Goal: Find contact information: Find contact information

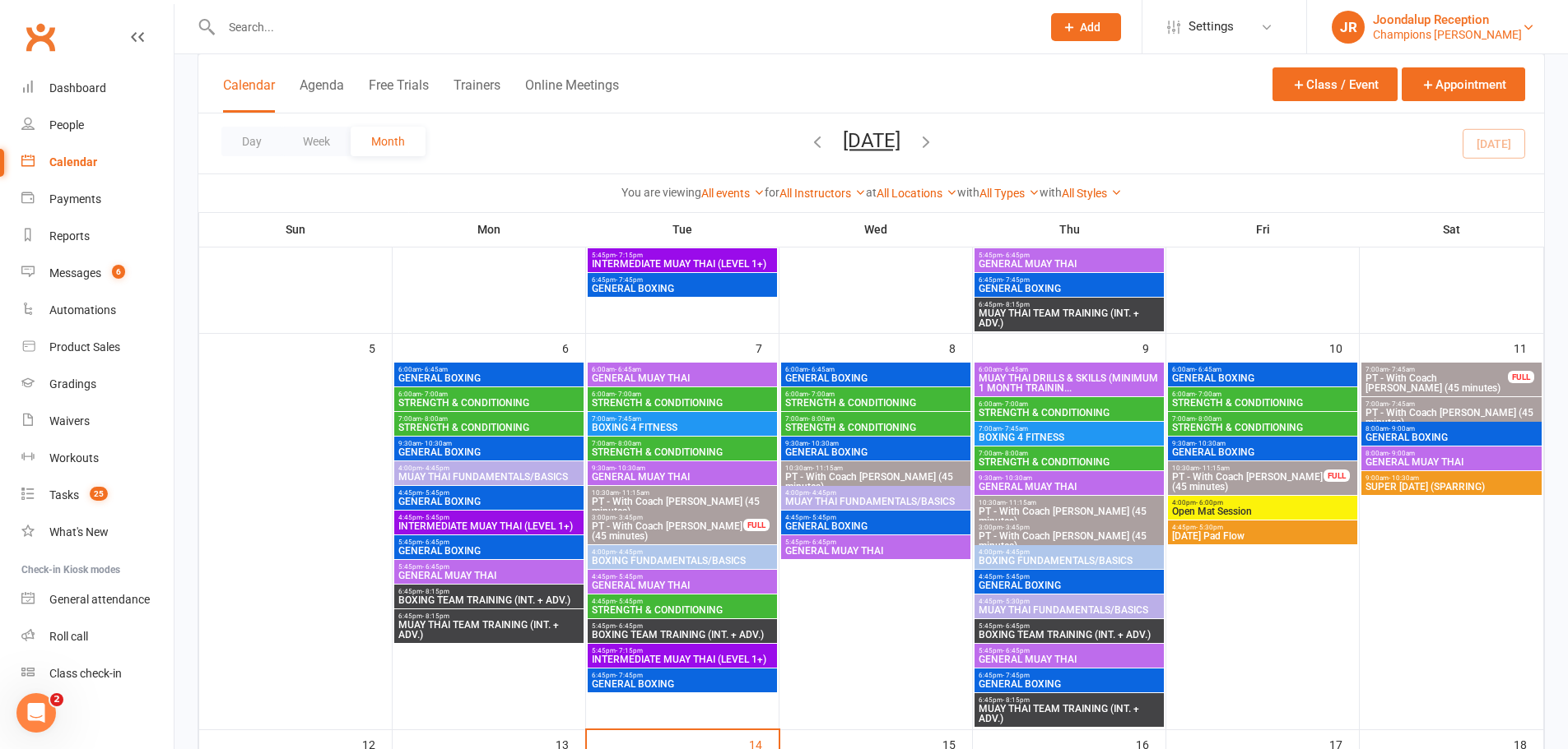
click at [1448, 40] on div "Champions [PERSON_NAME]" at bounding box center [1447, 34] width 149 height 15
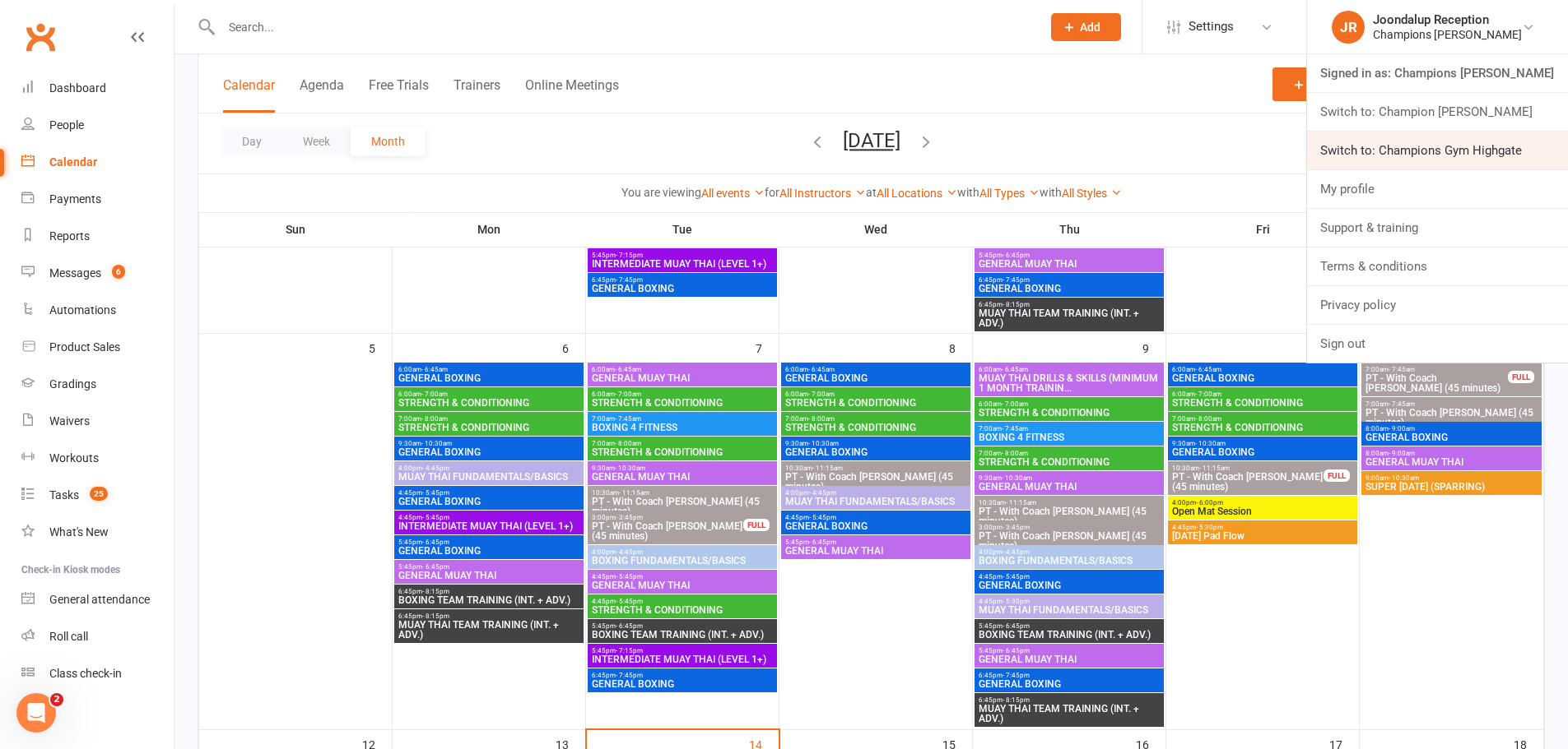
click at [1404, 138] on link "Switch to: Champions Gym Highgate" at bounding box center [1438, 150] width 261 height 38
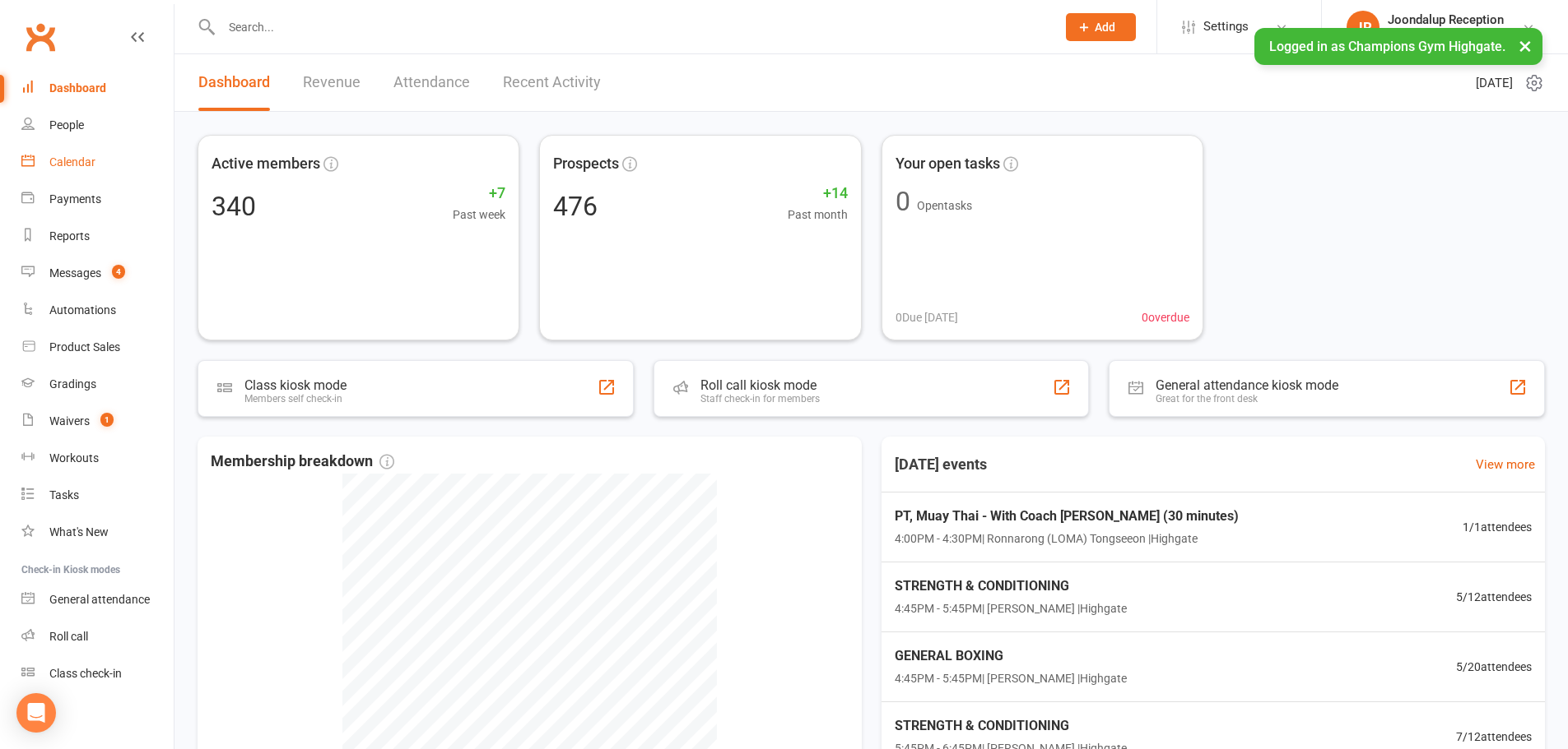
click at [72, 152] on link "Calendar" at bounding box center [97, 162] width 152 height 37
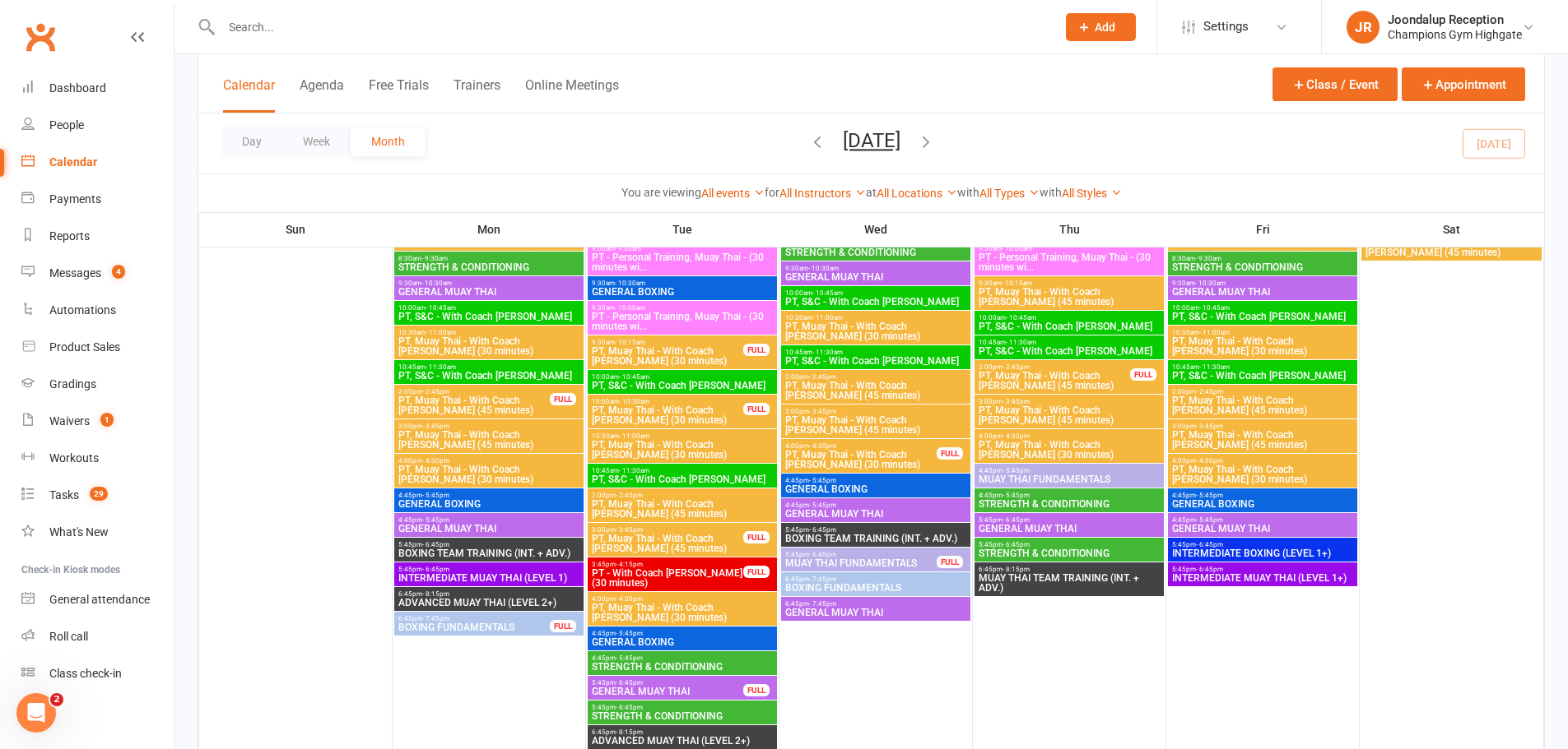
scroll to position [823, 0]
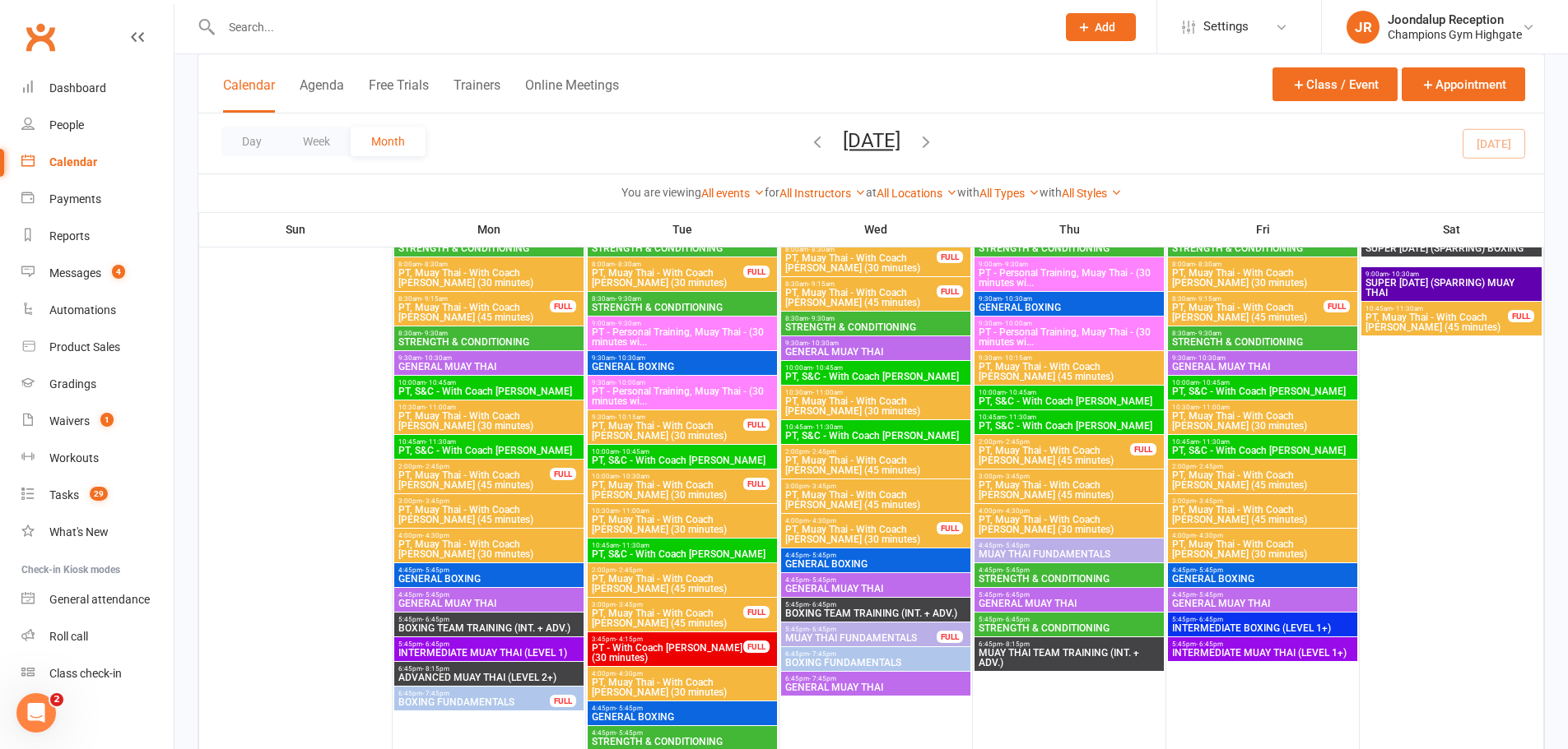
click at [873, 231] on th "Wed" at bounding box center [876, 230] width 194 height 35
click at [437, 571] on span "- 5:45pm" at bounding box center [436, 571] width 27 height 8
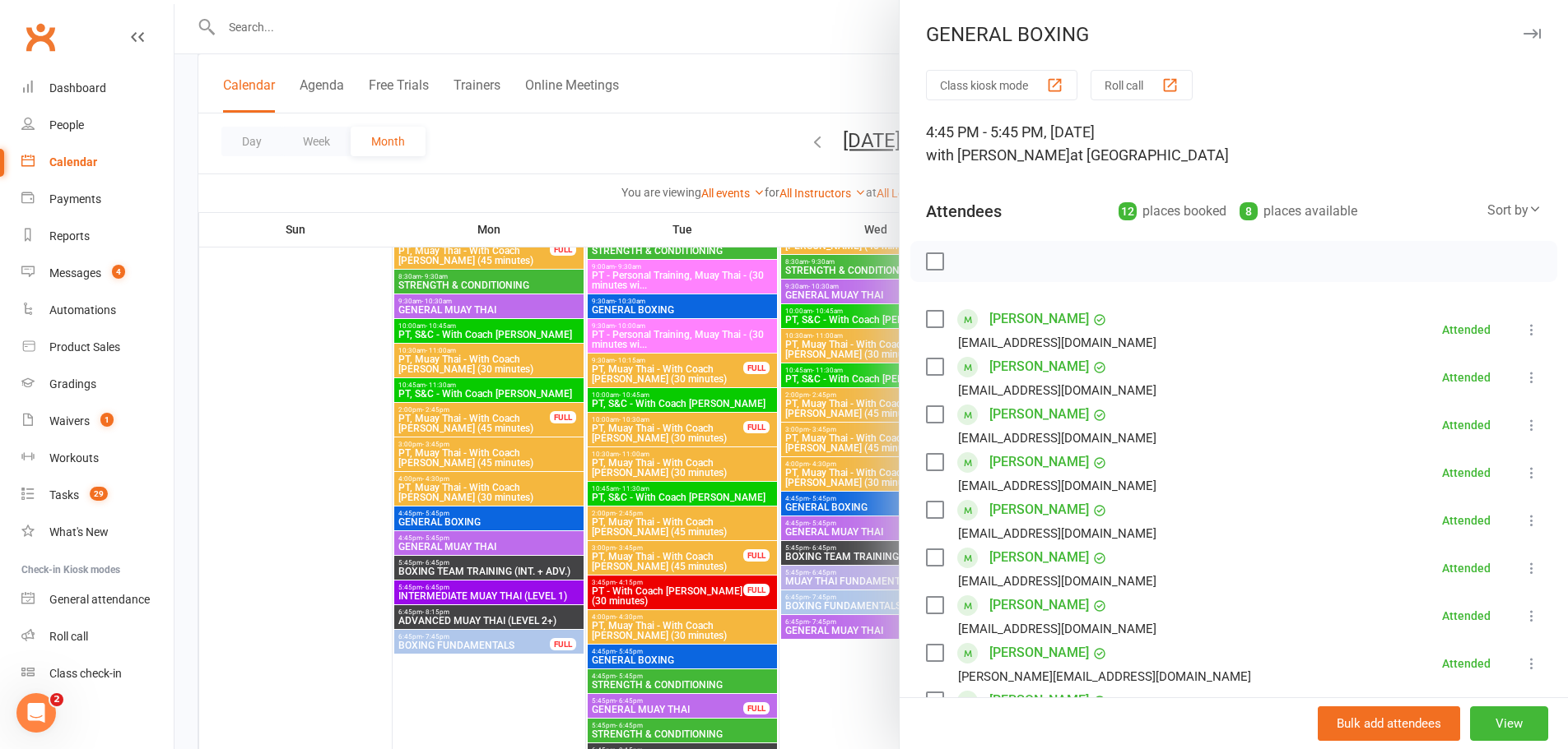
scroll to position [905, 0]
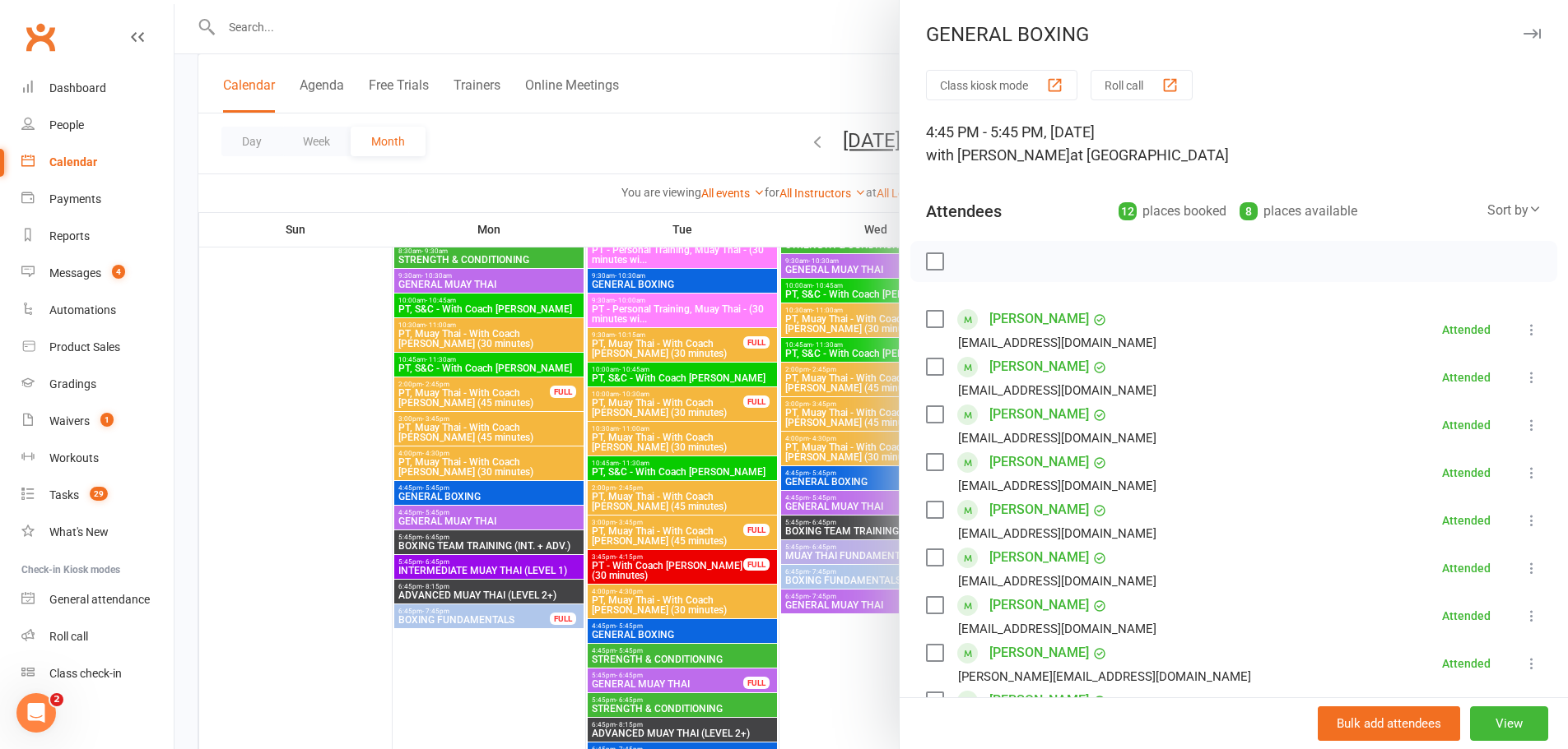
click at [289, 474] on div at bounding box center [871, 374] width 1394 height 749
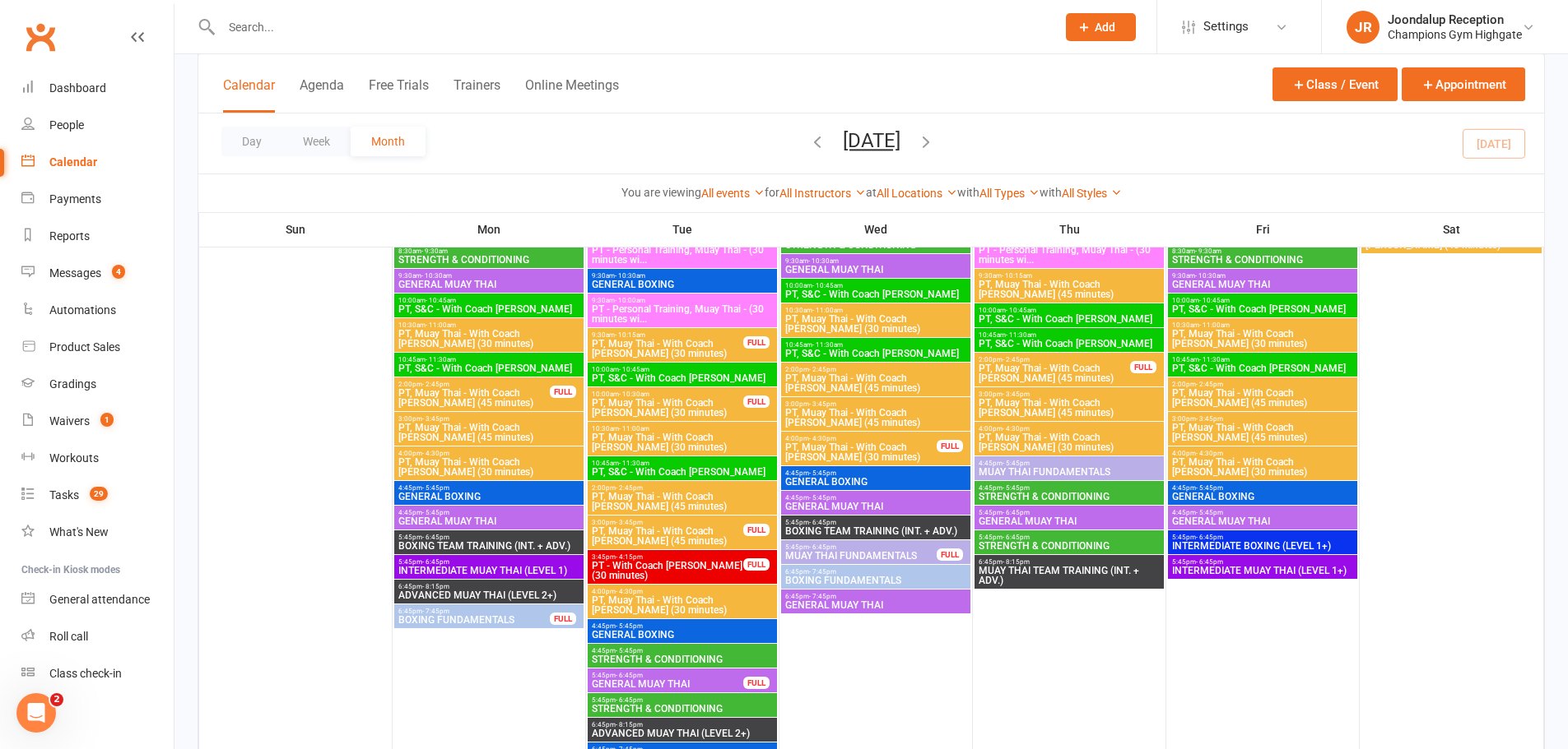
click at [734, 637] on span "GENERAL BOXING" at bounding box center [682, 635] width 183 height 10
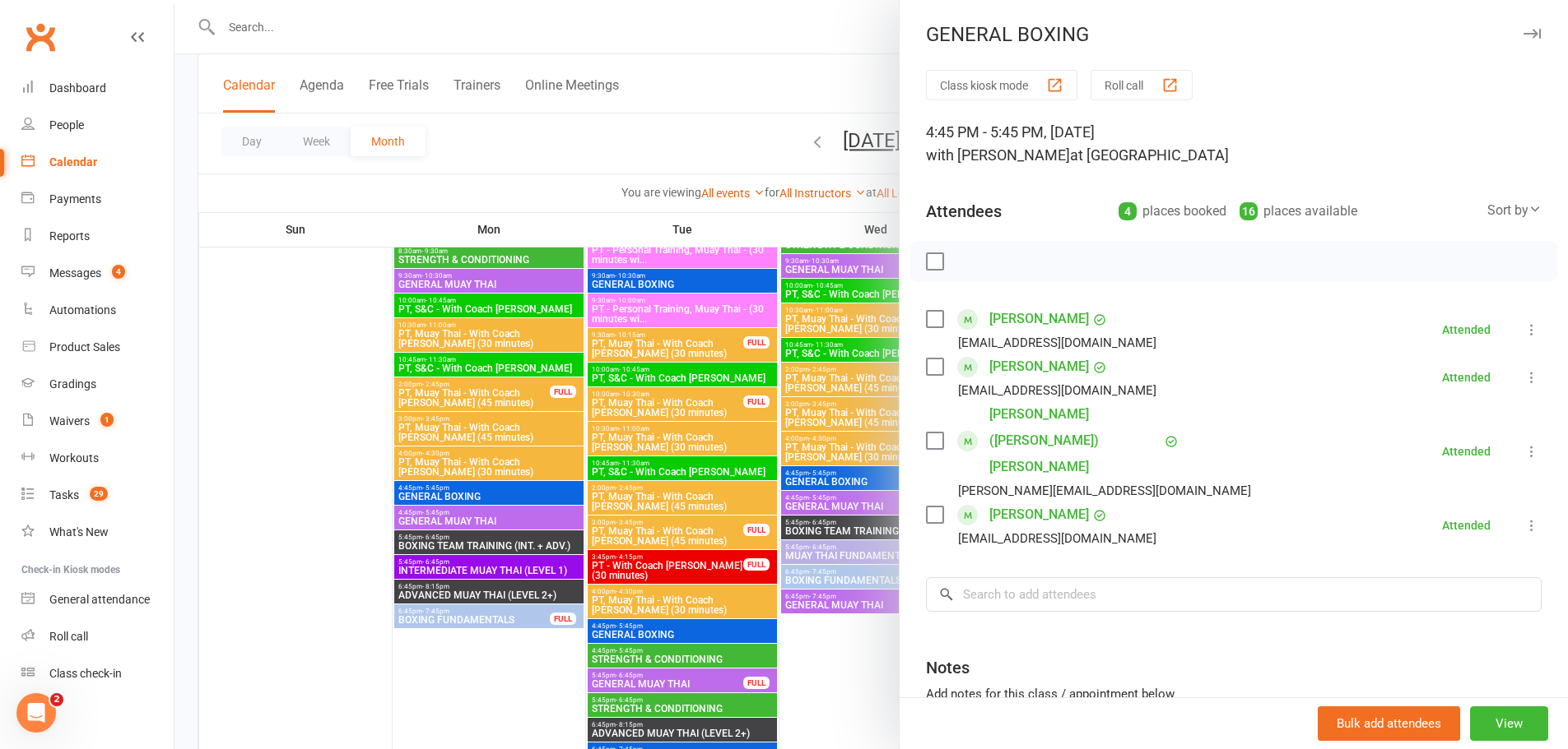
click at [791, 402] on div at bounding box center [871, 374] width 1394 height 749
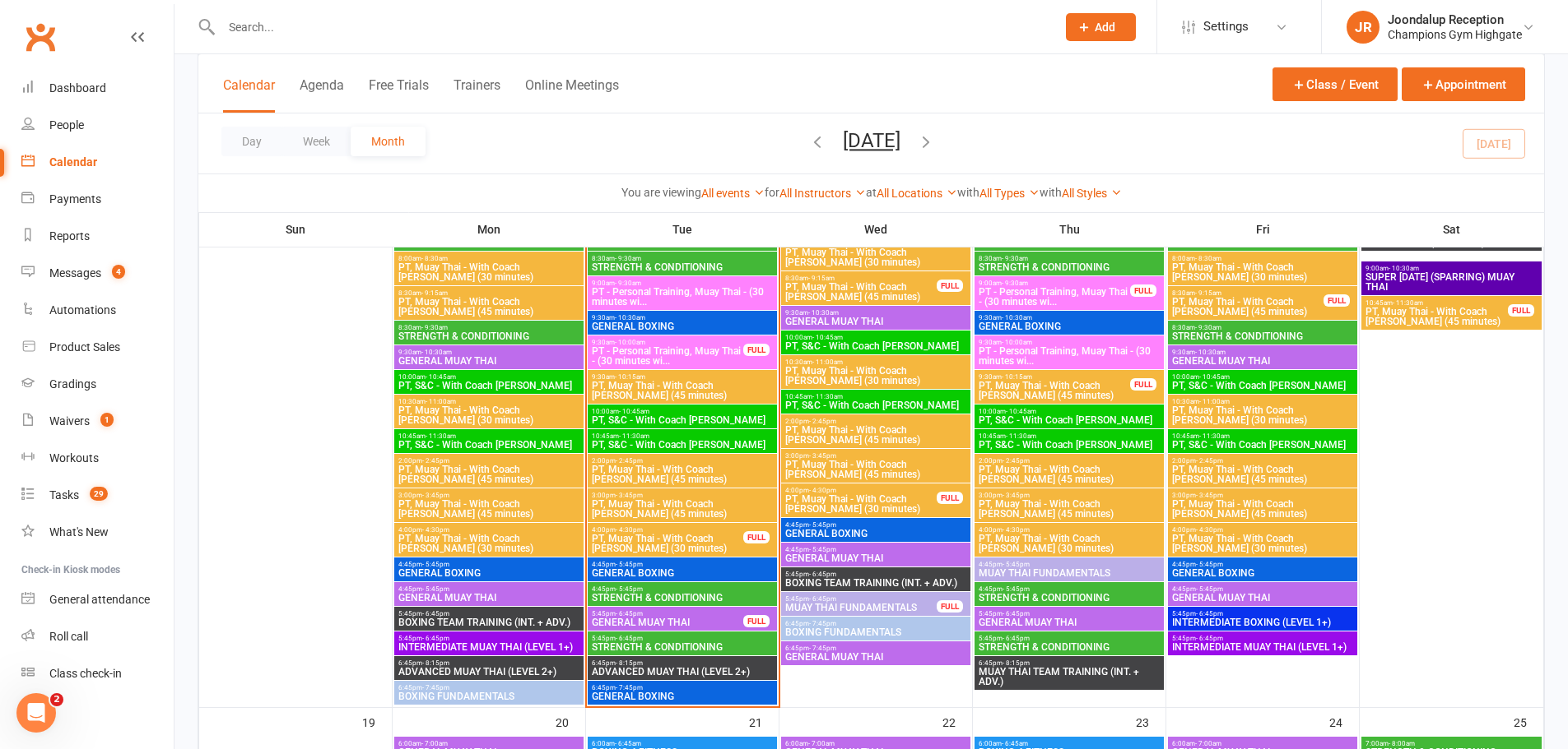
scroll to position [1645, 0]
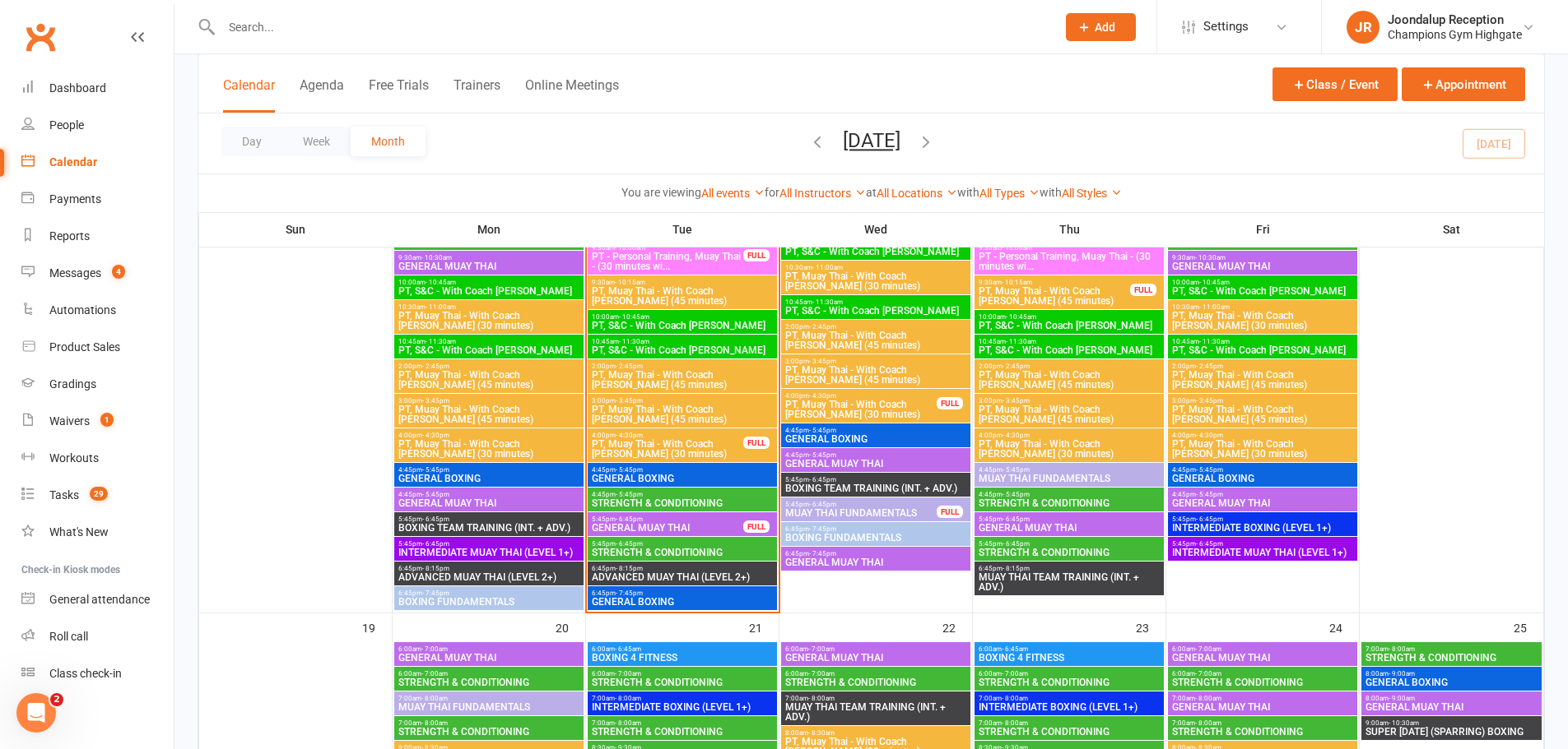
click at [481, 475] on span "GENERAL BOXING" at bounding box center [489, 479] width 183 height 10
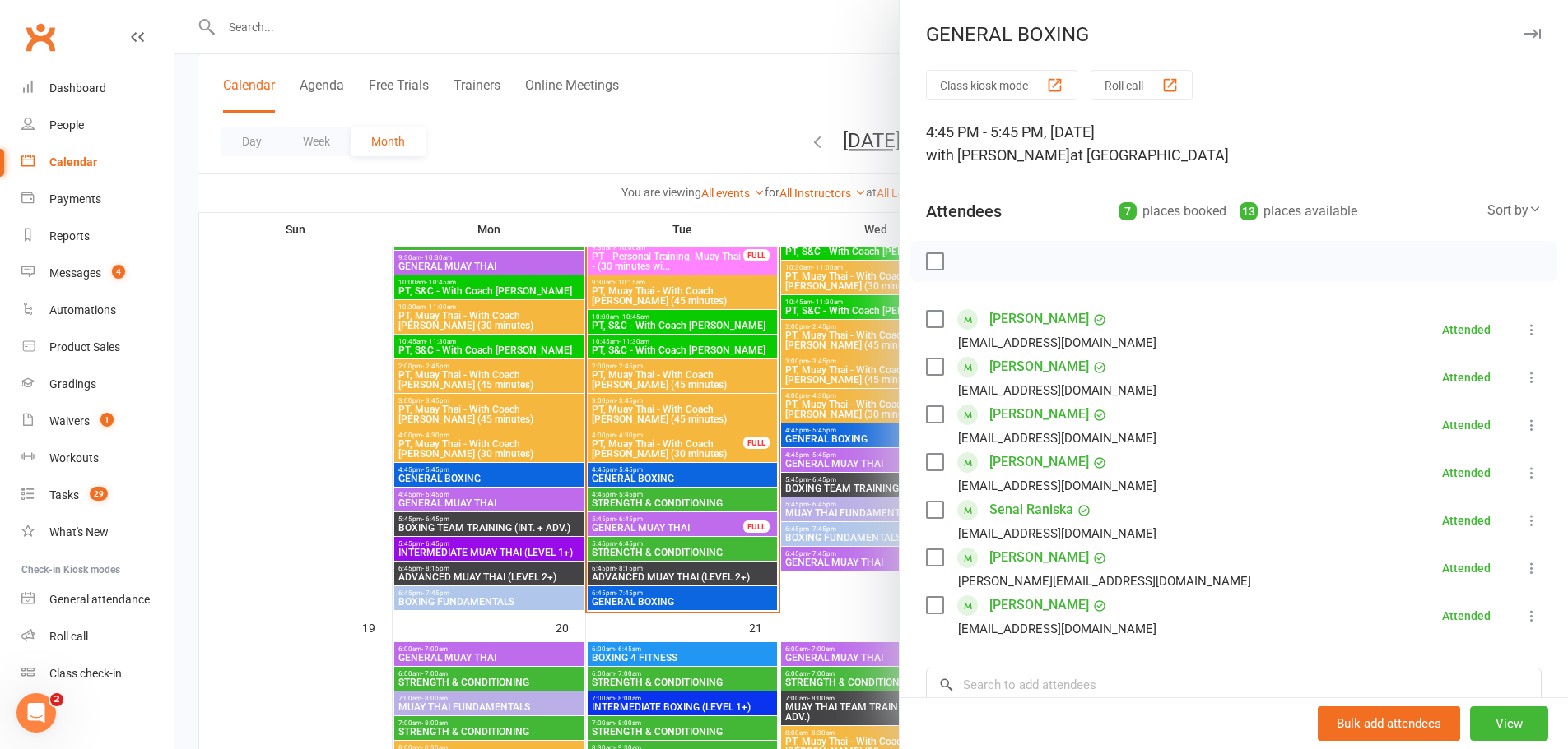
scroll to position [83, 0]
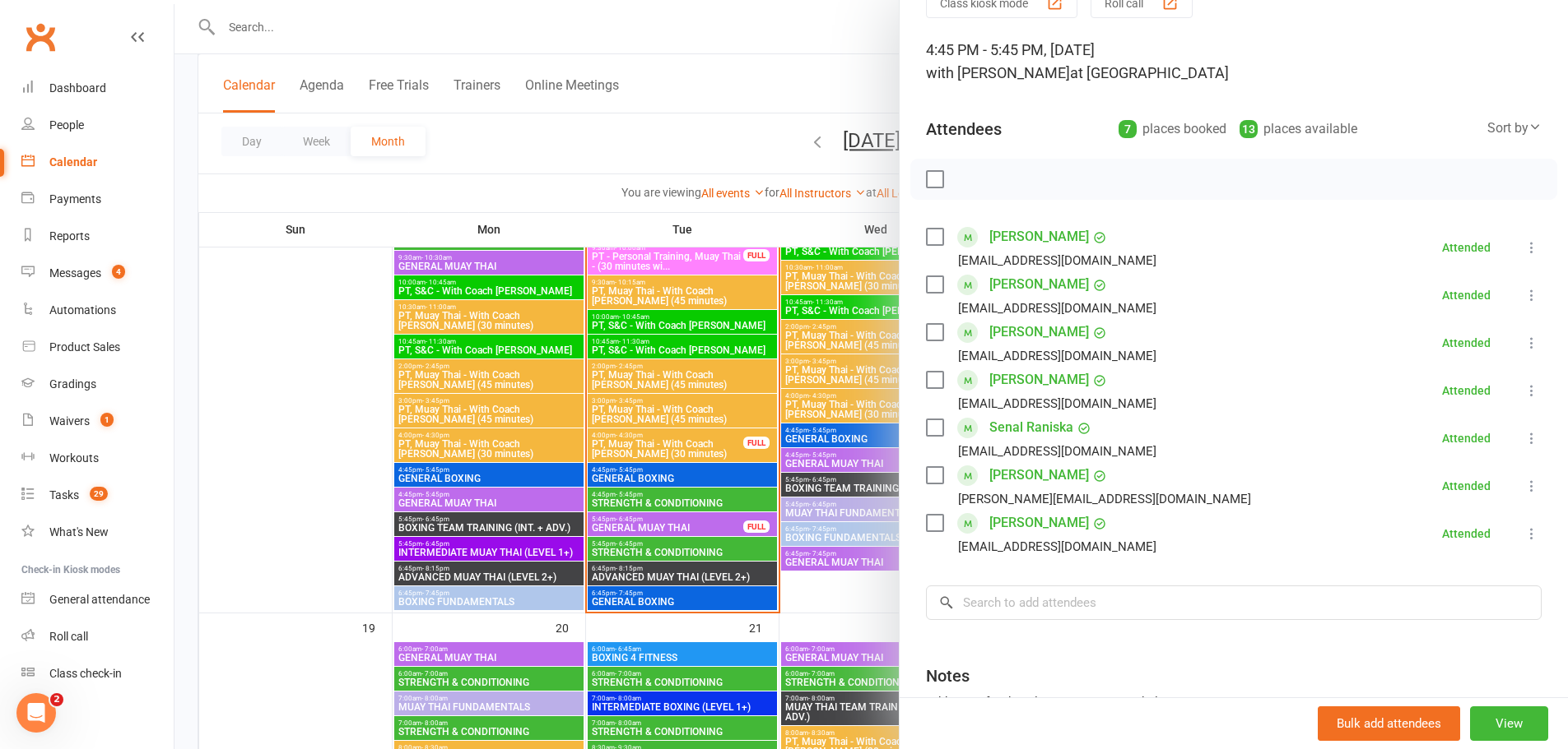
click at [646, 472] on div at bounding box center [871, 374] width 1394 height 749
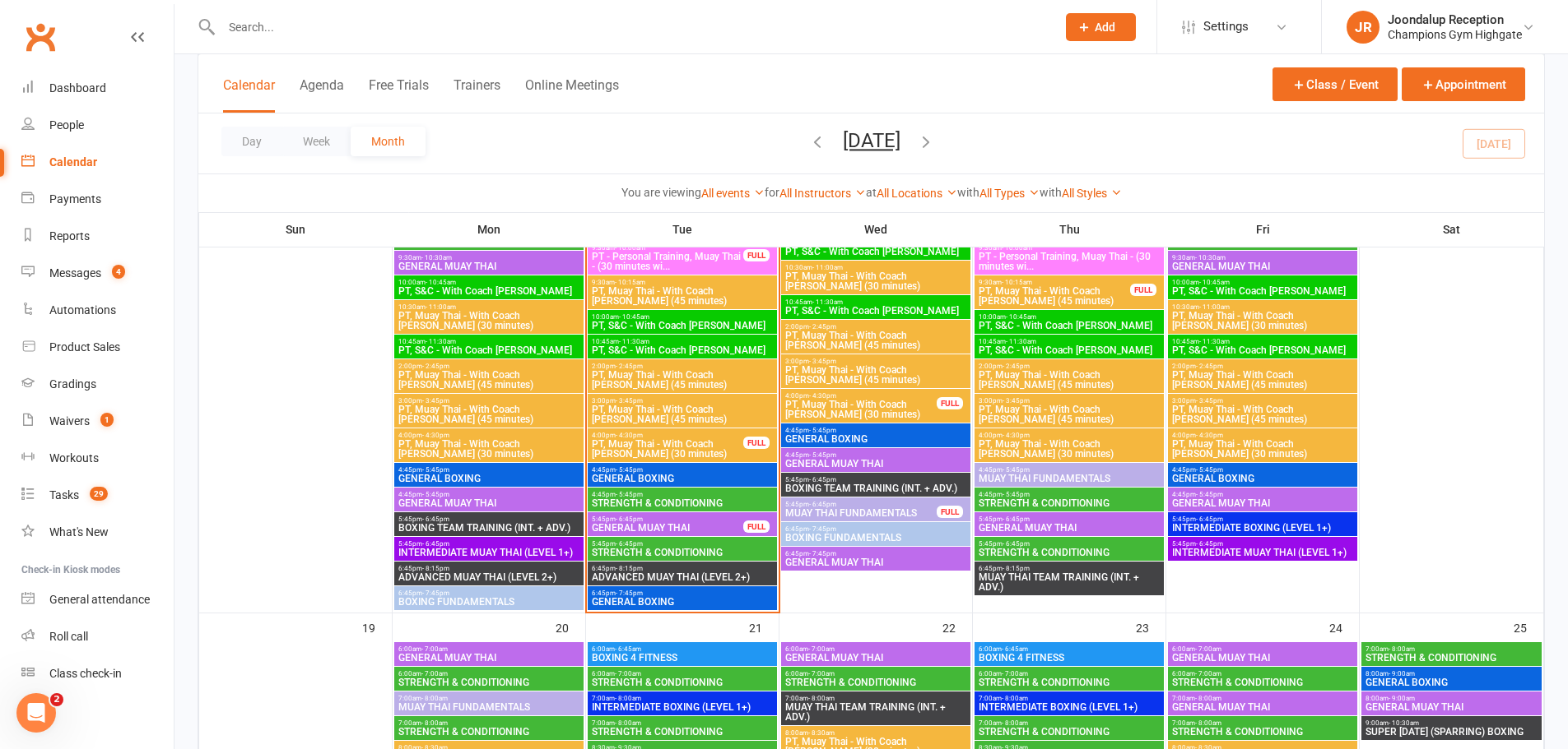
click at [855, 436] on span "GENERAL BOXING" at bounding box center [876, 440] width 183 height 10
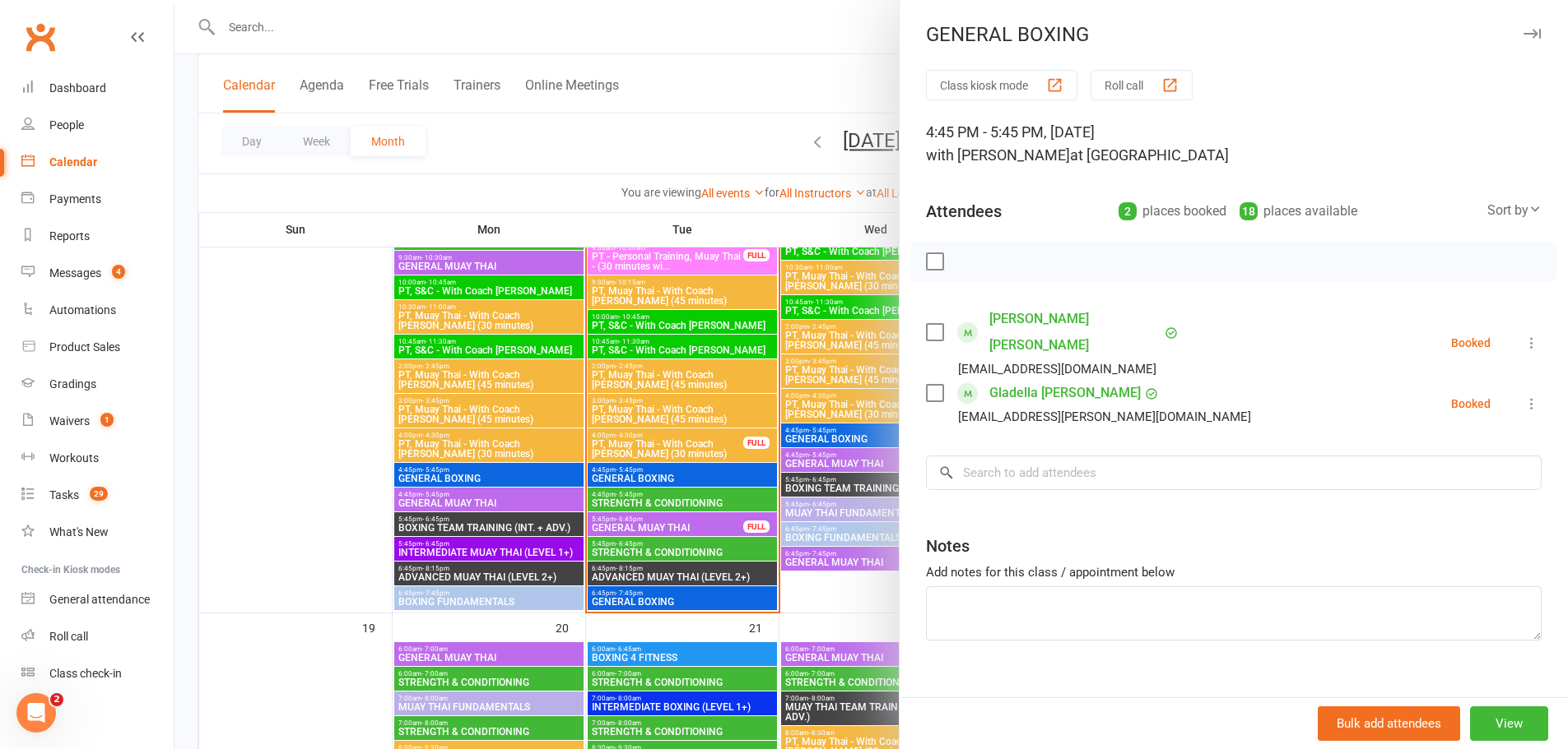
click at [689, 183] on div at bounding box center [871, 374] width 1394 height 749
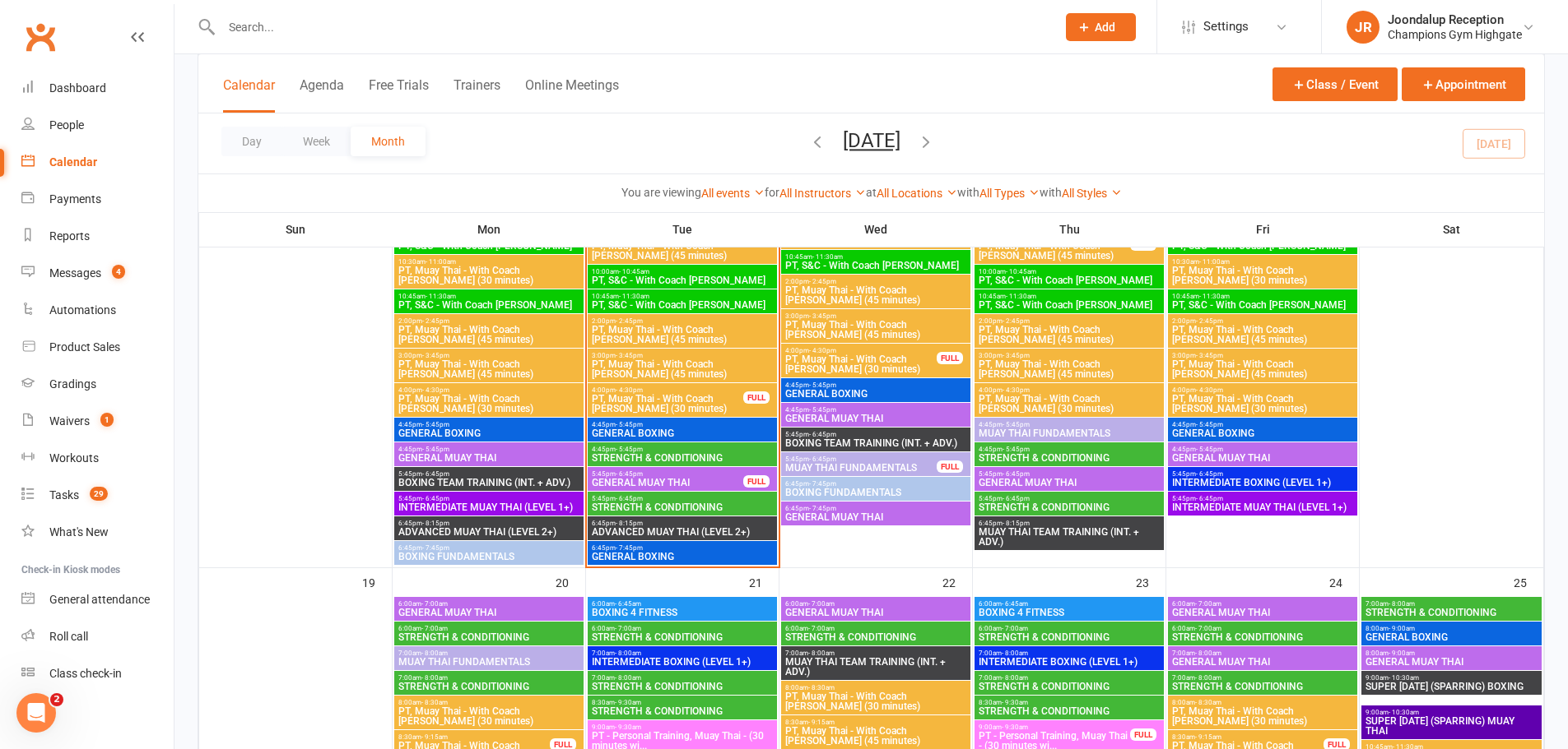
scroll to position [1728, 0]
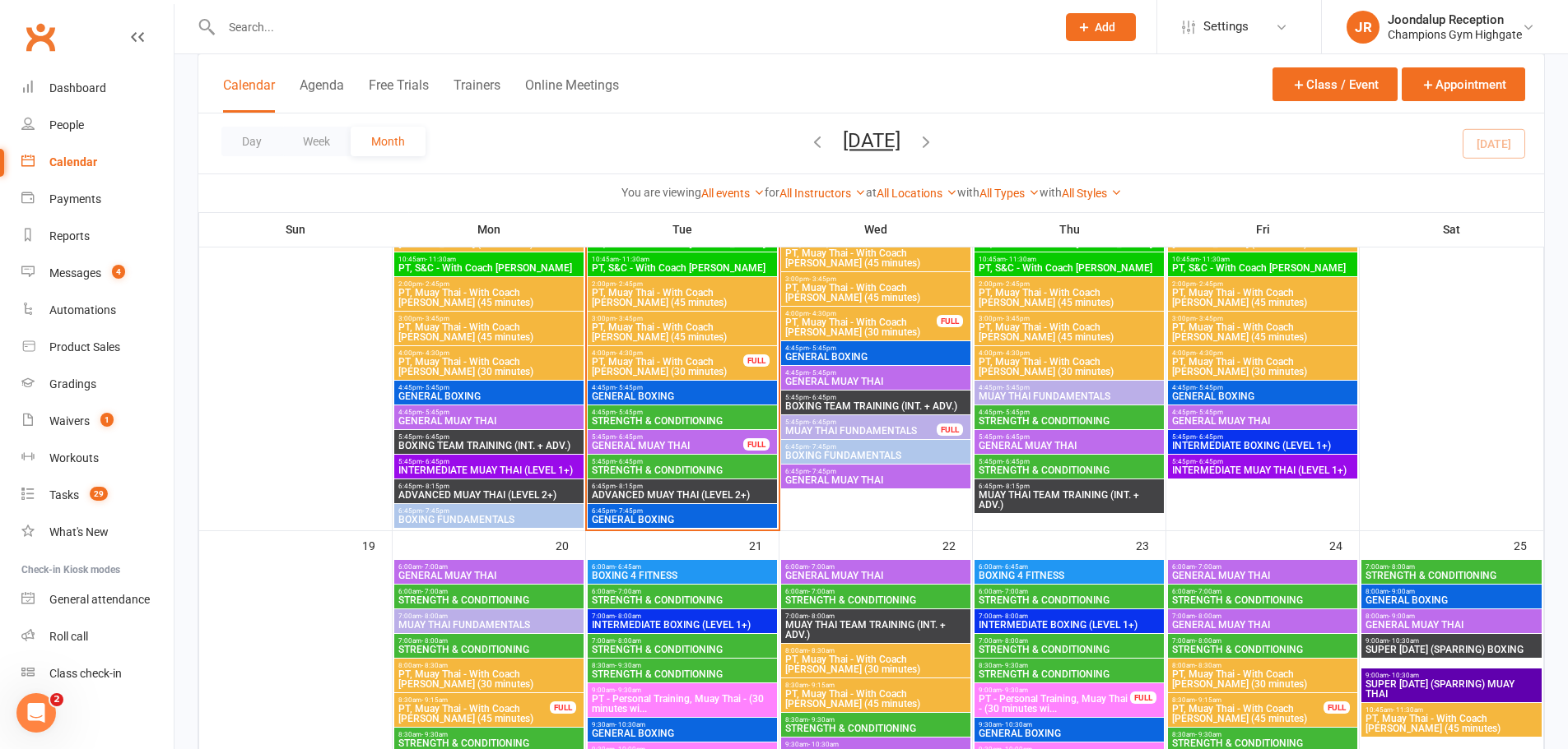
click at [825, 348] on span "- 5:45pm" at bounding box center [822, 348] width 27 height 8
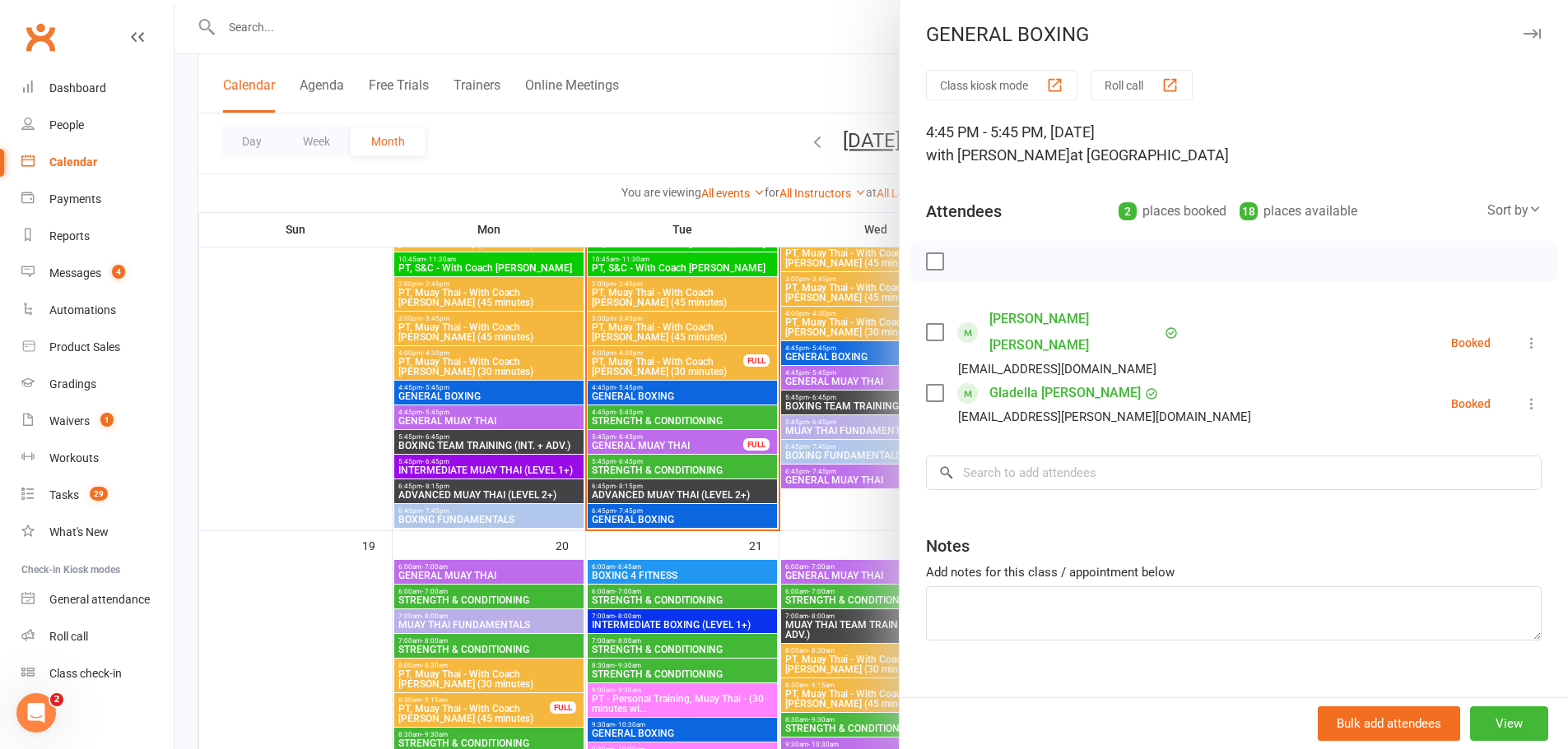
click at [760, 354] on div at bounding box center [871, 374] width 1394 height 749
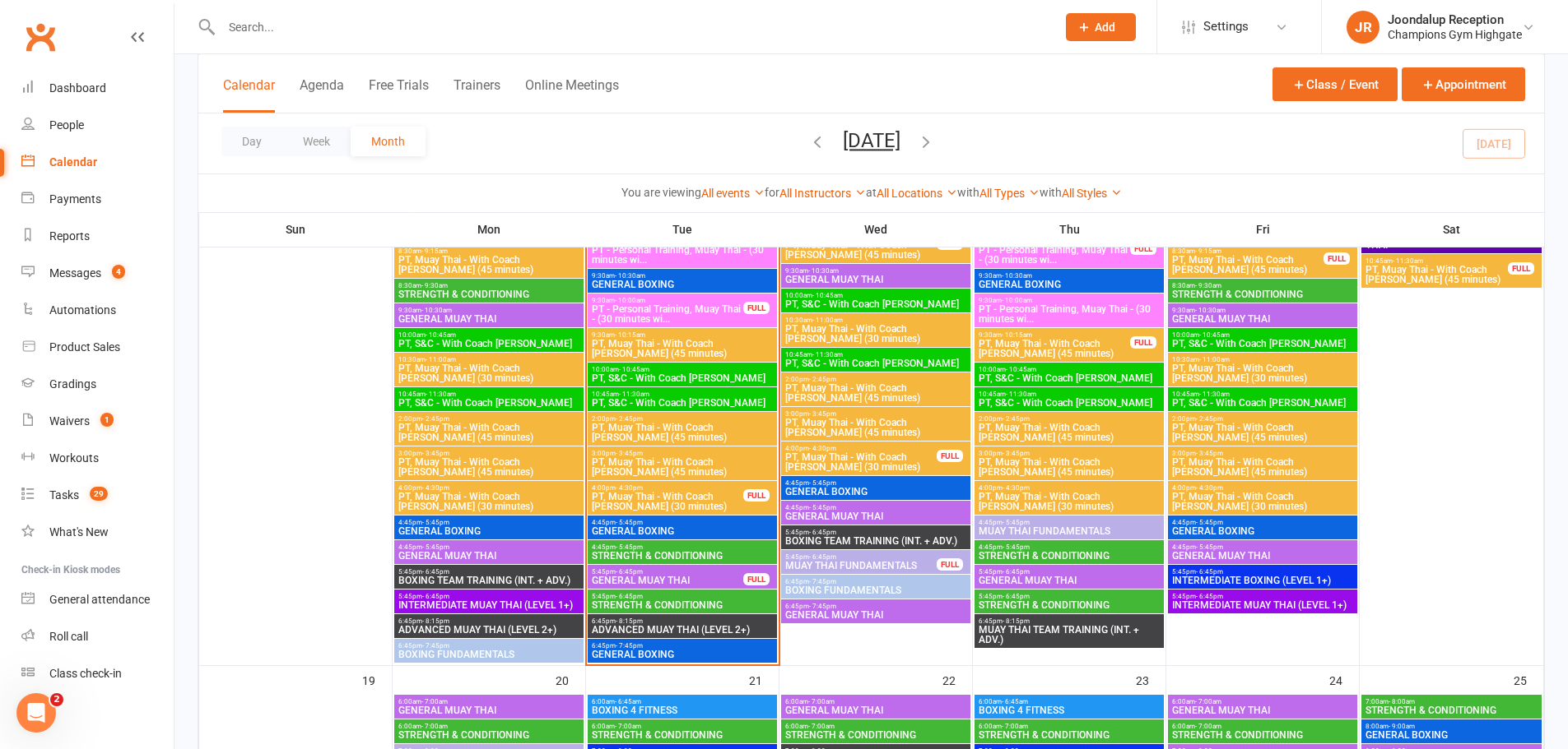
scroll to position [1633, 0]
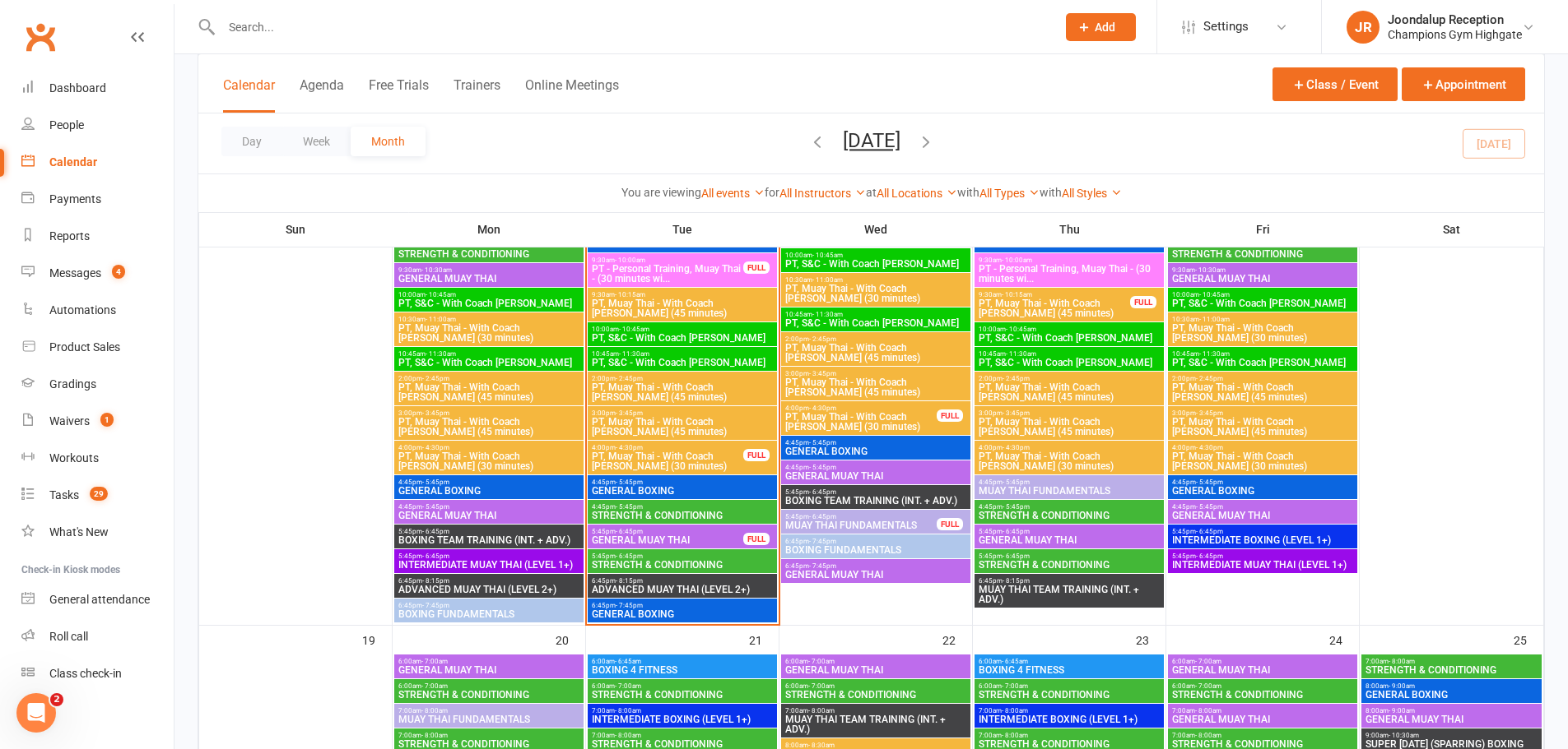
click at [638, 618] on span "GENERAL BOXING" at bounding box center [682, 615] width 183 height 10
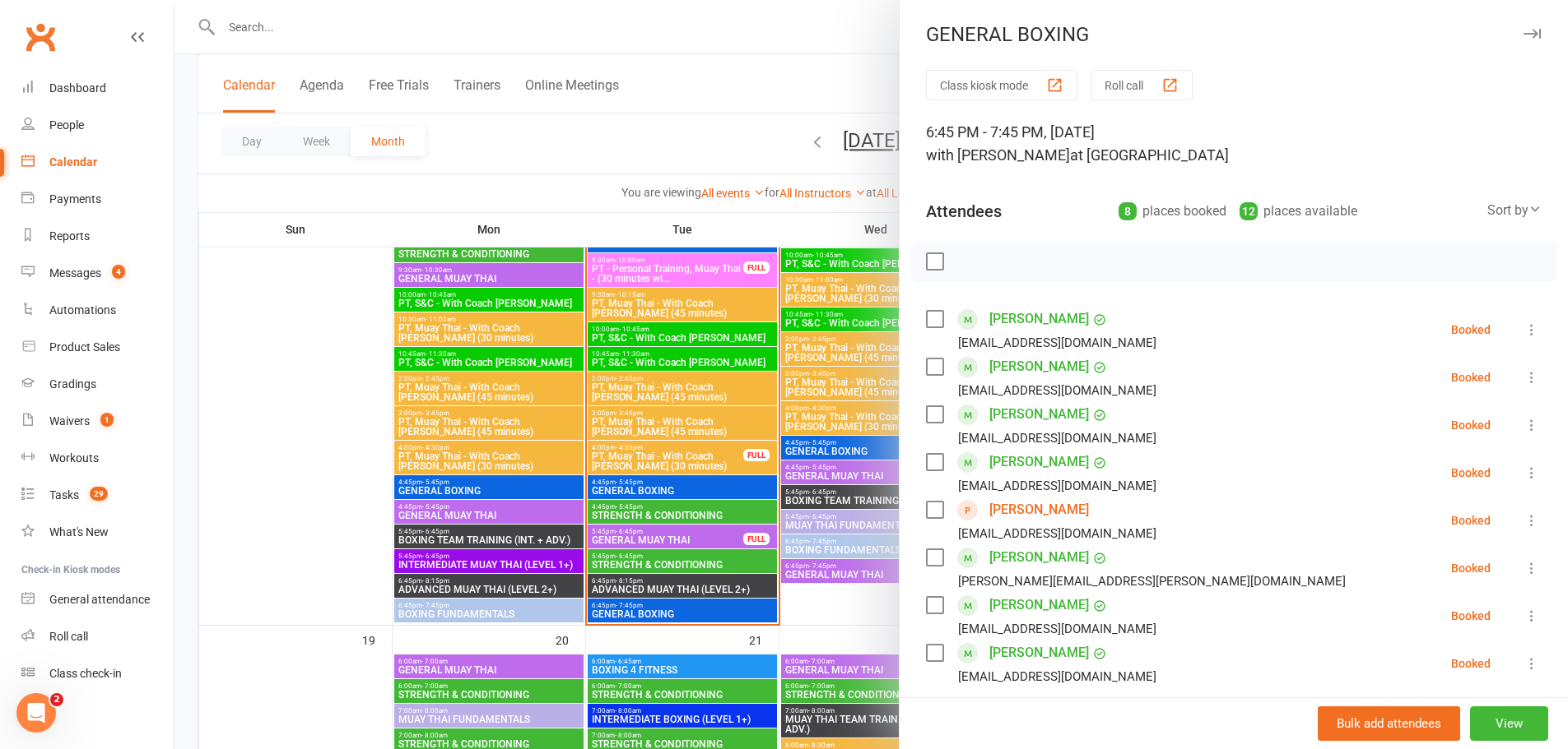
click at [617, 538] on div at bounding box center [871, 374] width 1394 height 749
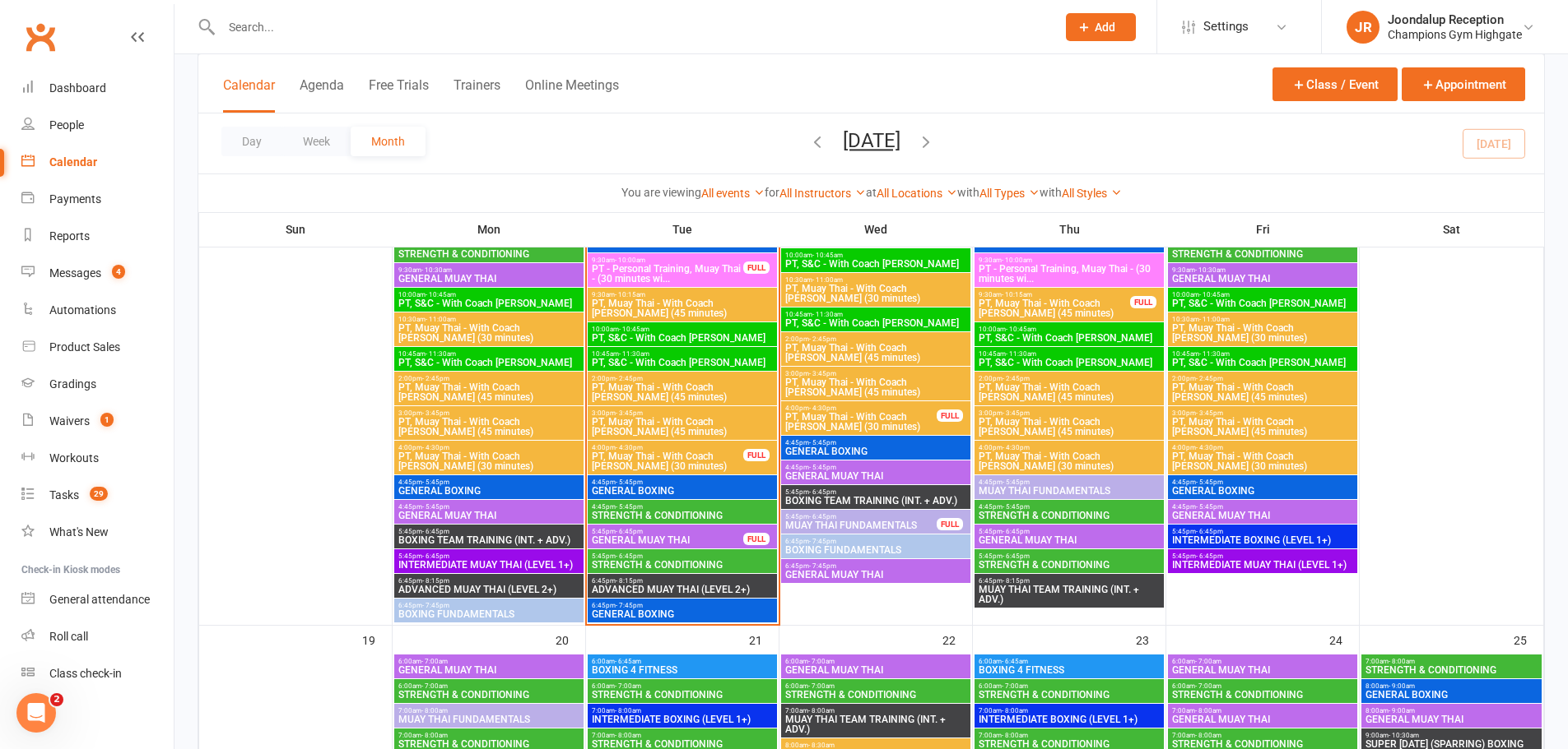
click at [670, 541] on span "GENERAL MUAY THAI" at bounding box center [667, 541] width 153 height 10
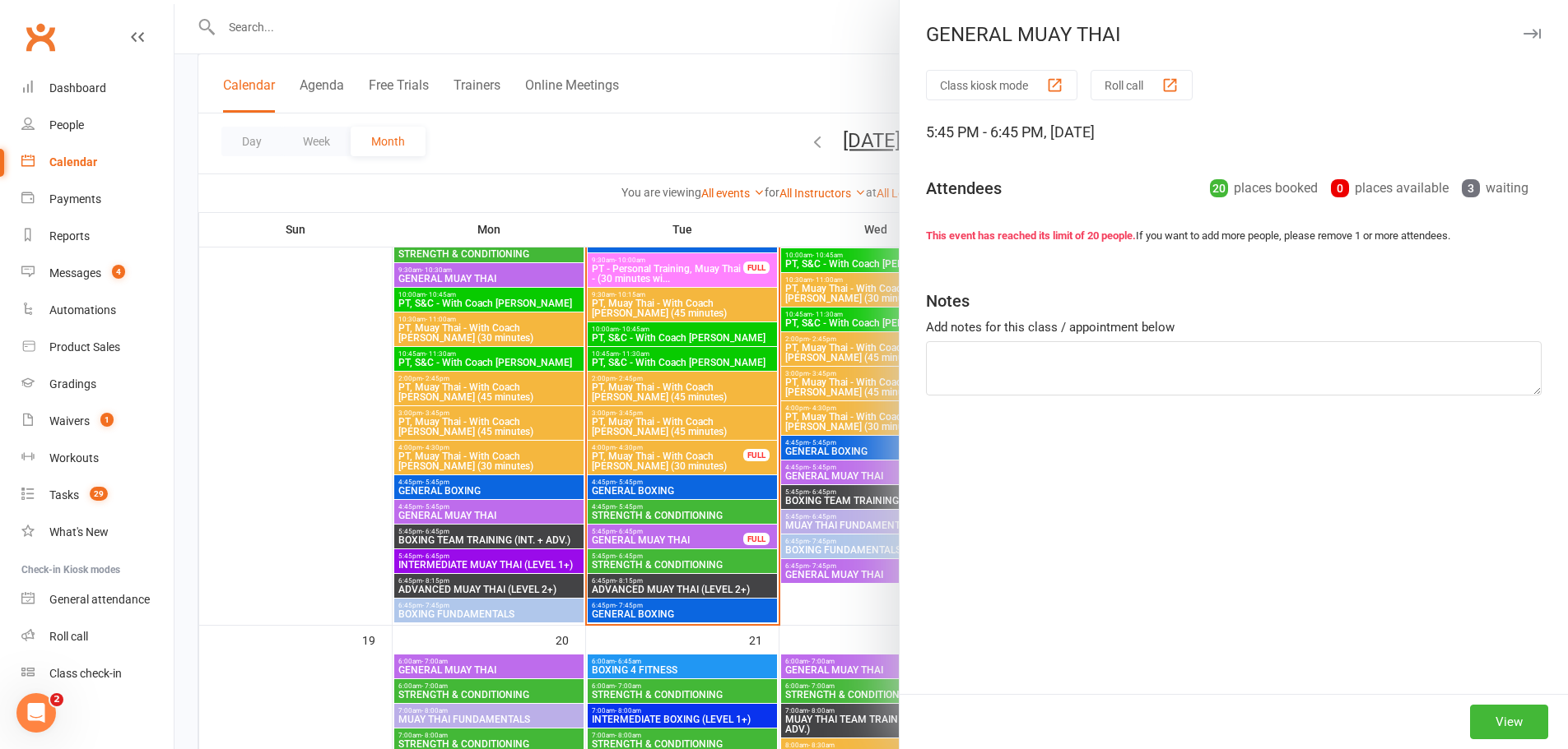
click at [652, 528] on div at bounding box center [871, 374] width 1394 height 749
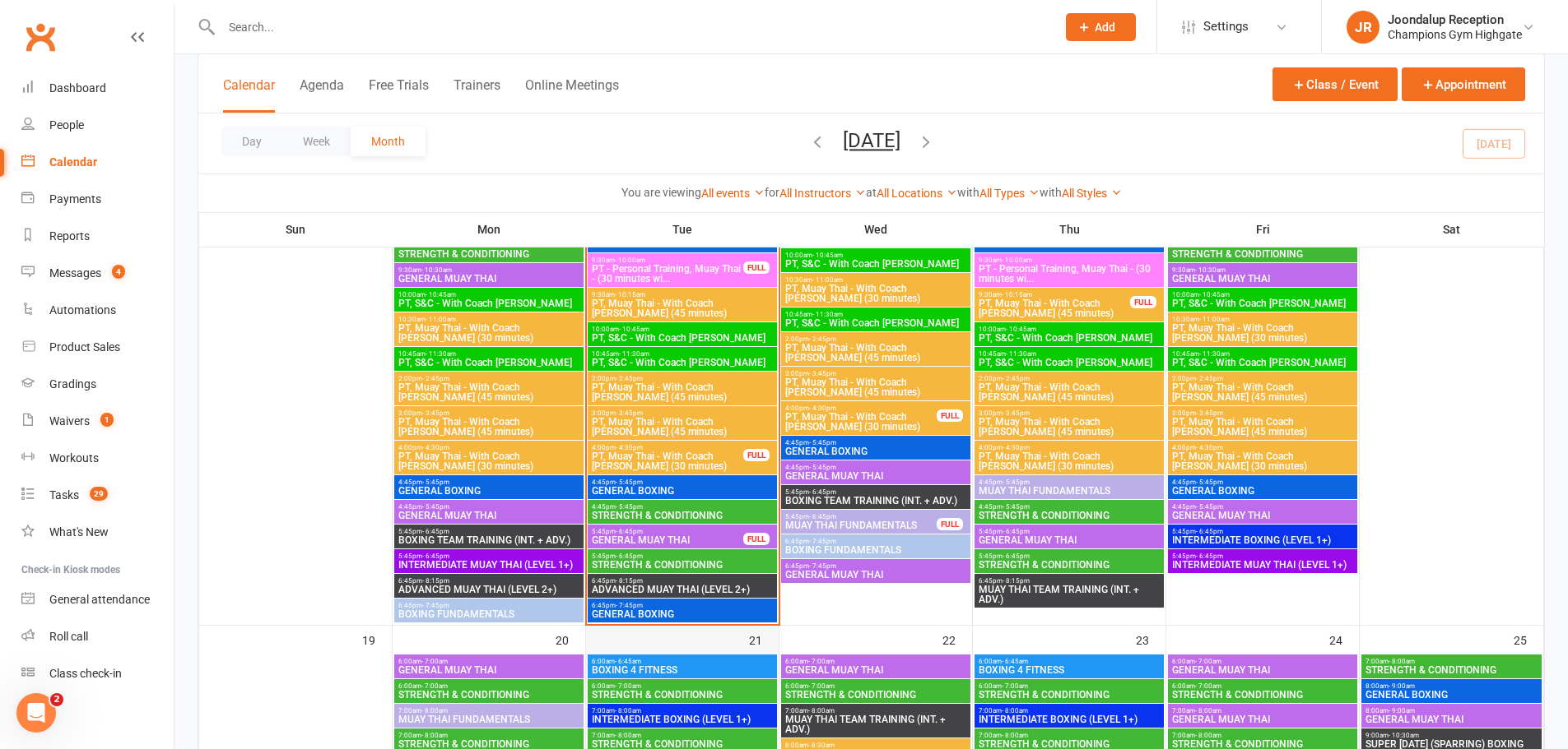
click at [685, 633] on div "6:00am - 6:45am BOXING 4 FITNESS 6:00am - 7:00am STRENGTH & CONDITIONING 7:00am…" at bounding box center [871, 527] width 1346 height 3695
click at [694, 610] on span "GENERAL BOXING" at bounding box center [682, 615] width 183 height 10
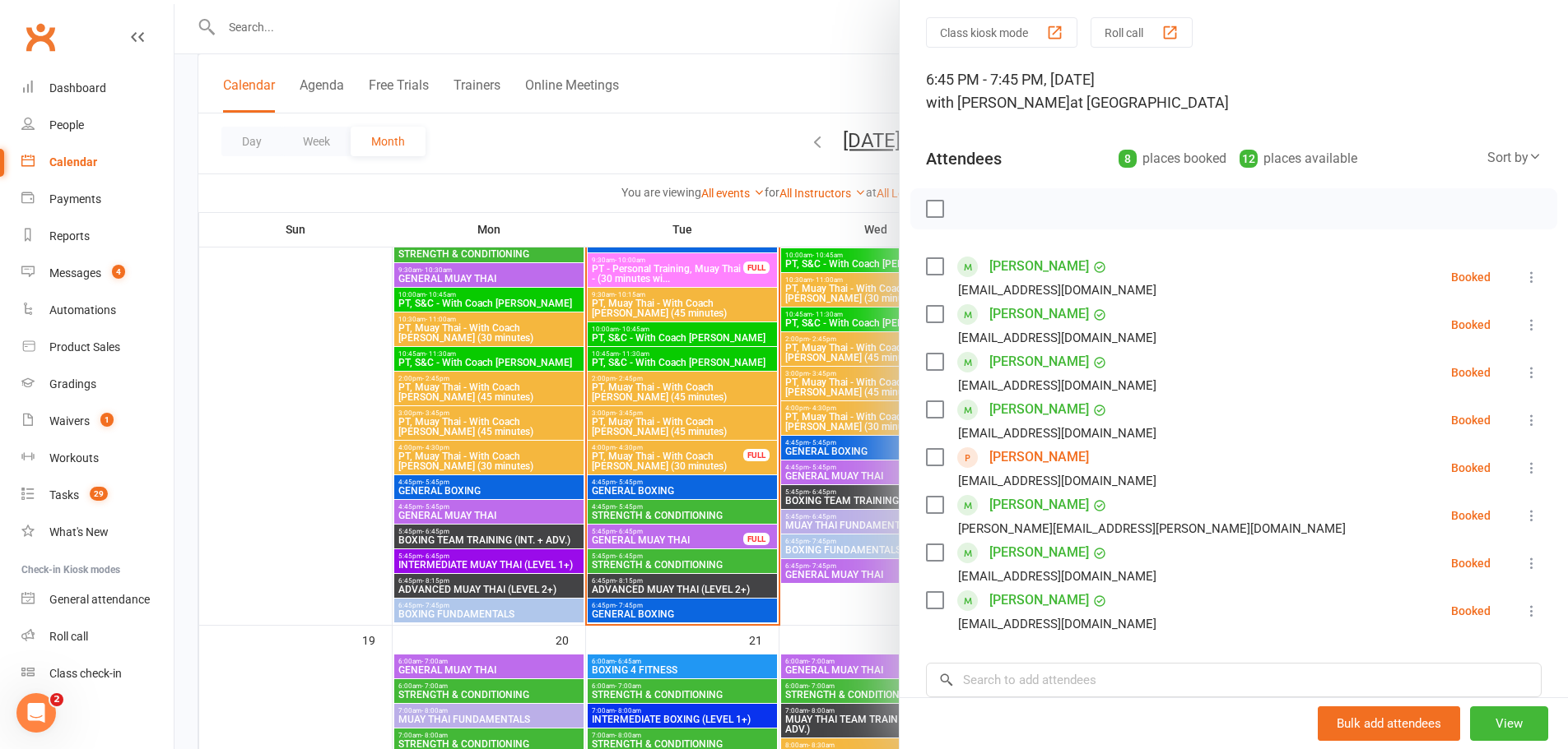
scroll to position [83, 0]
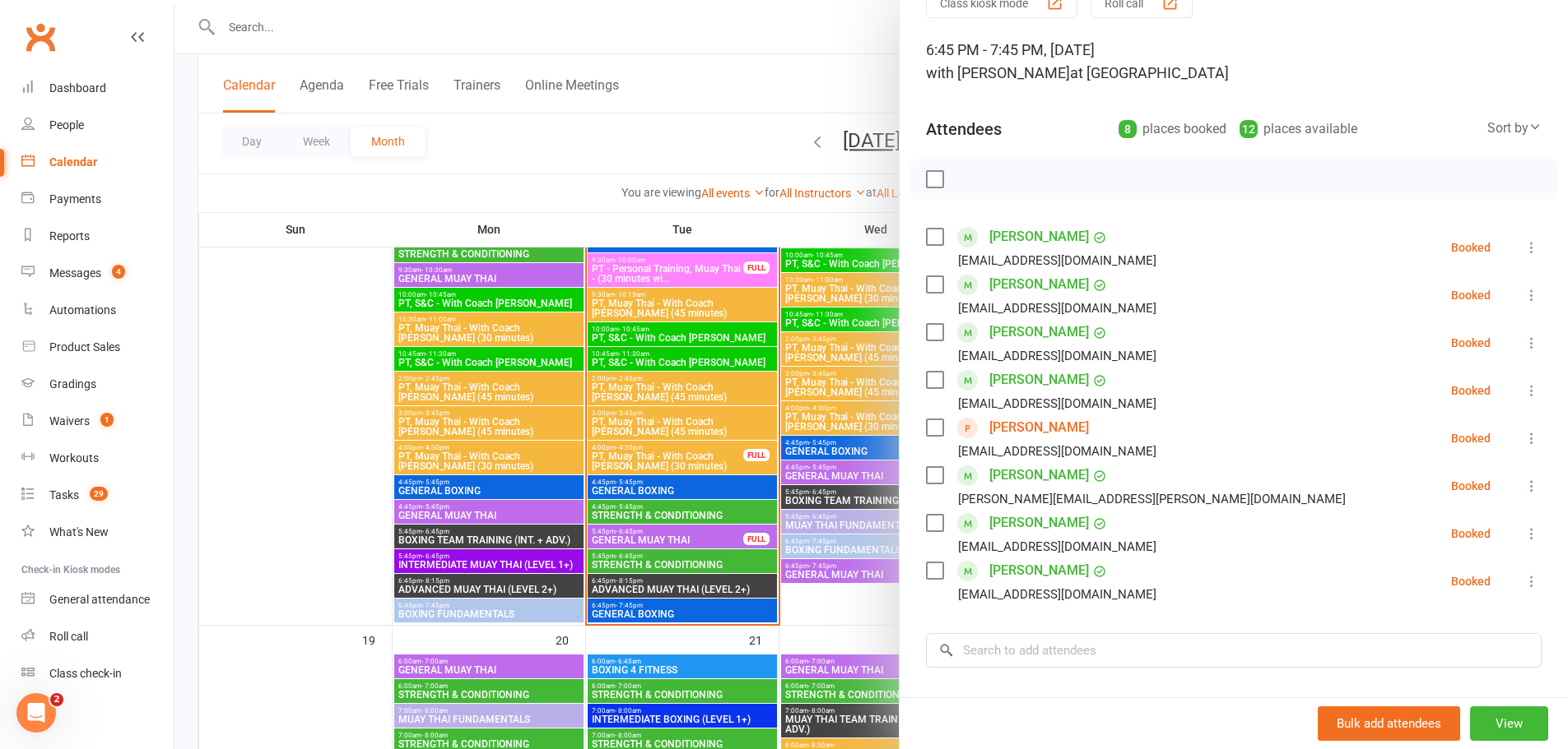
click at [702, 519] on div at bounding box center [871, 374] width 1394 height 749
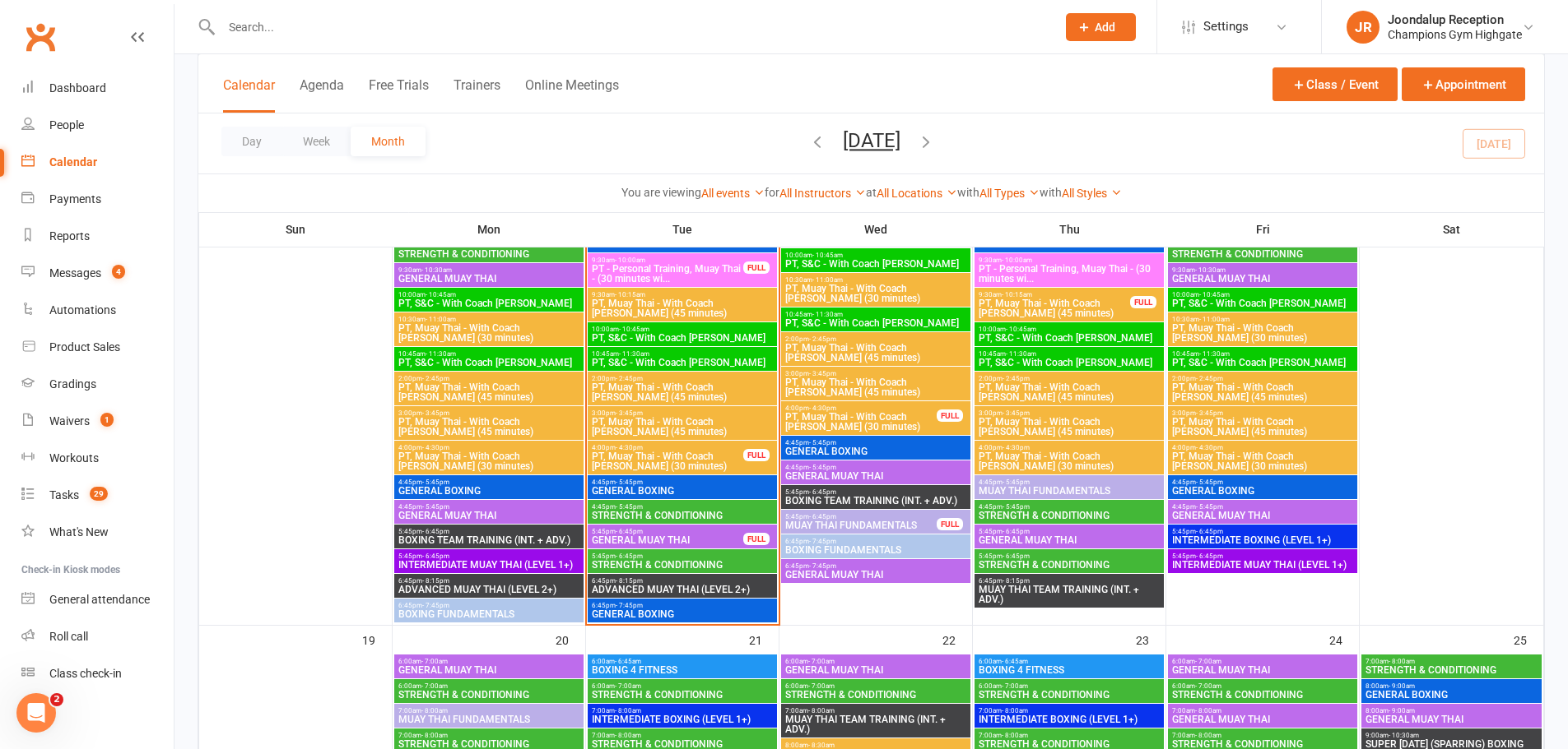
click at [627, 566] on span "STRENGTH & CONDITIONING" at bounding box center [682, 565] width 183 height 10
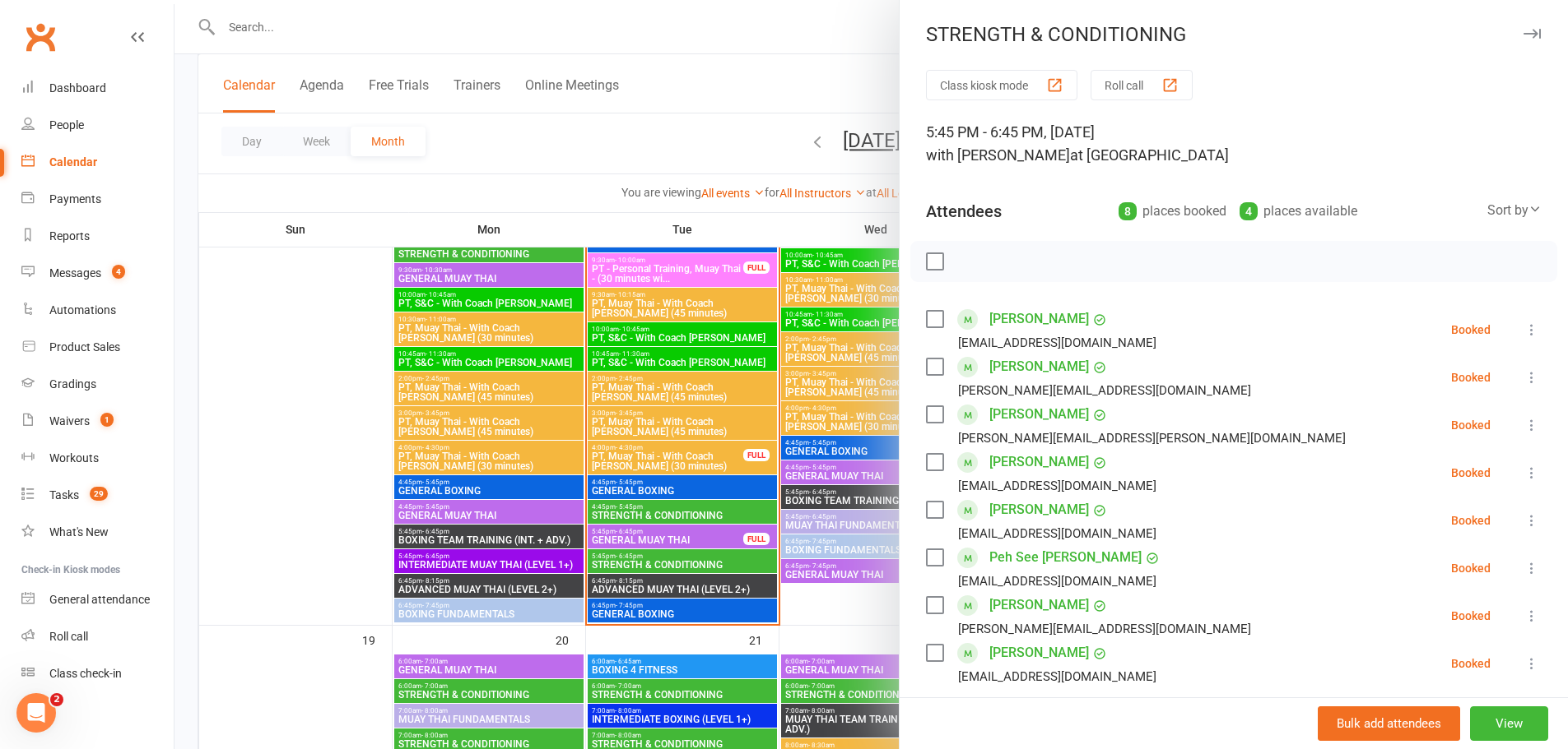
click at [654, 551] on div at bounding box center [871, 374] width 1394 height 749
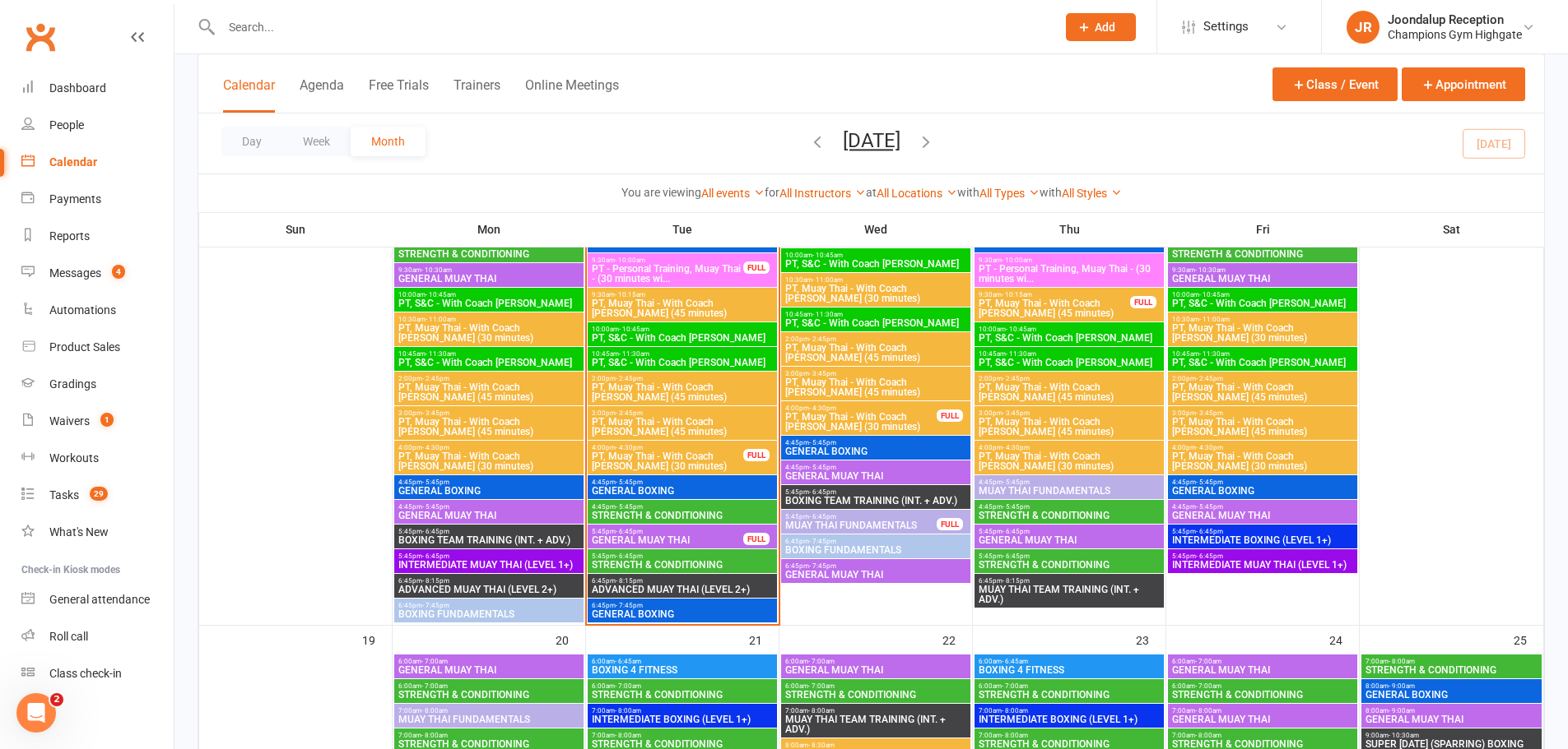
click at [665, 556] on span "5:45pm - 6:45pm" at bounding box center [682, 556] width 183 height 8
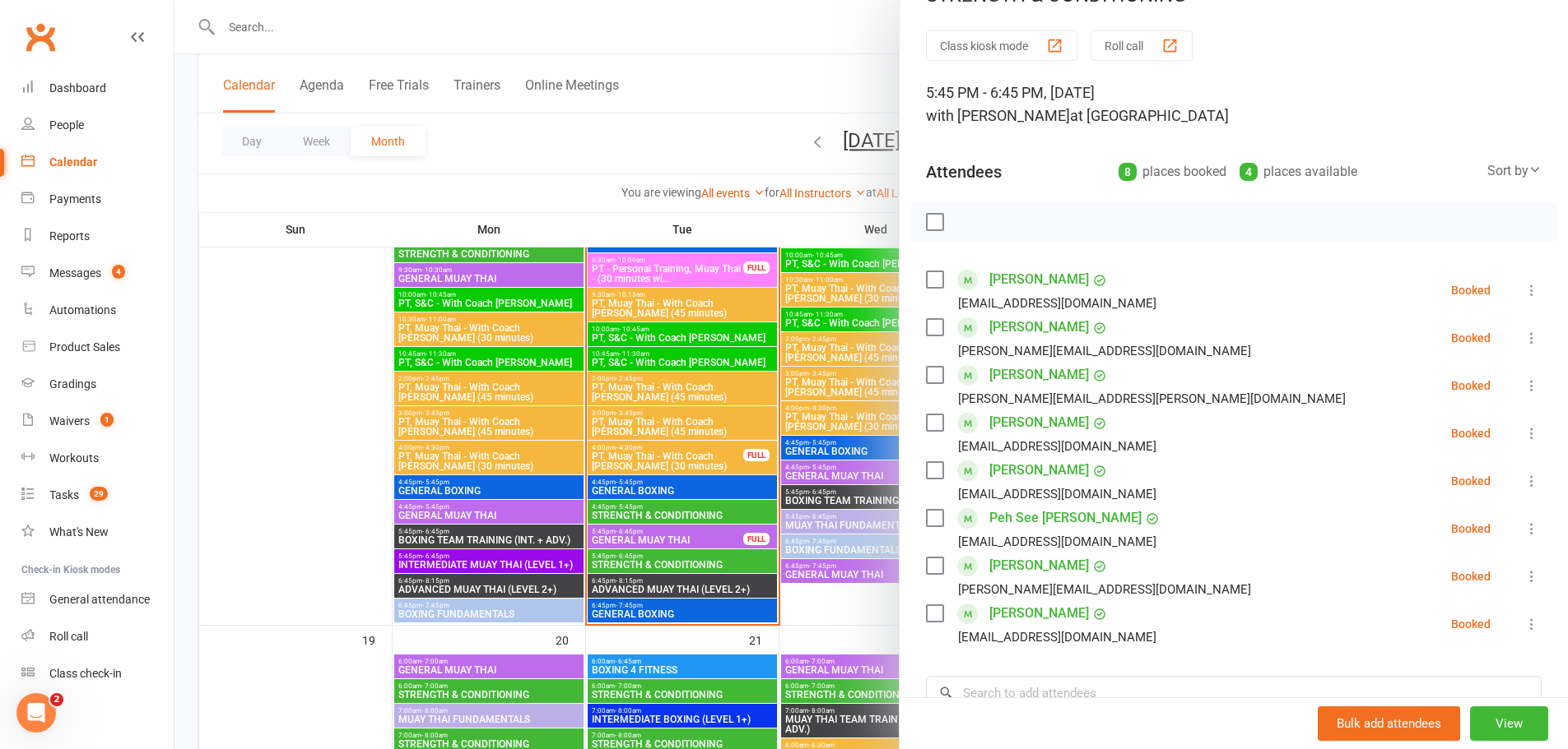
scroll to position [0, 0]
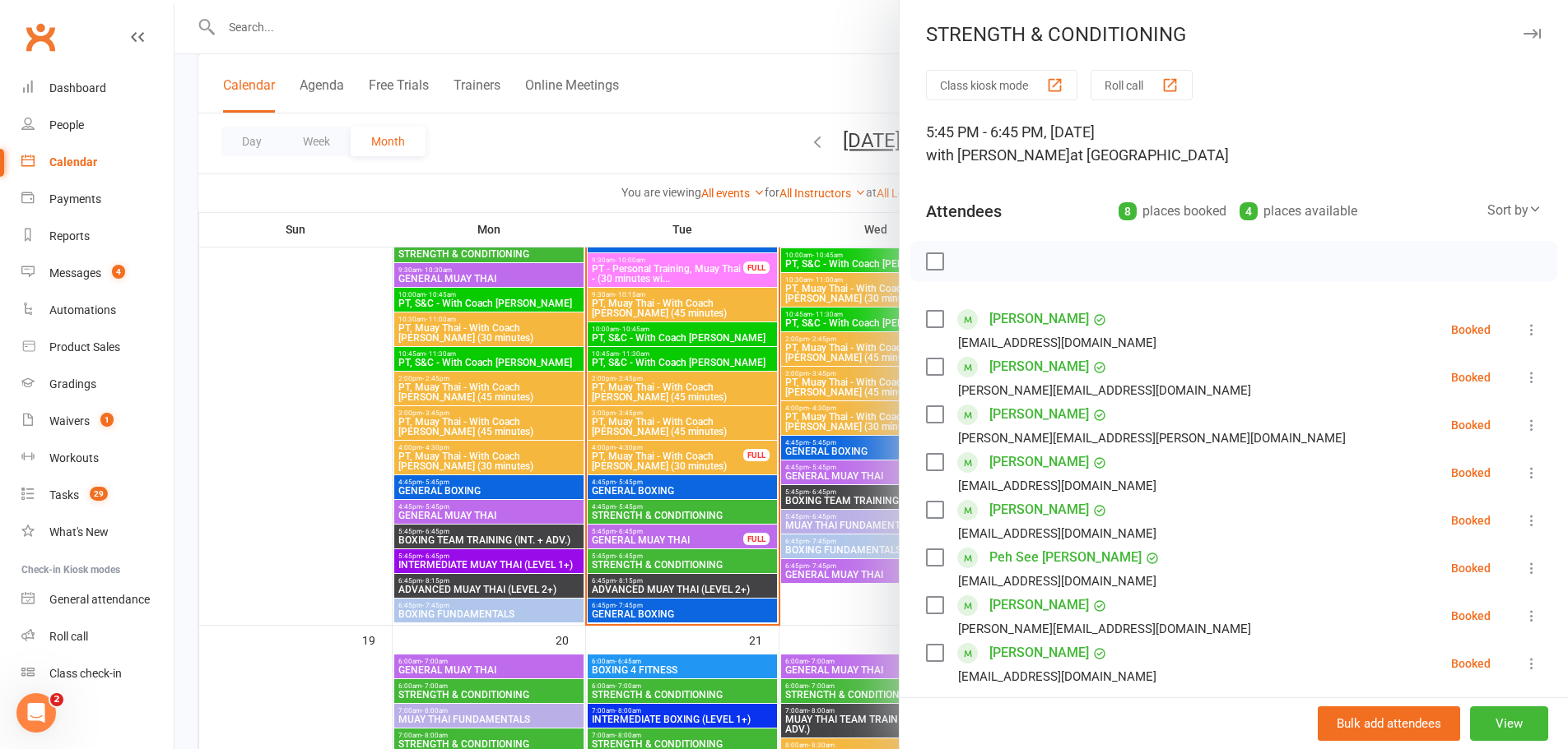
click at [635, 57] on div at bounding box center [871, 374] width 1394 height 749
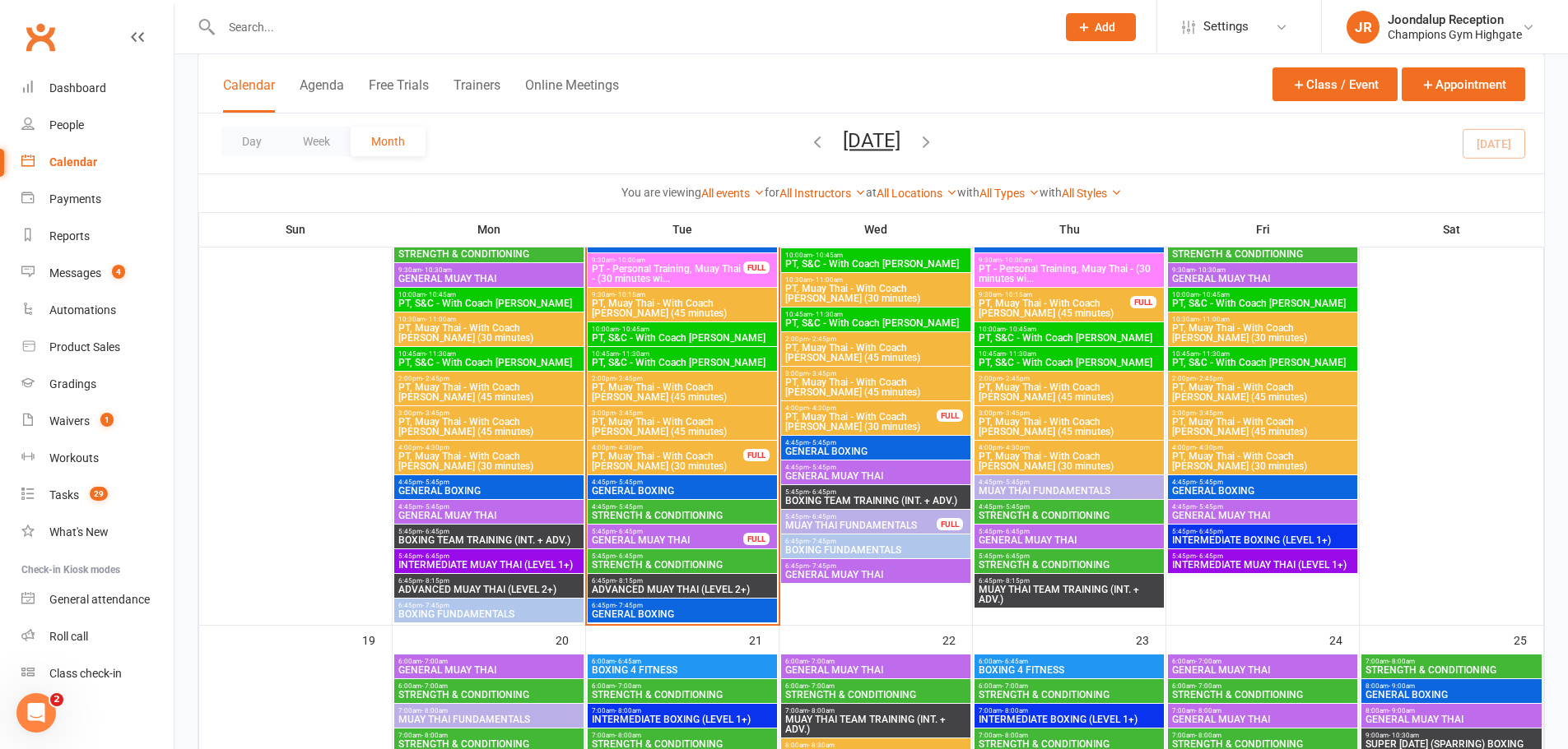
click at [669, 551] on div "5:45pm - 6:45pm STRENGTH & CONDITIONING" at bounding box center [682, 561] width 190 height 24
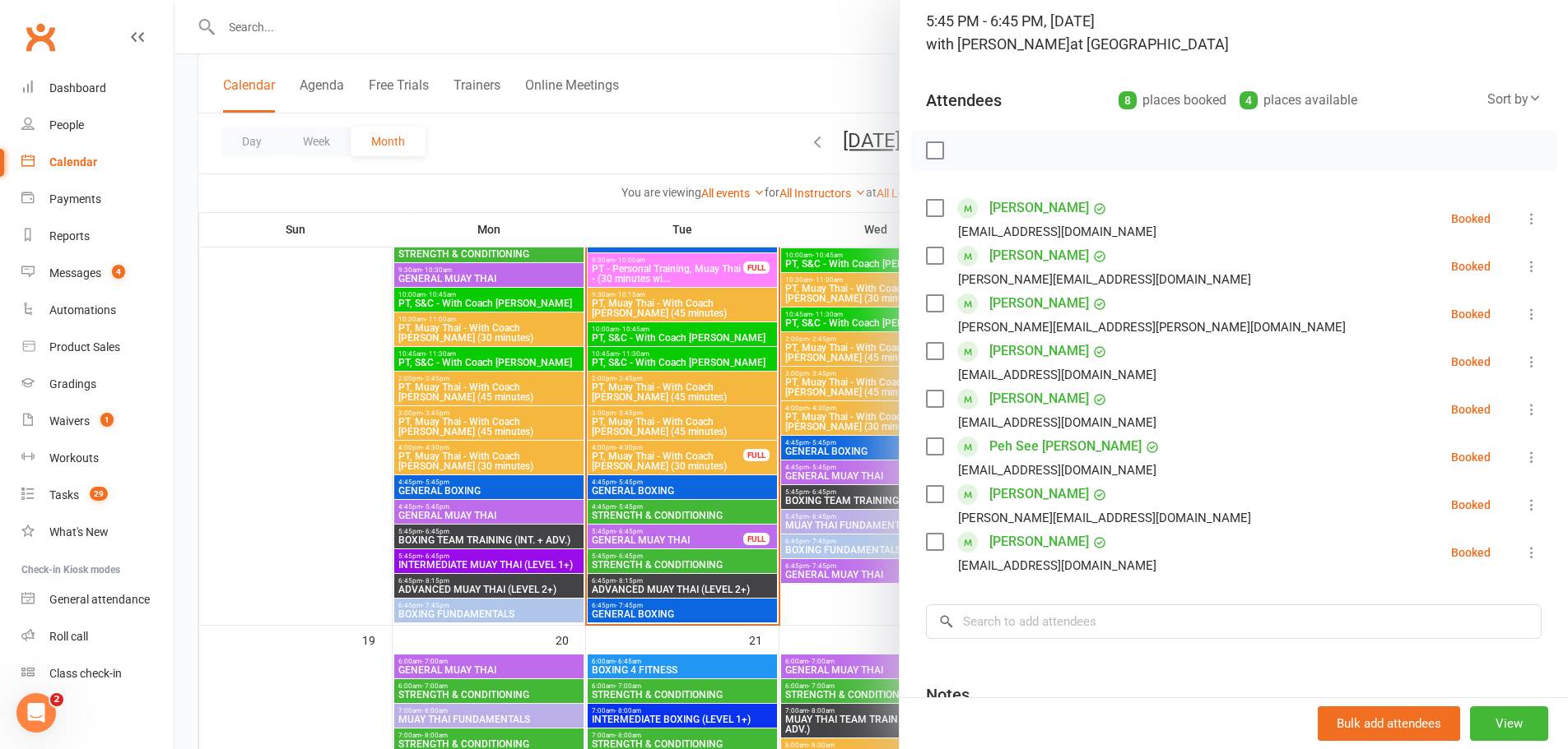
scroll to position [83, 0]
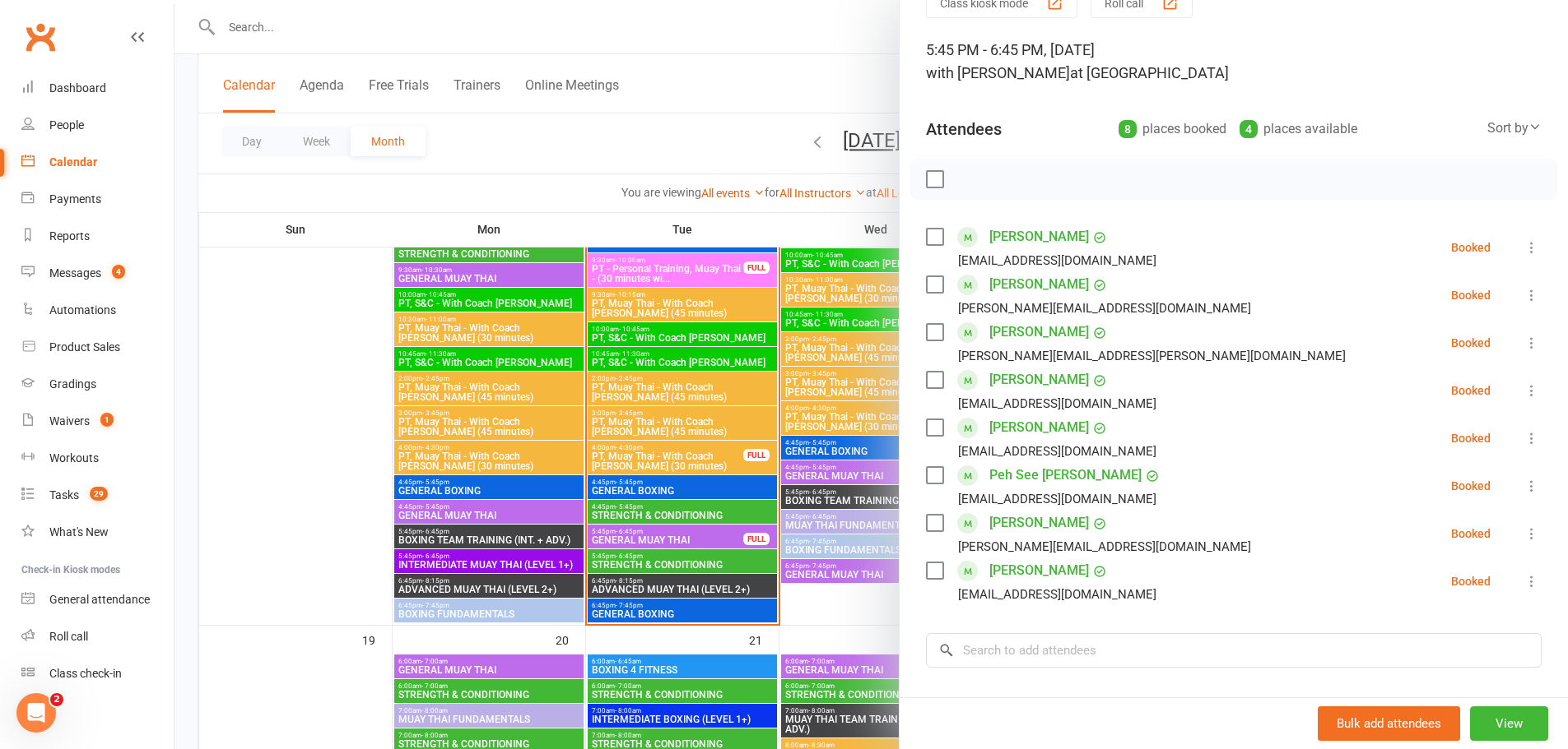
click at [1041, 570] on link "Sandra Petkovic" at bounding box center [1039, 570] width 99 height 26
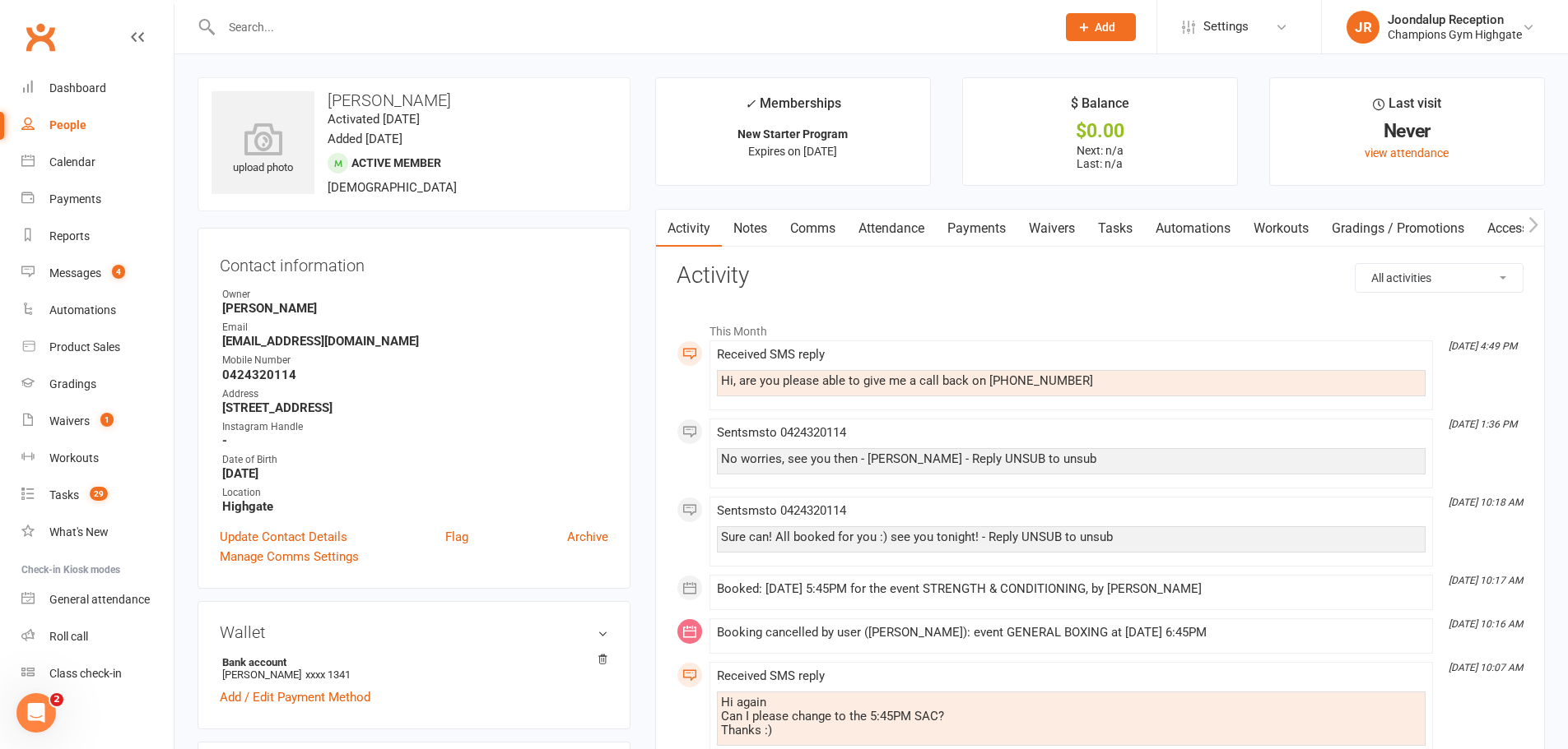
click at [922, 221] on link "Attendance" at bounding box center [891, 229] width 89 height 38
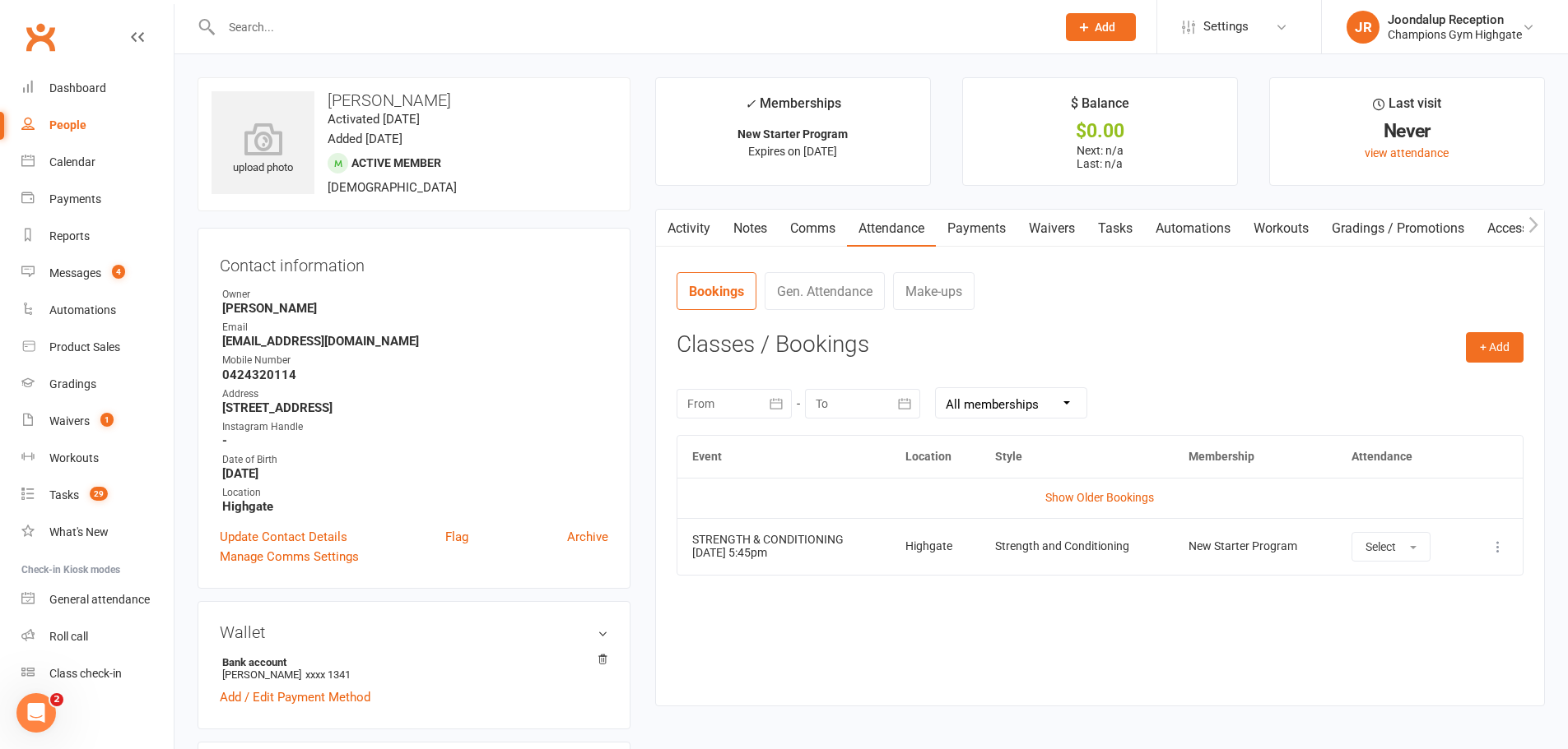
click at [1059, 231] on link "Waivers" at bounding box center [1051, 229] width 69 height 38
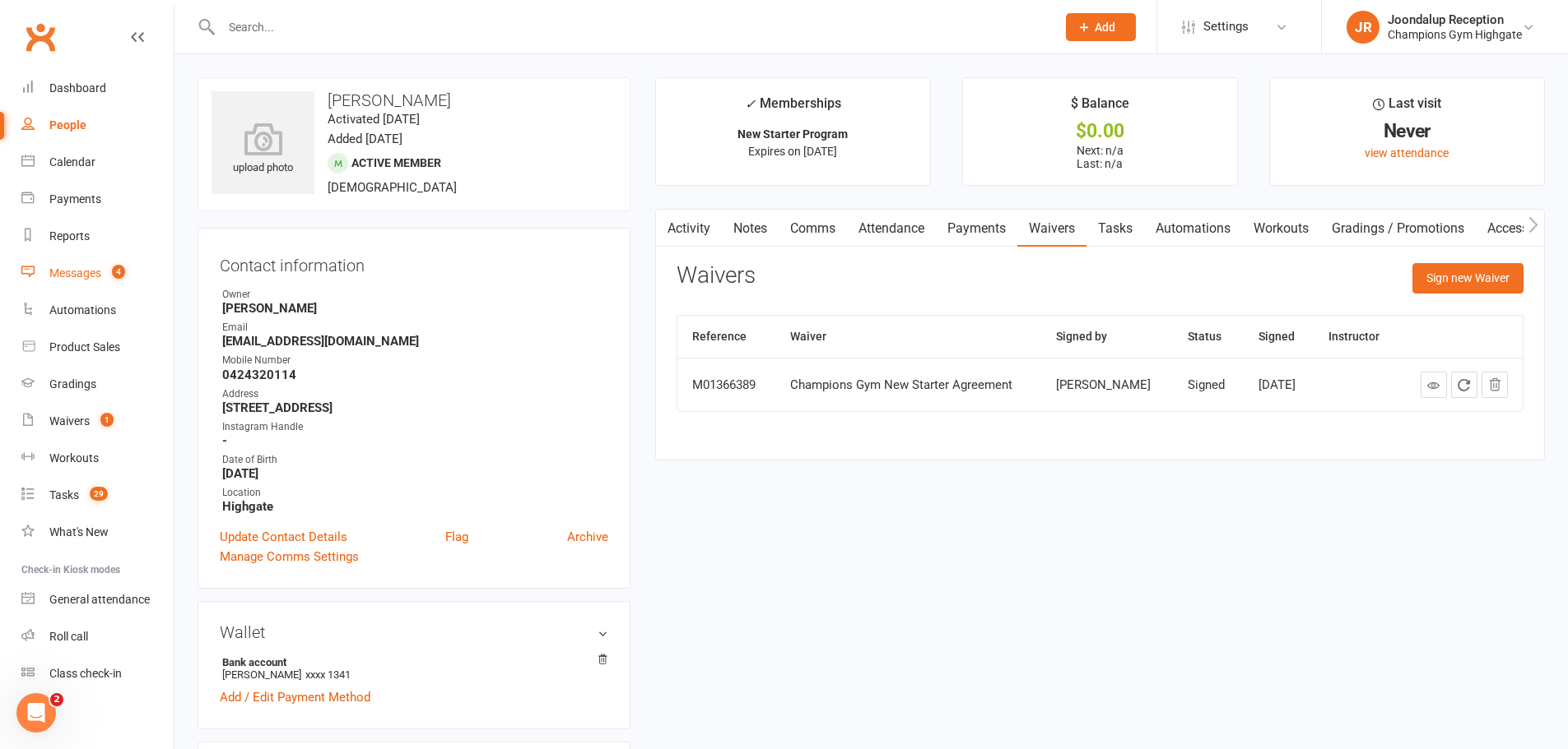
click at [74, 274] on div "Messages" at bounding box center [75, 273] width 52 height 14
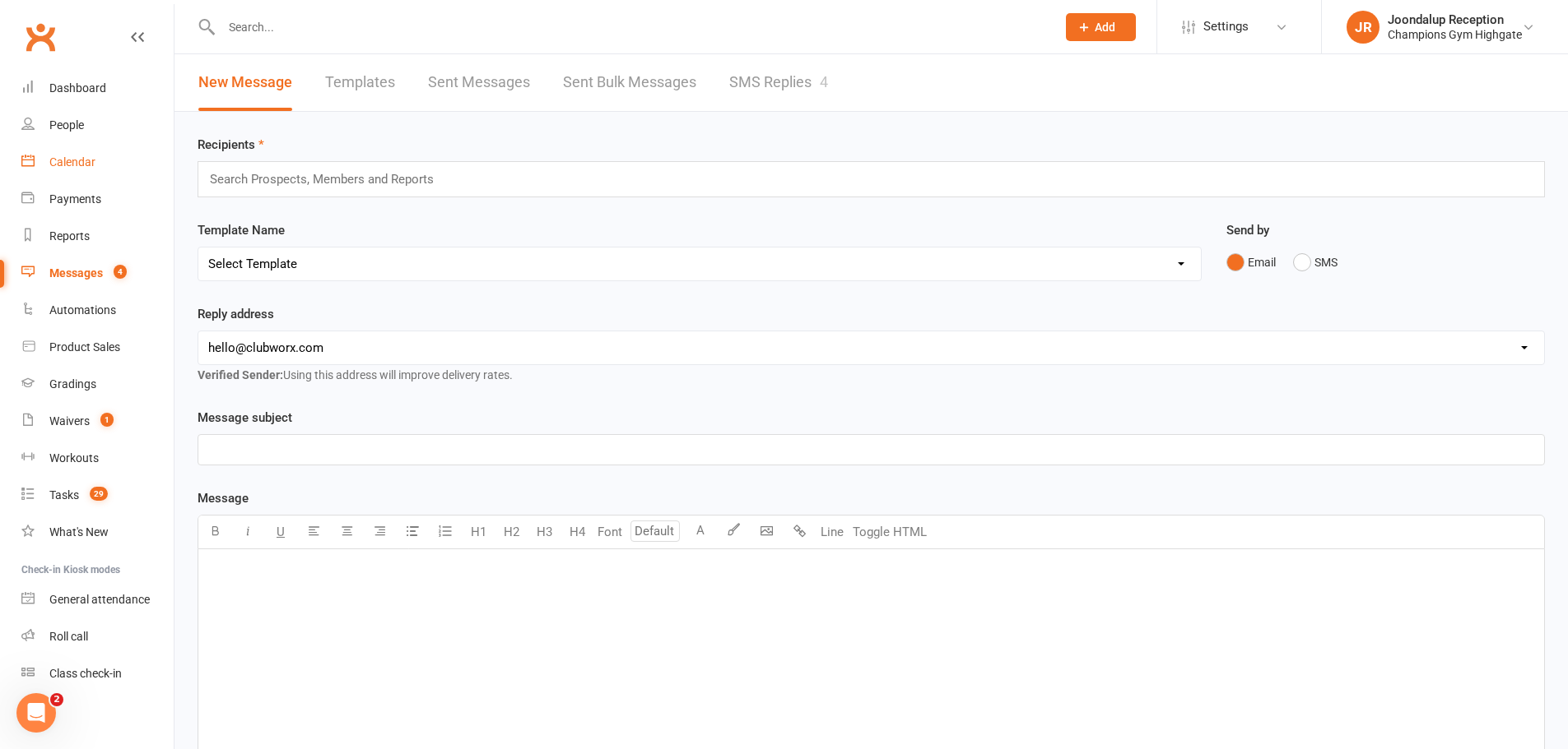
click at [89, 161] on div "Calendar" at bounding box center [72, 162] width 46 height 14
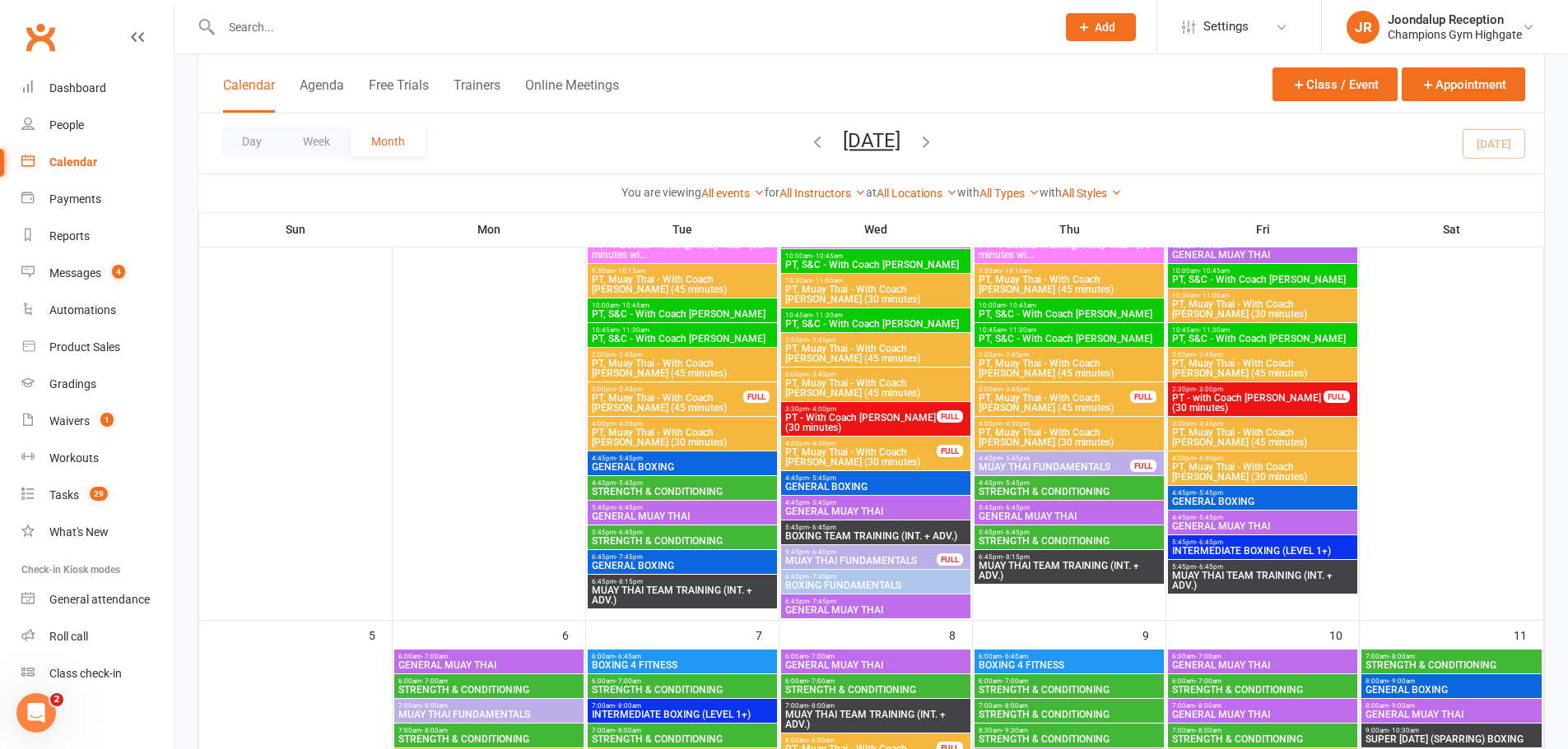
scroll to position [411, 0]
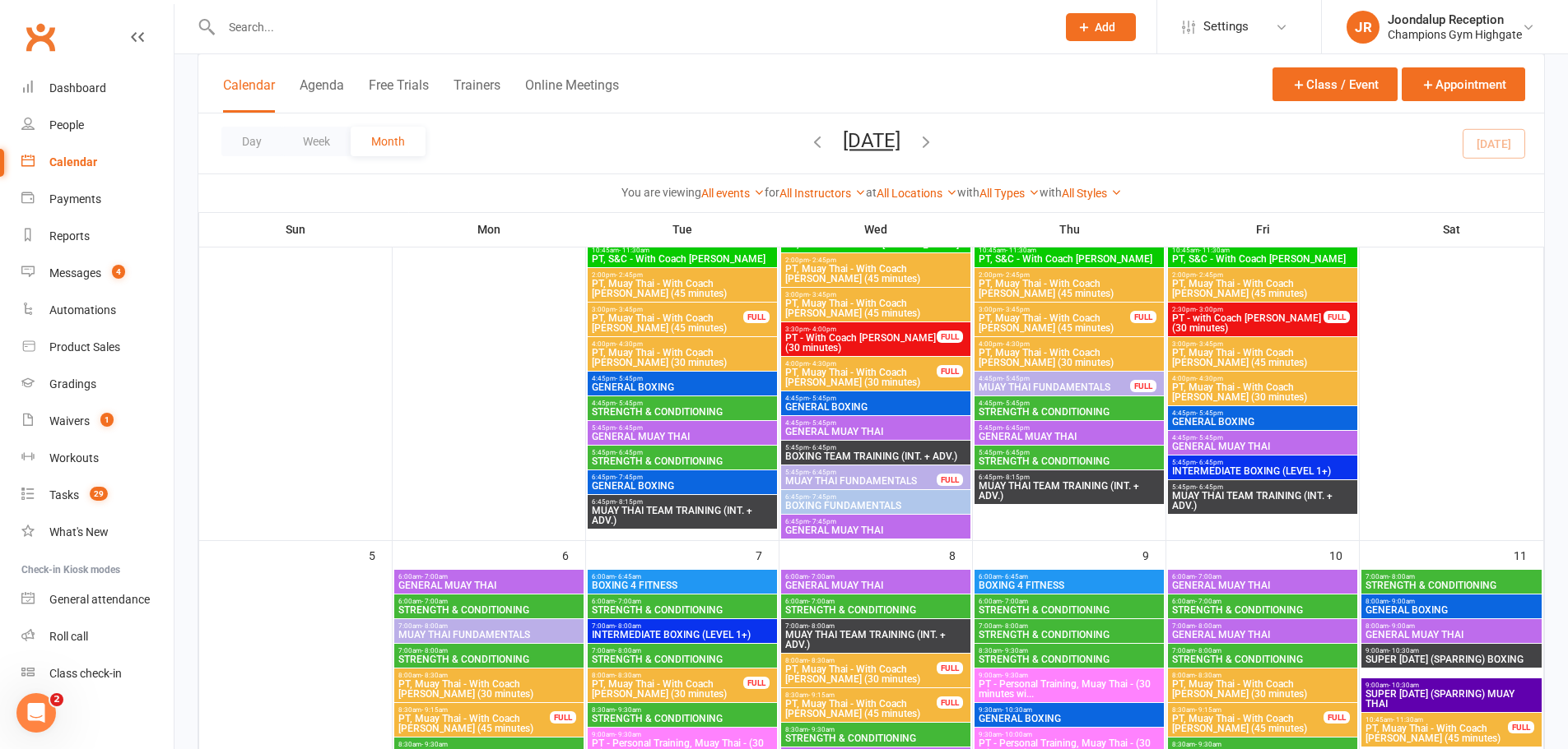
click at [710, 456] on span "STRENGTH & CONDITIONING" at bounding box center [682, 461] width 183 height 10
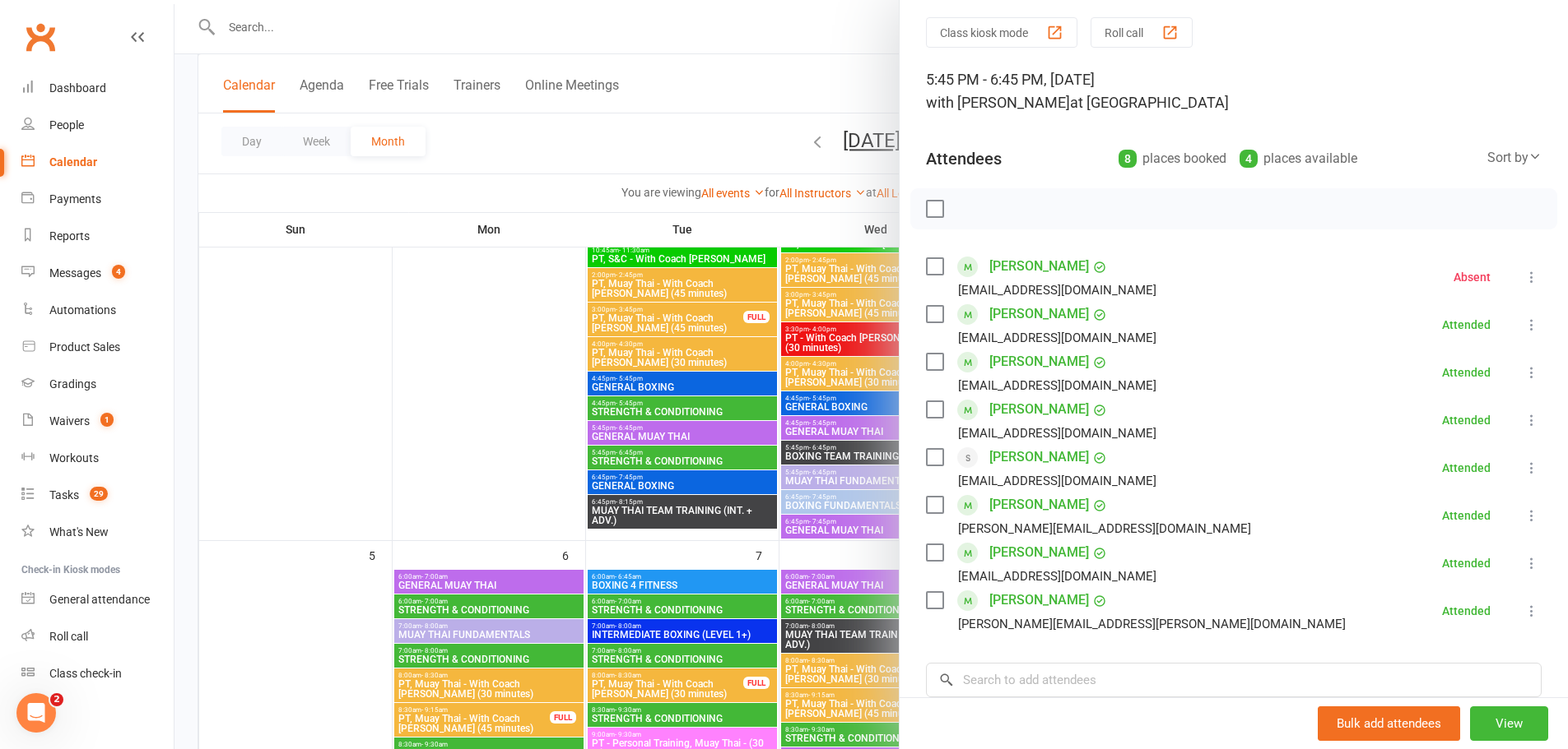
scroll to position [83, 0]
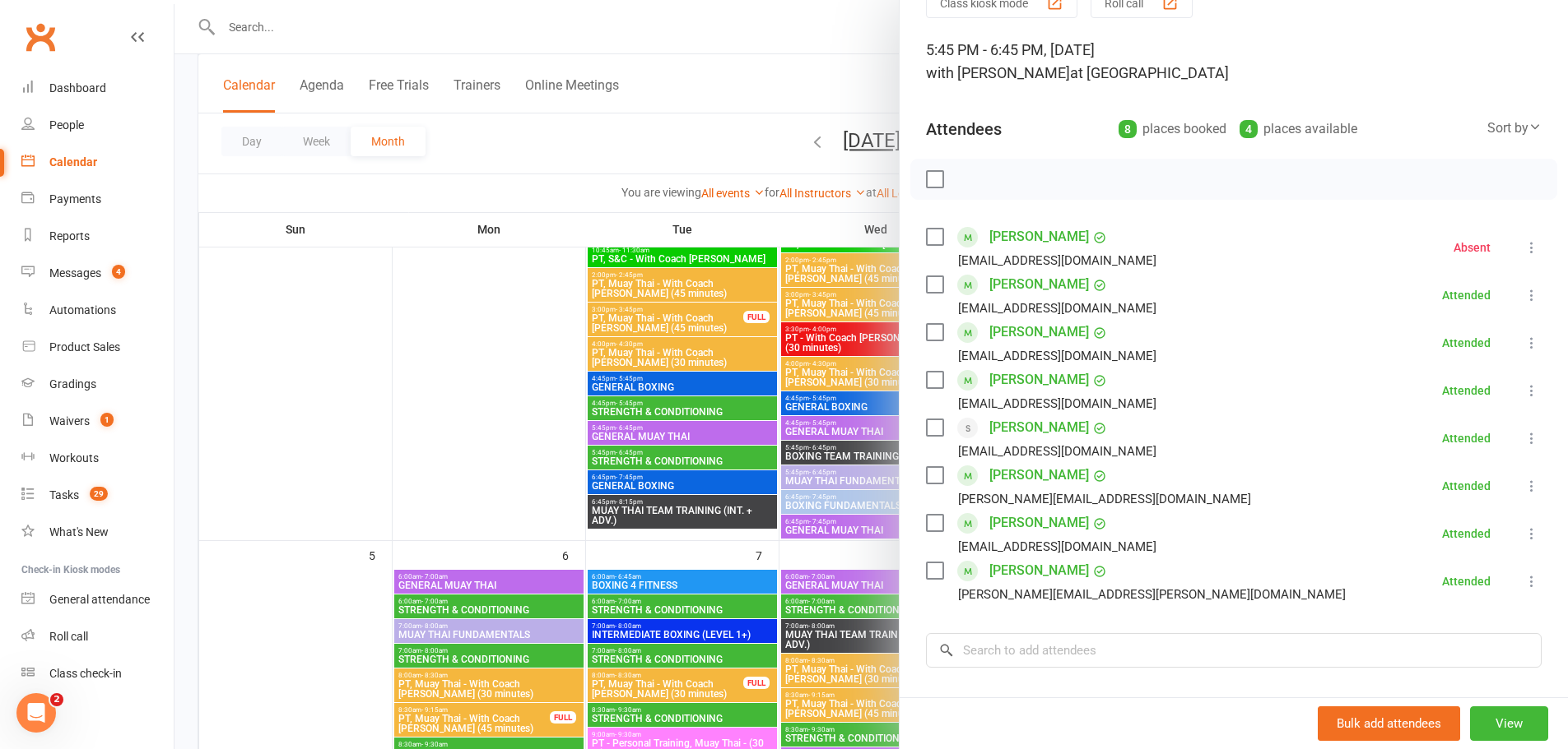
click at [809, 61] on div at bounding box center [871, 374] width 1394 height 749
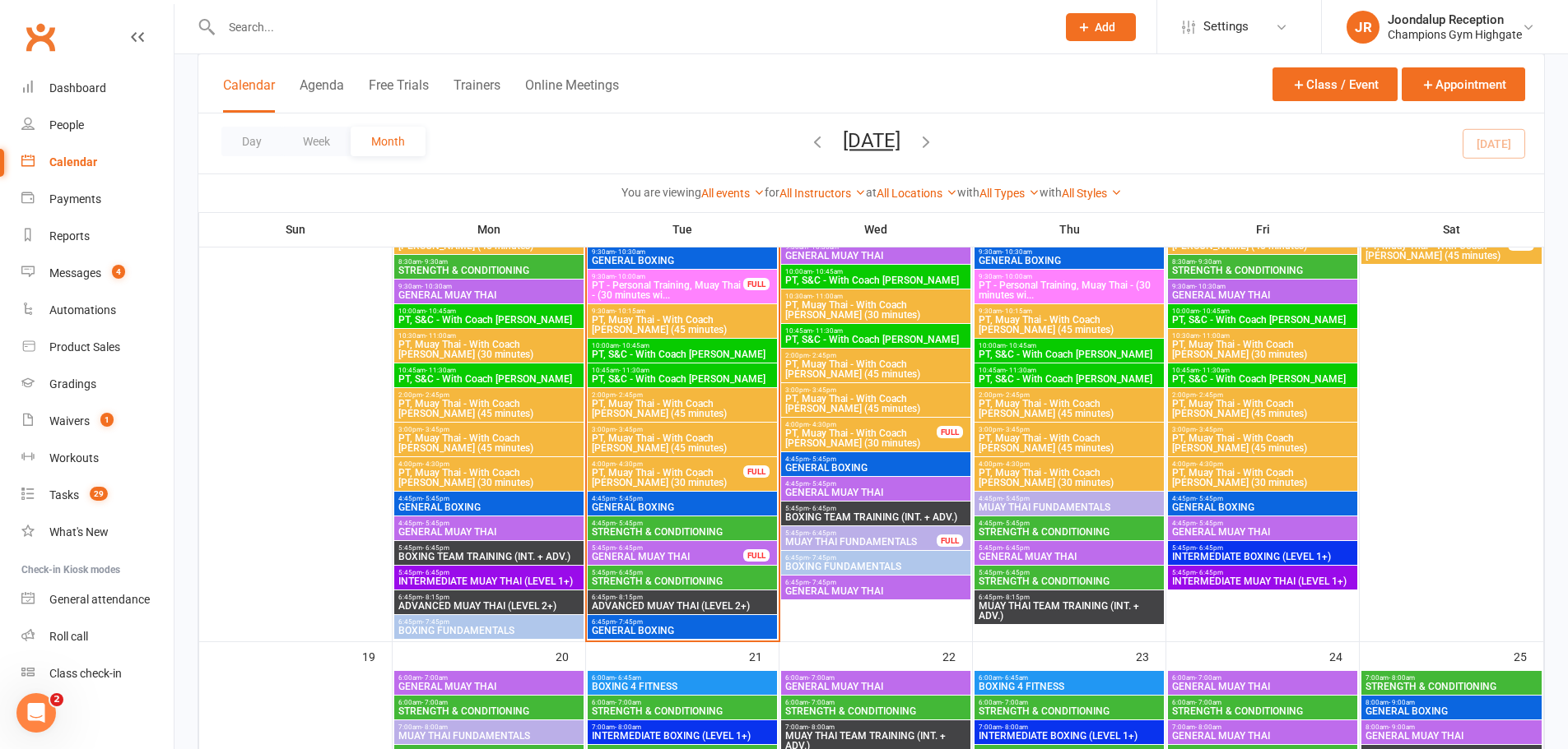
scroll to position [1645, 0]
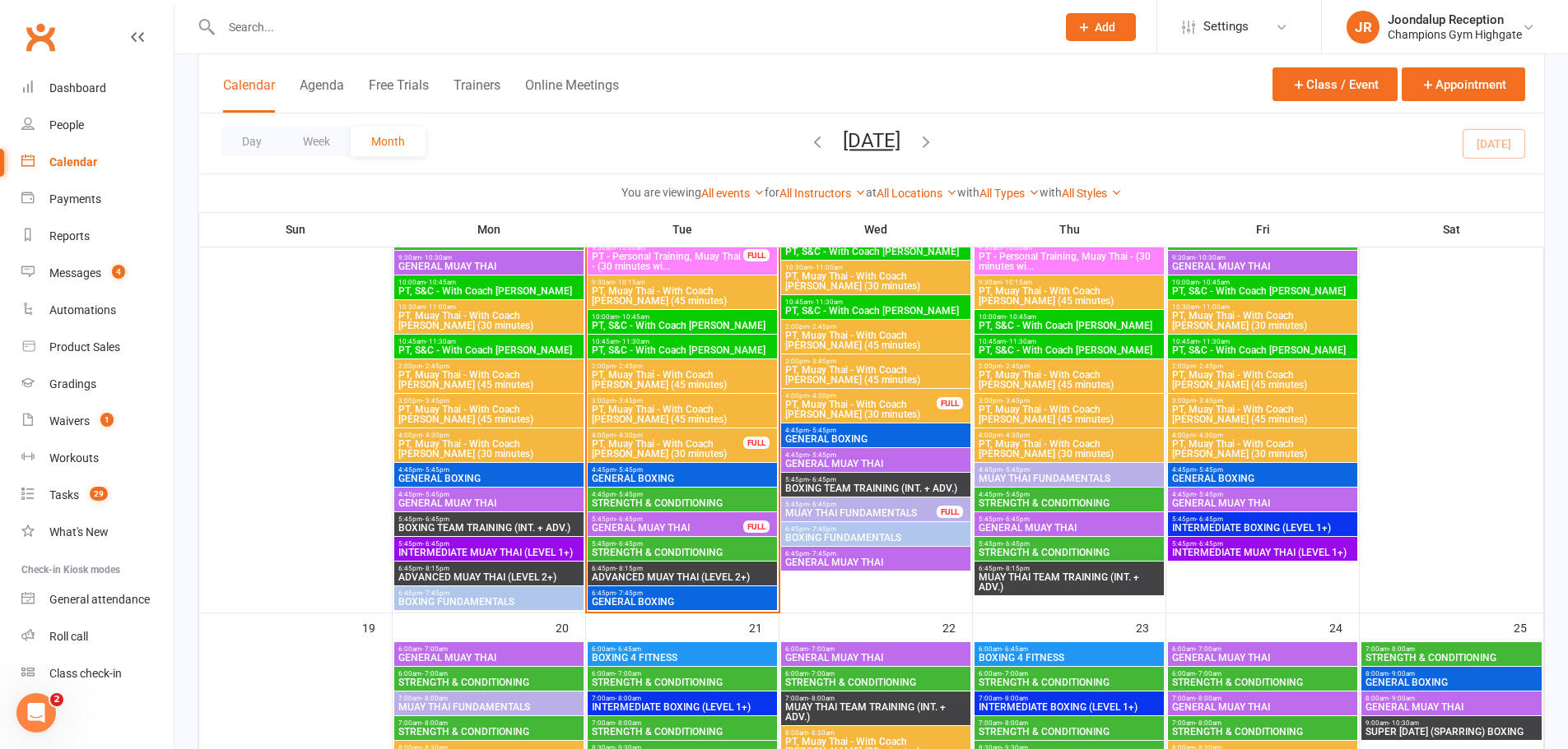
click at [697, 501] on span "STRENGTH & CONDITIONING" at bounding box center [682, 504] width 183 height 10
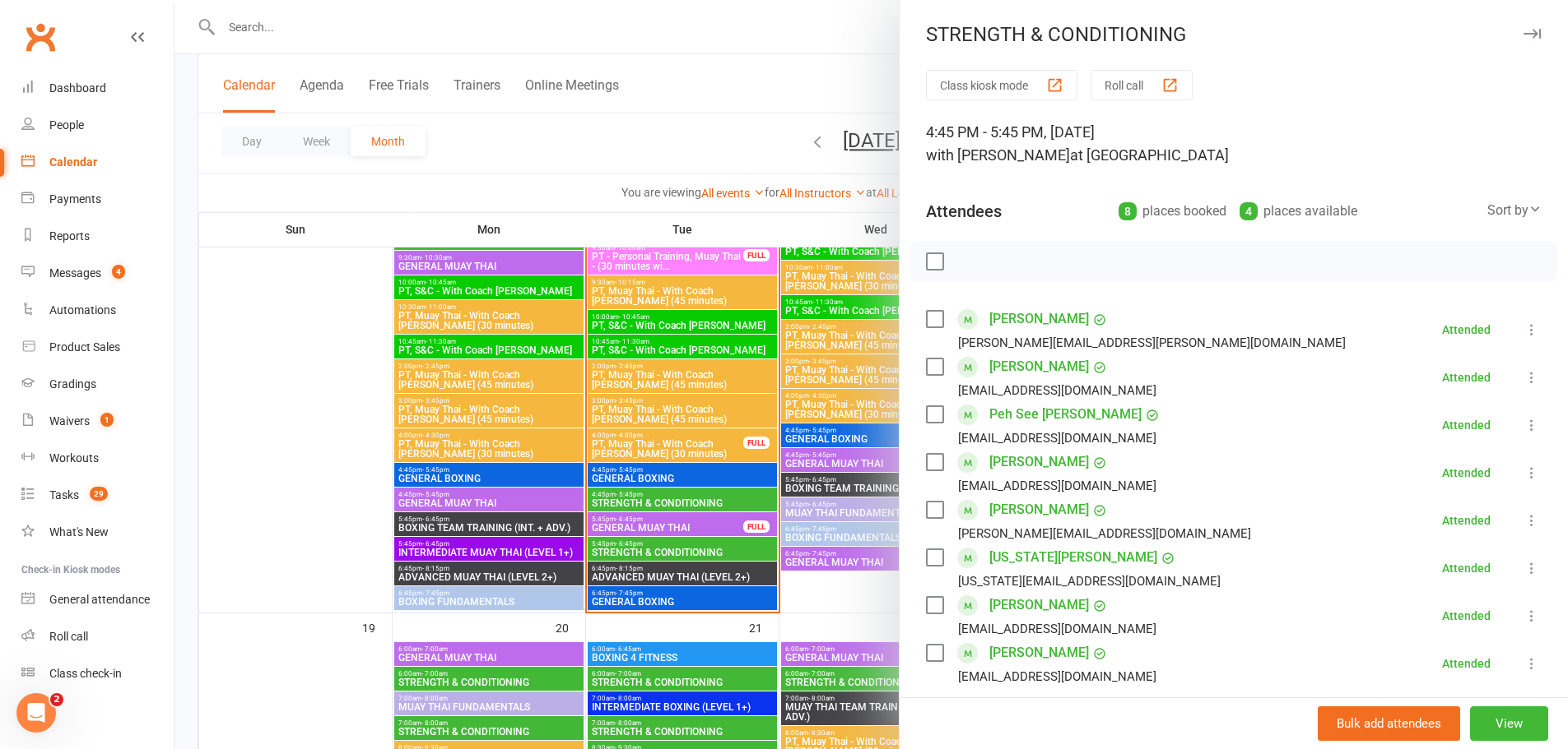
click at [681, 530] on div at bounding box center [871, 374] width 1394 height 749
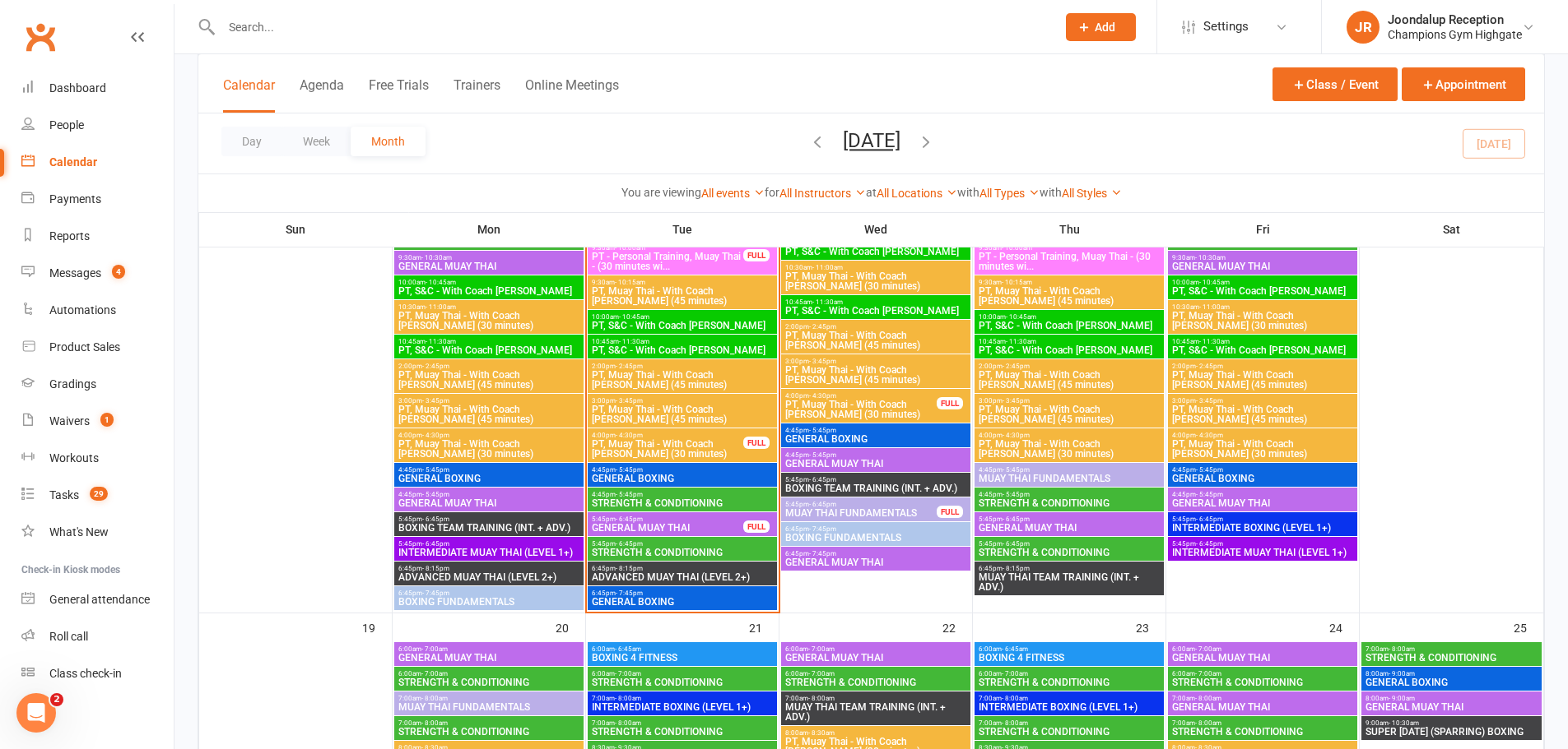
click at [683, 573] on span "ADVANCED MUAY THAI (LEVEL 2+)" at bounding box center [682, 578] width 183 height 10
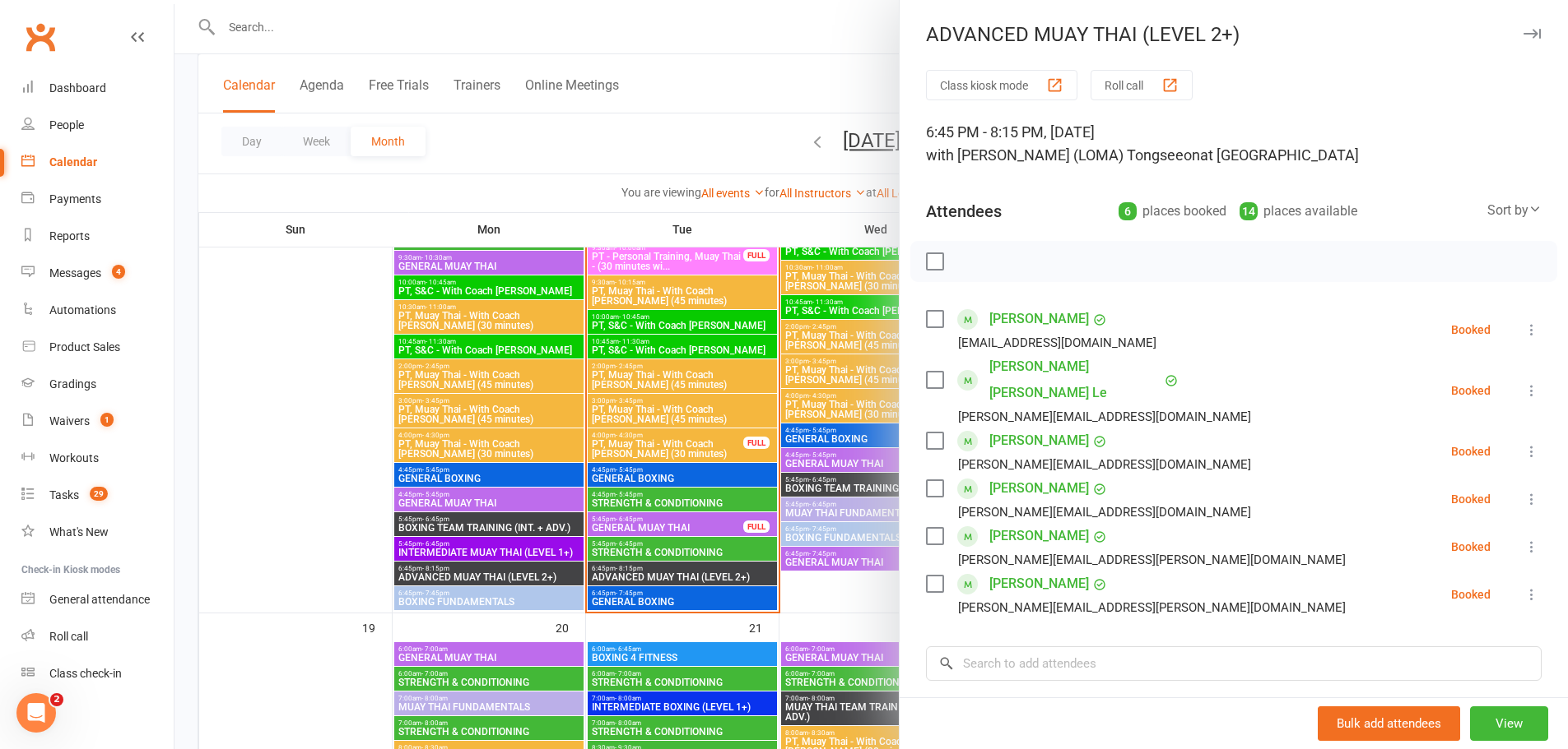
click at [655, 553] on div at bounding box center [871, 374] width 1394 height 749
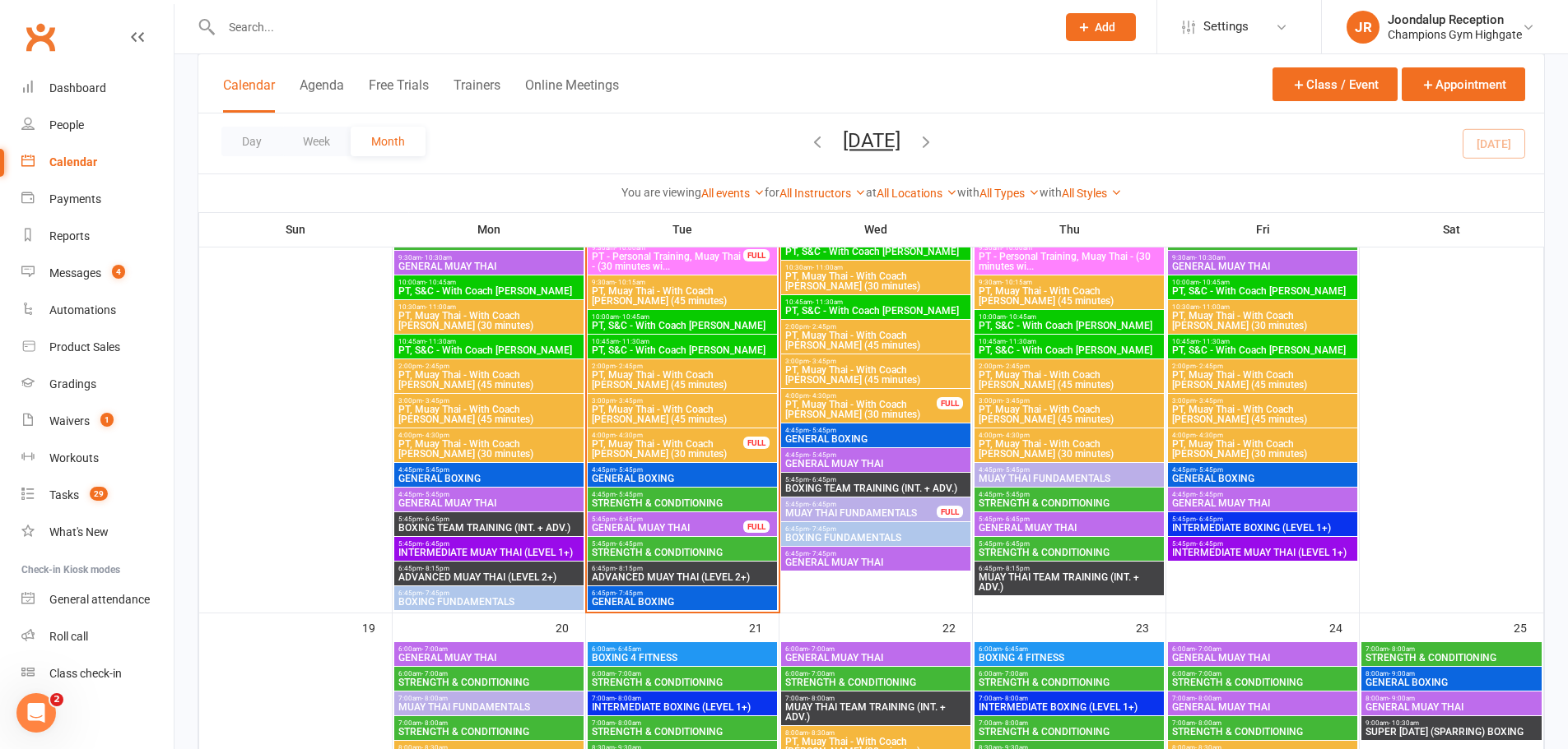
click at [654, 553] on span "STRENGTH & CONDITIONING" at bounding box center [682, 553] width 183 height 10
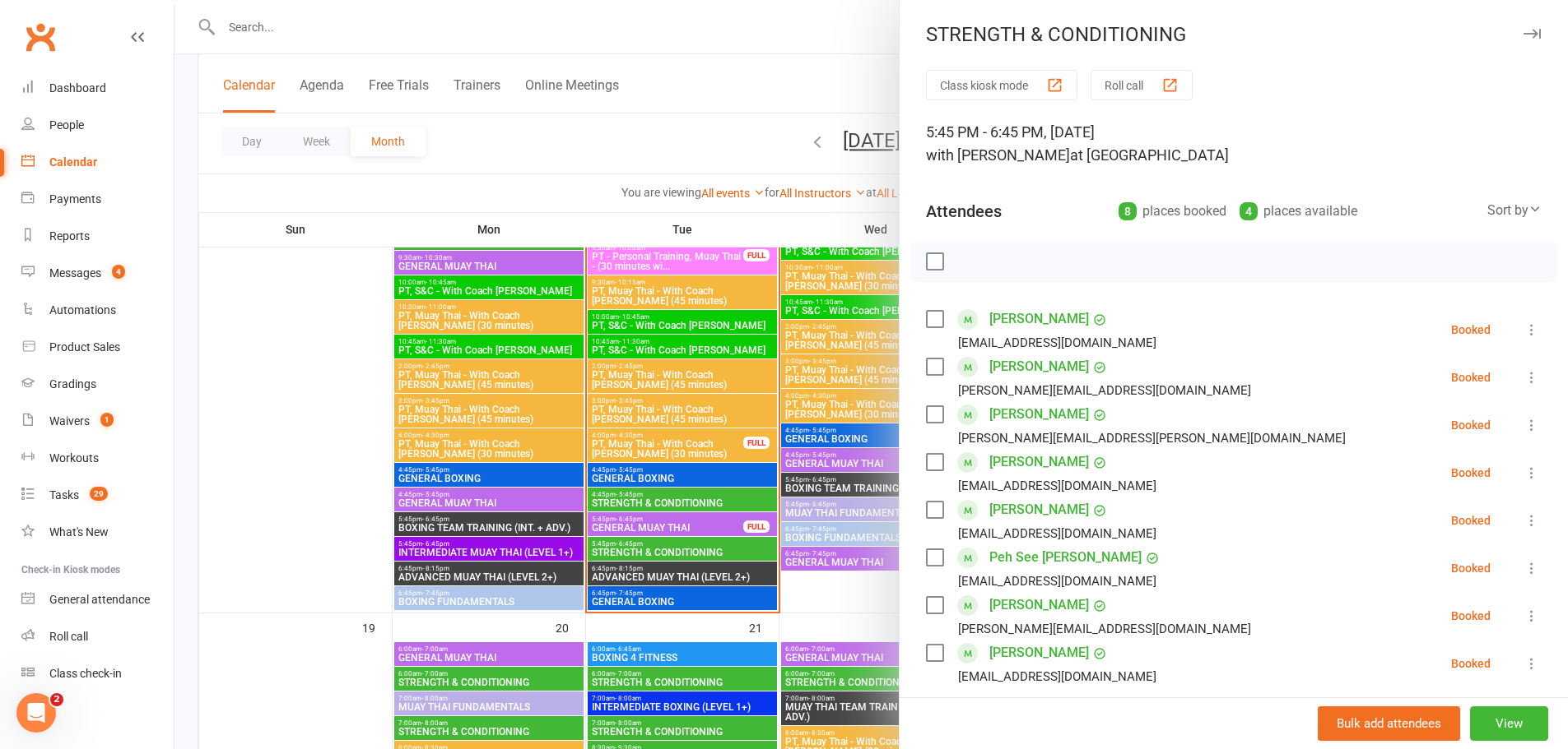
scroll to position [83, 0]
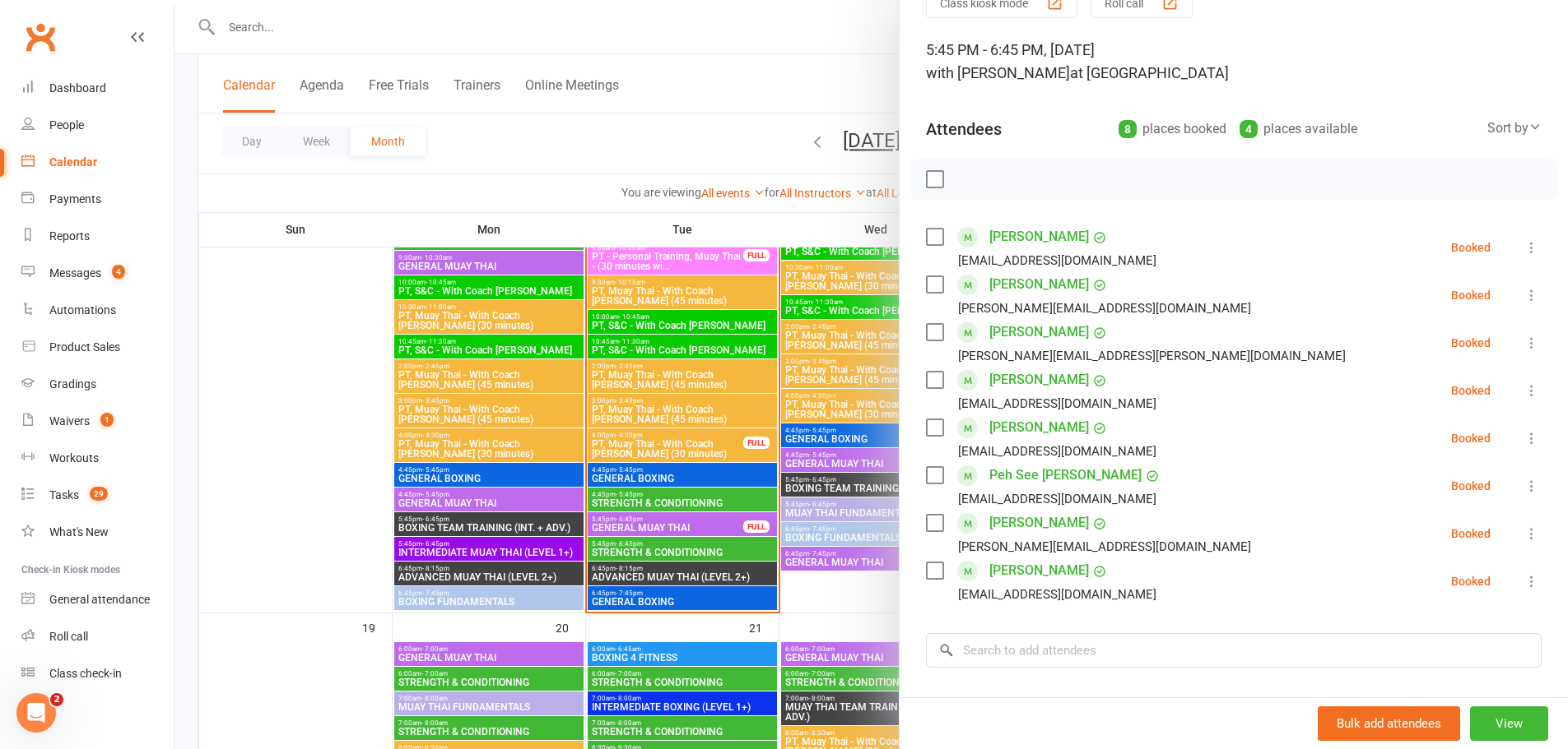
click at [663, 158] on div at bounding box center [871, 374] width 1394 height 749
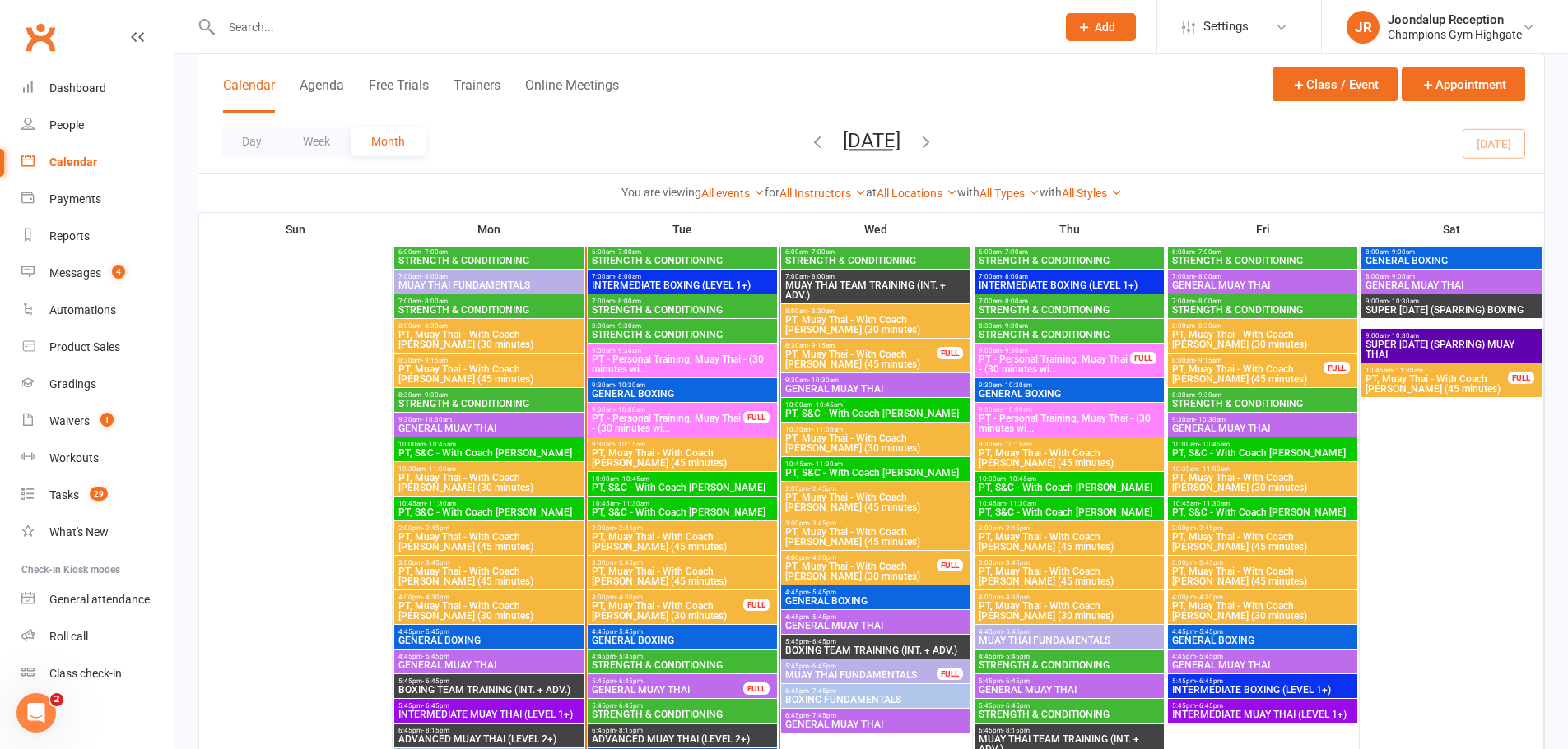
scroll to position [1552, 0]
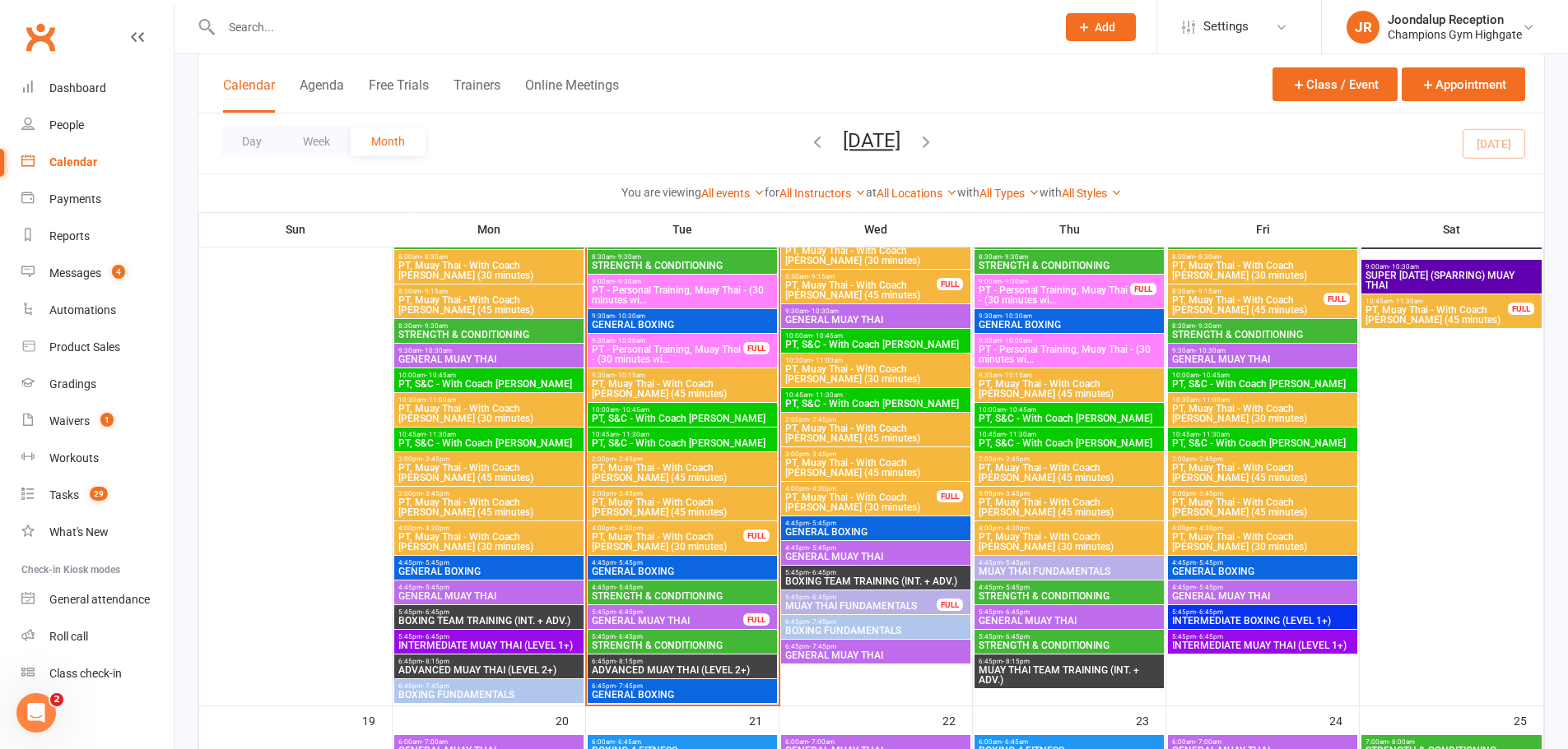
click at [693, 630] on div "5:45pm - 6:45pm STRENGTH & CONDITIONING" at bounding box center [682, 642] width 190 height 24
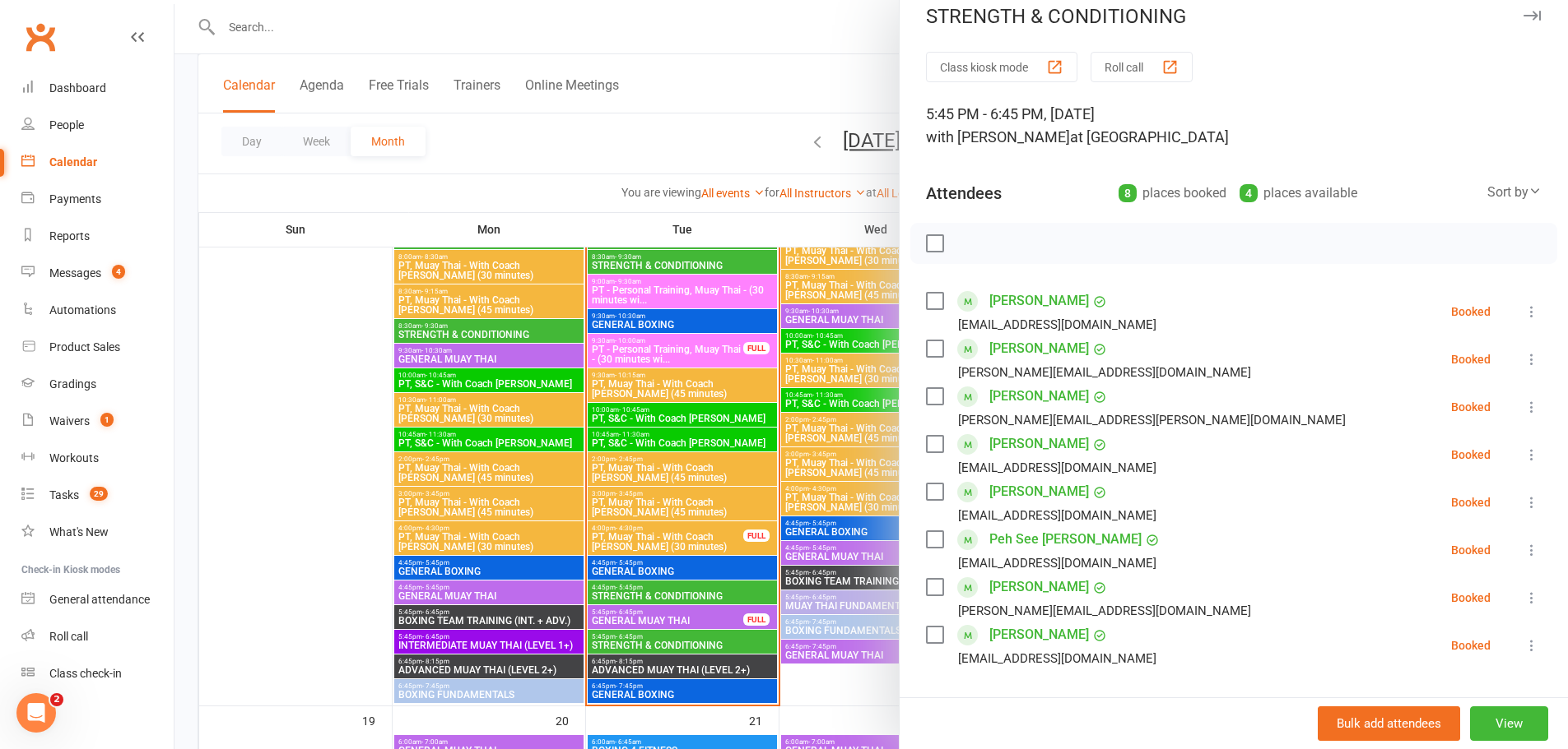
scroll to position [0, 0]
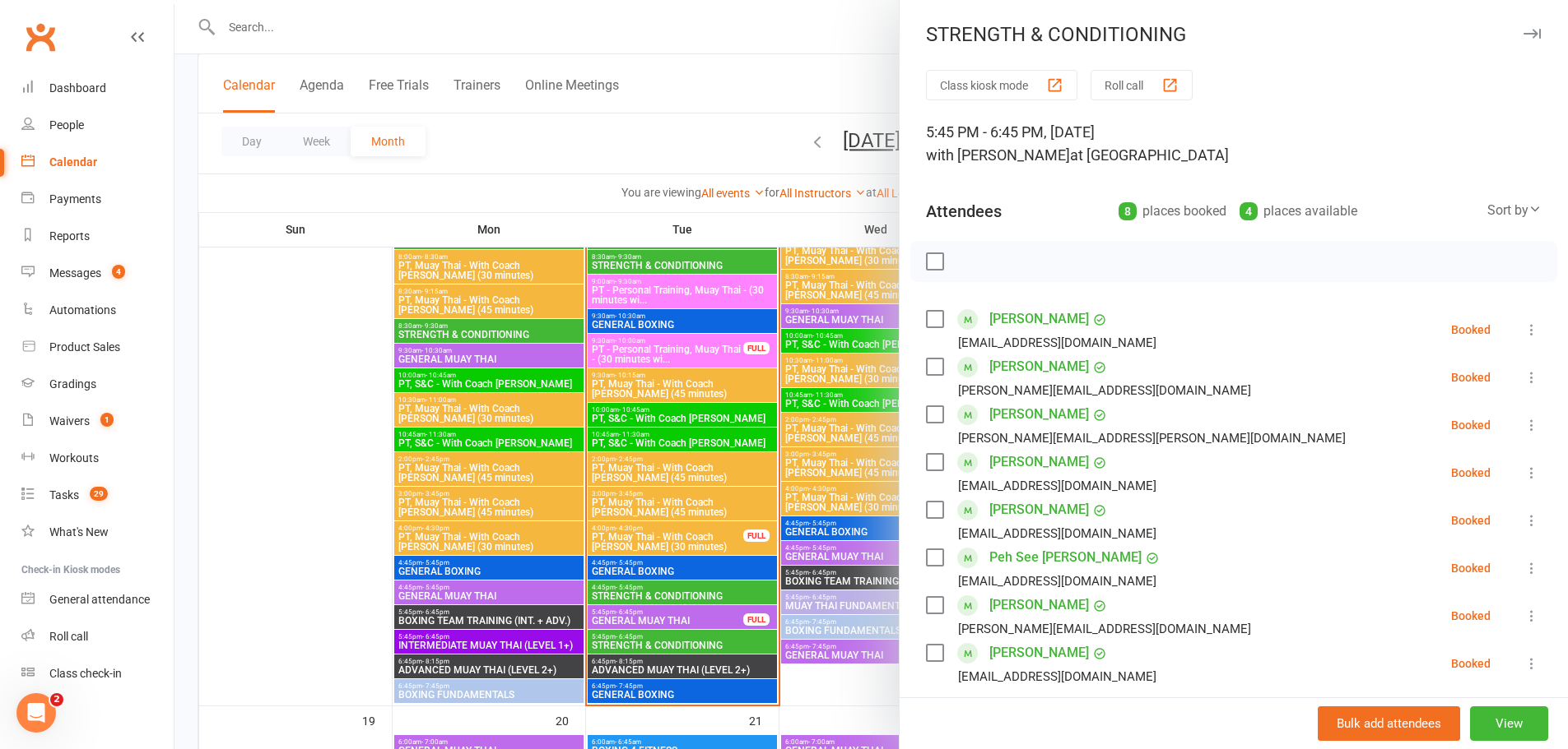
click at [877, 394] on div at bounding box center [871, 374] width 1394 height 749
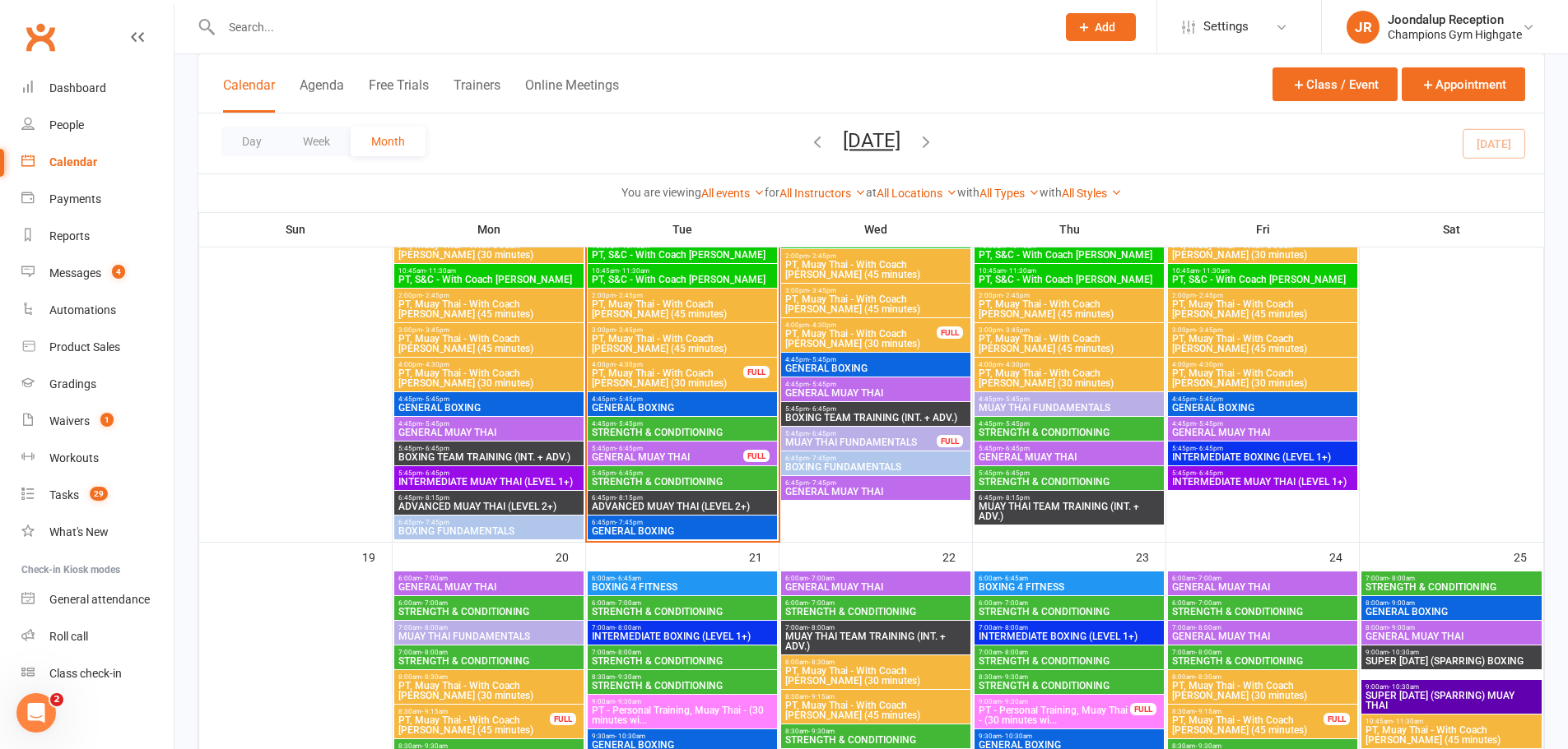
scroll to position [1717, 0]
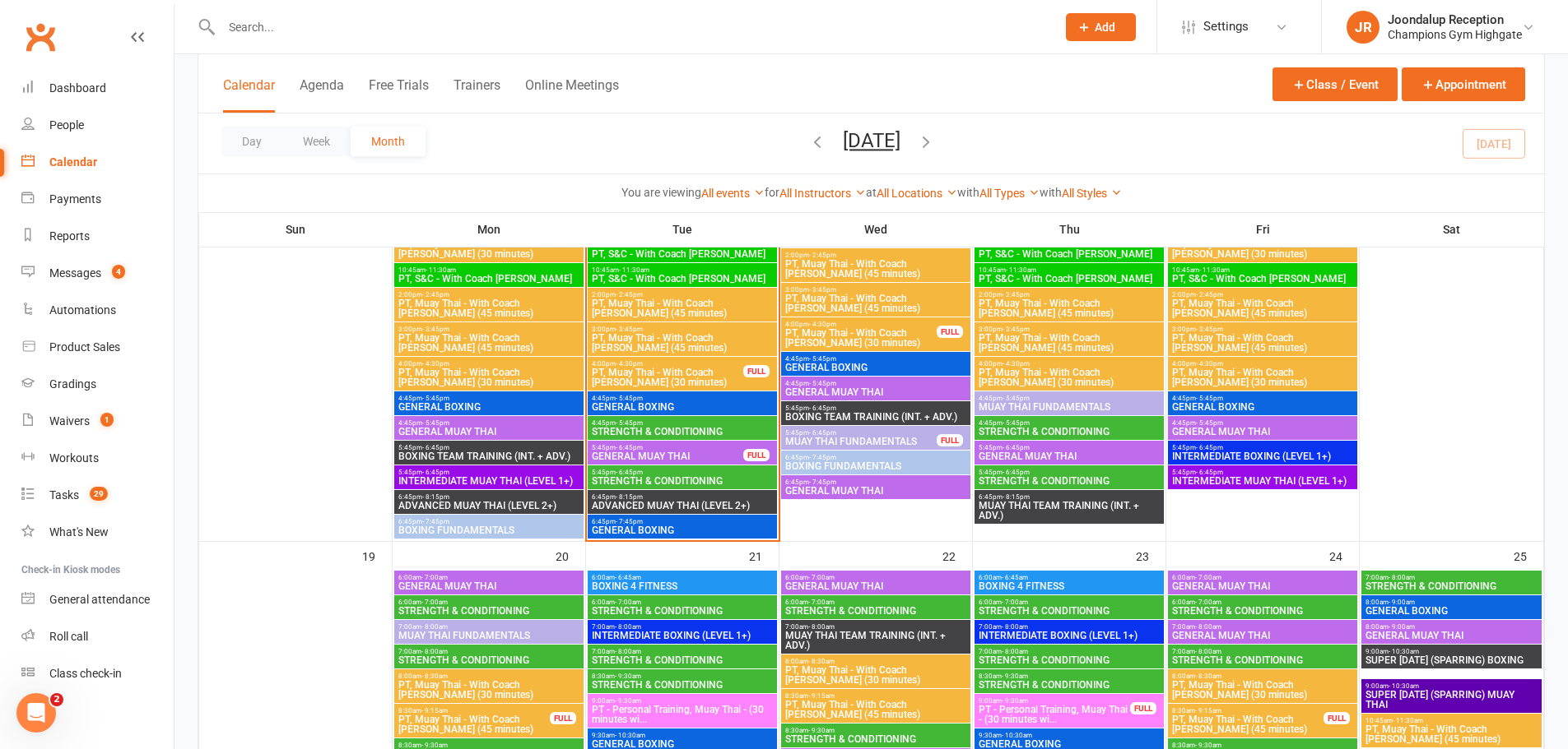
click at [1069, 481] on span "STRENGTH & CONDITIONING" at bounding box center [1070, 482] width 183 height 10
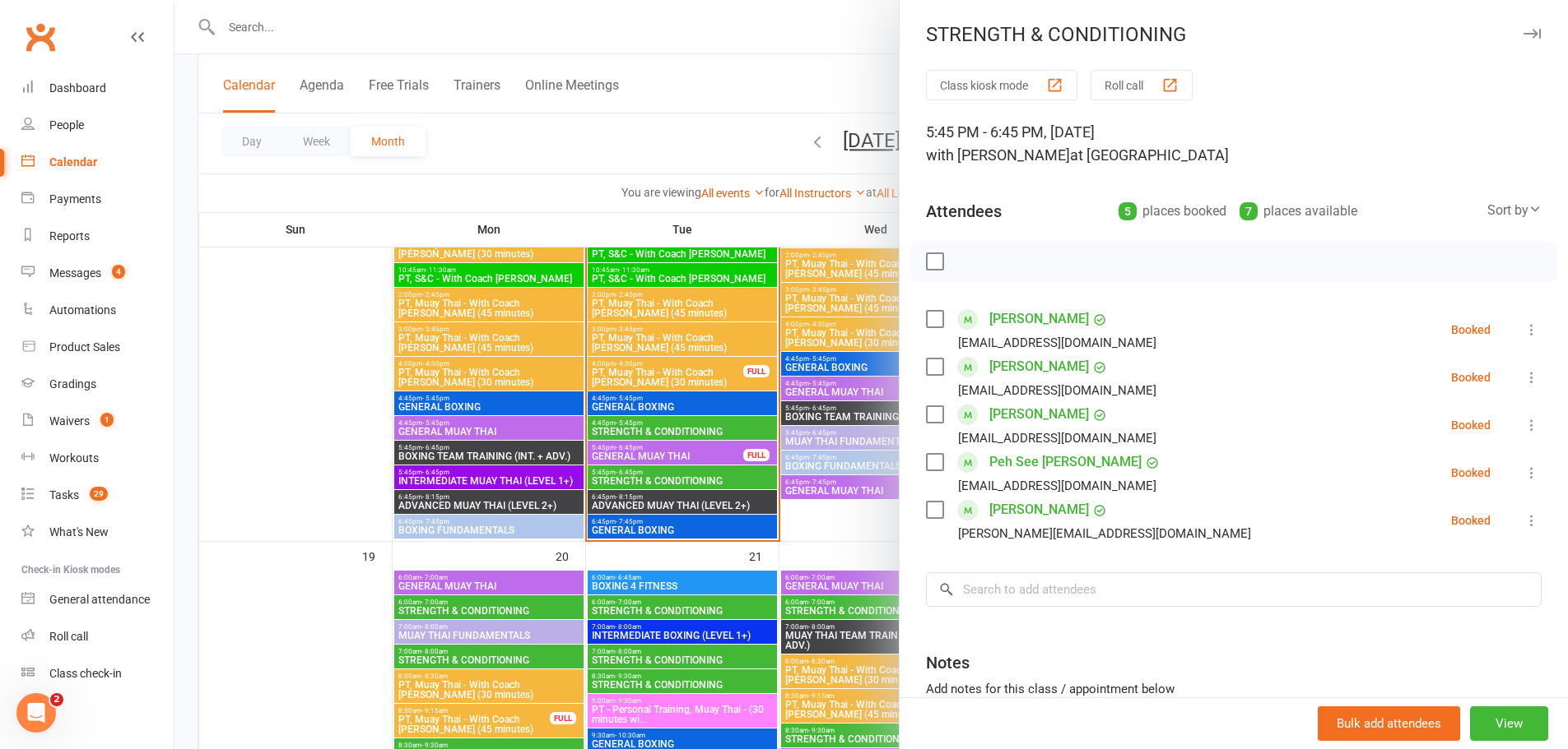
click at [840, 222] on div at bounding box center [871, 374] width 1394 height 749
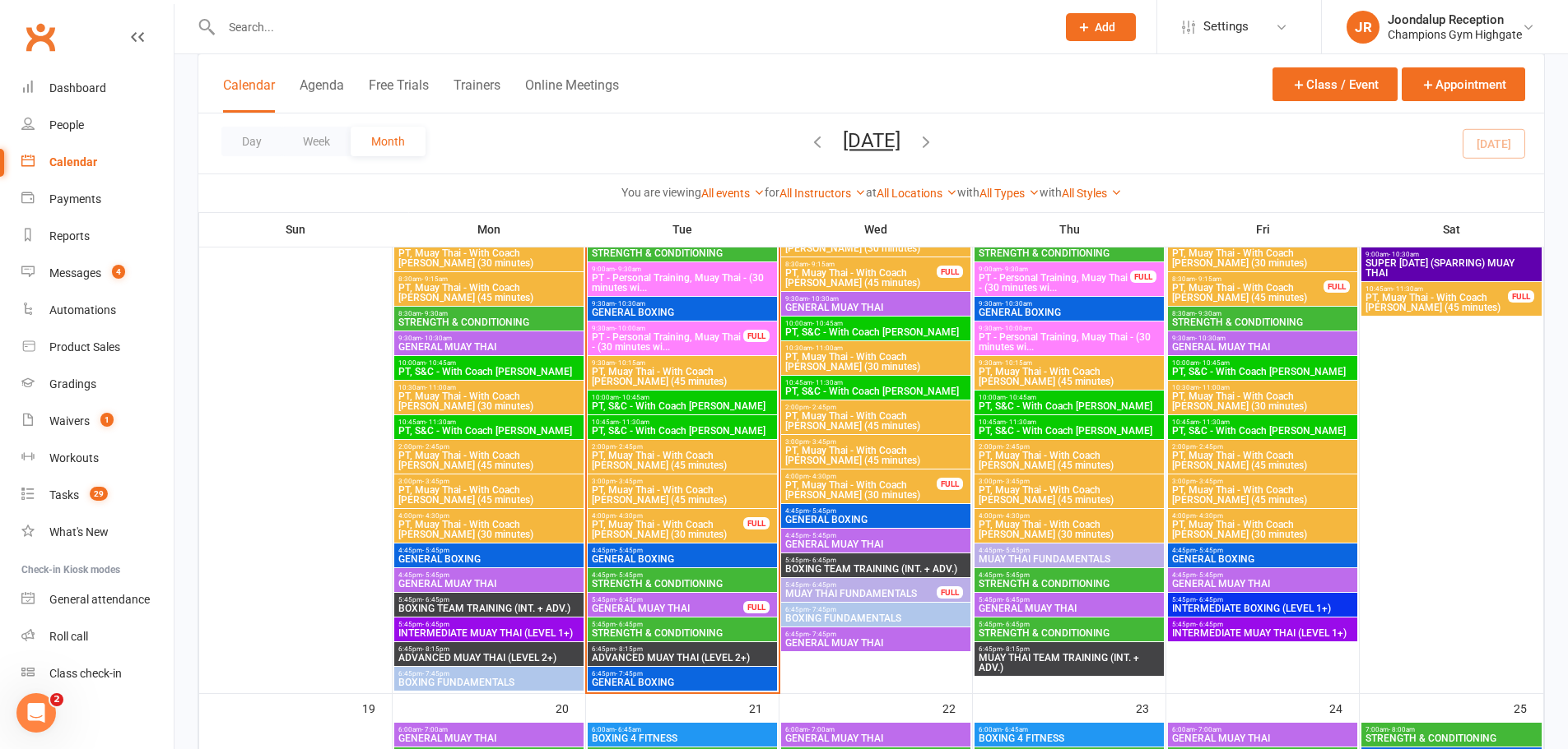
scroll to position [1528, 0]
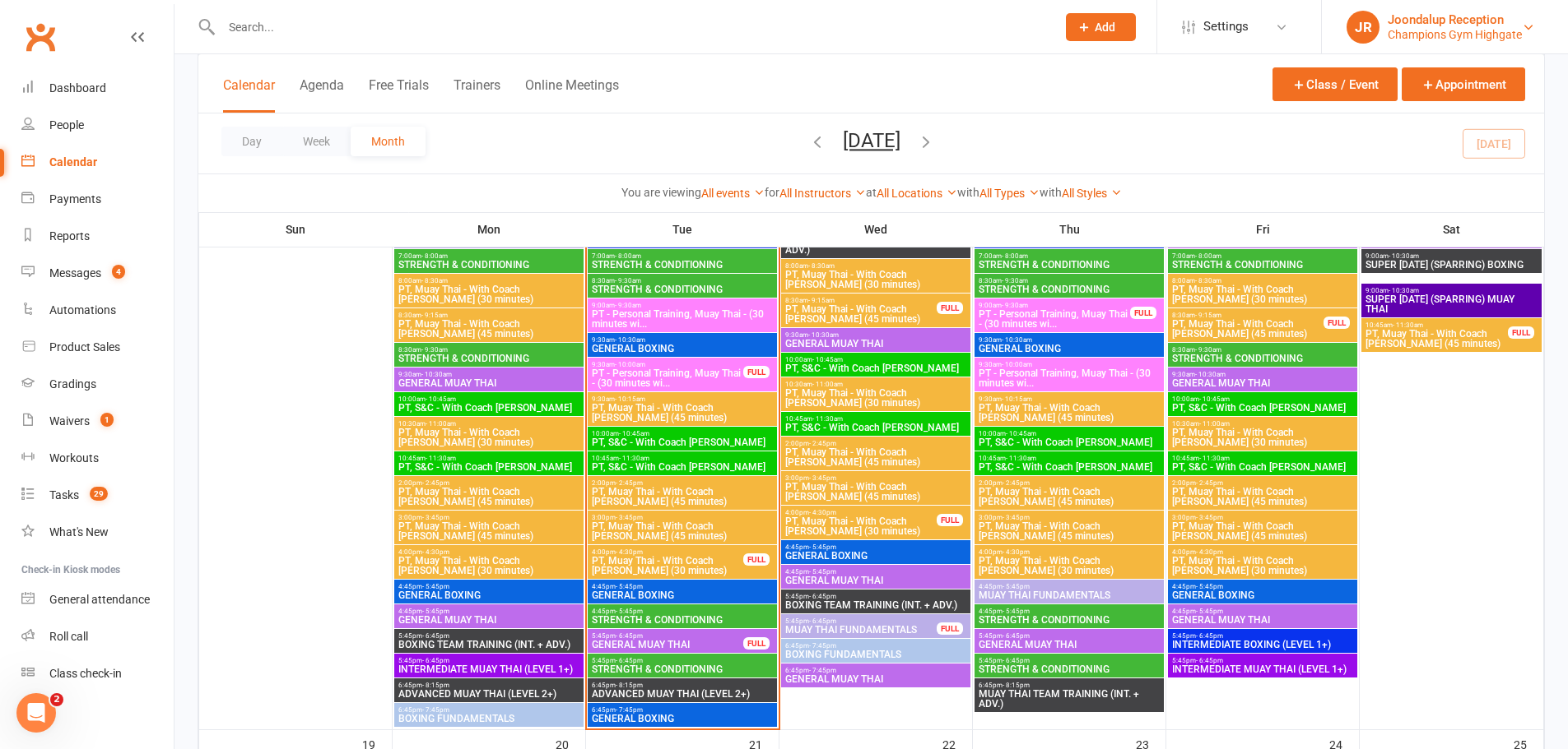
click at [1492, 19] on div "Joondalup Reception" at bounding box center [1455, 19] width 134 height 15
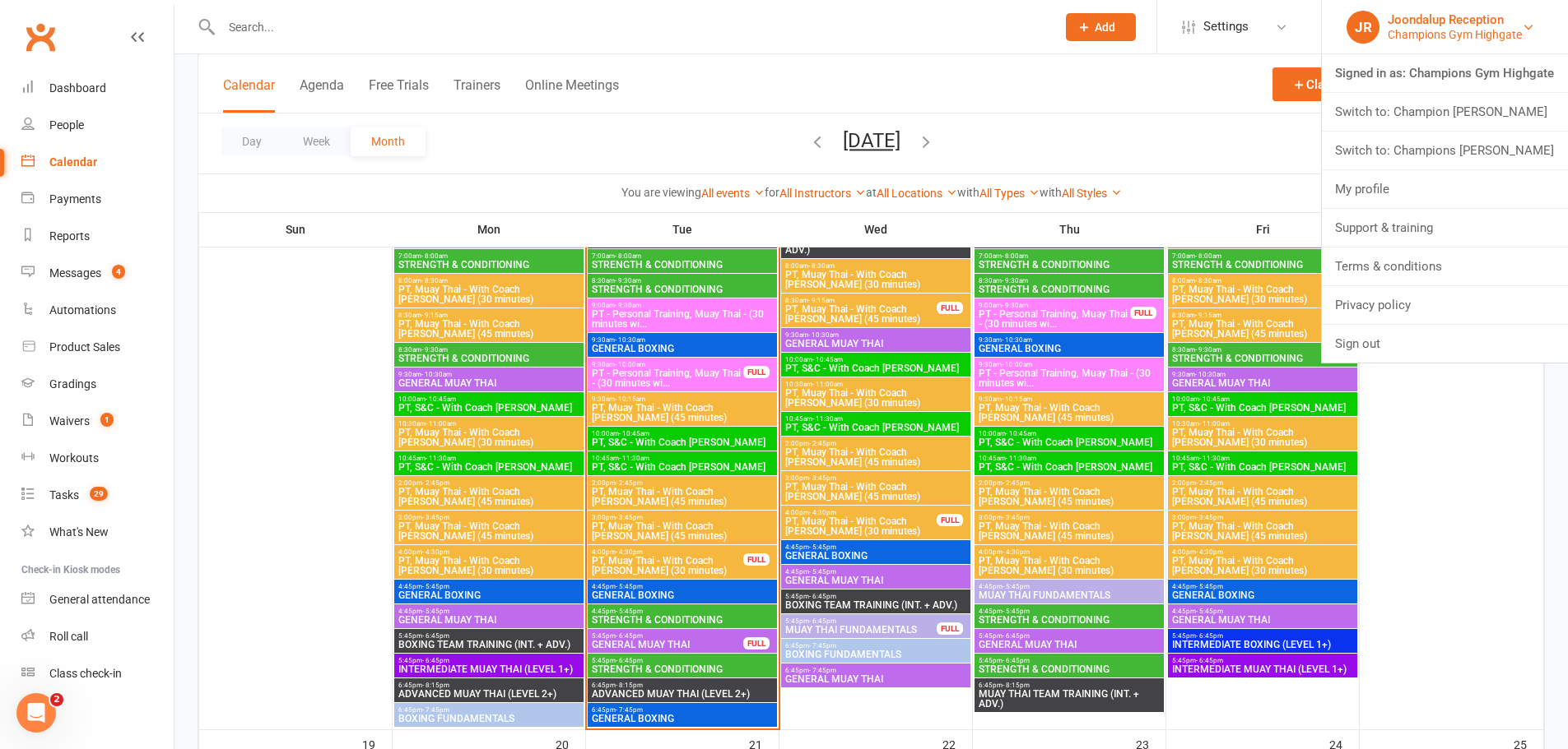
click at [1470, 40] on div "Champions Gym Highgate" at bounding box center [1455, 34] width 134 height 15
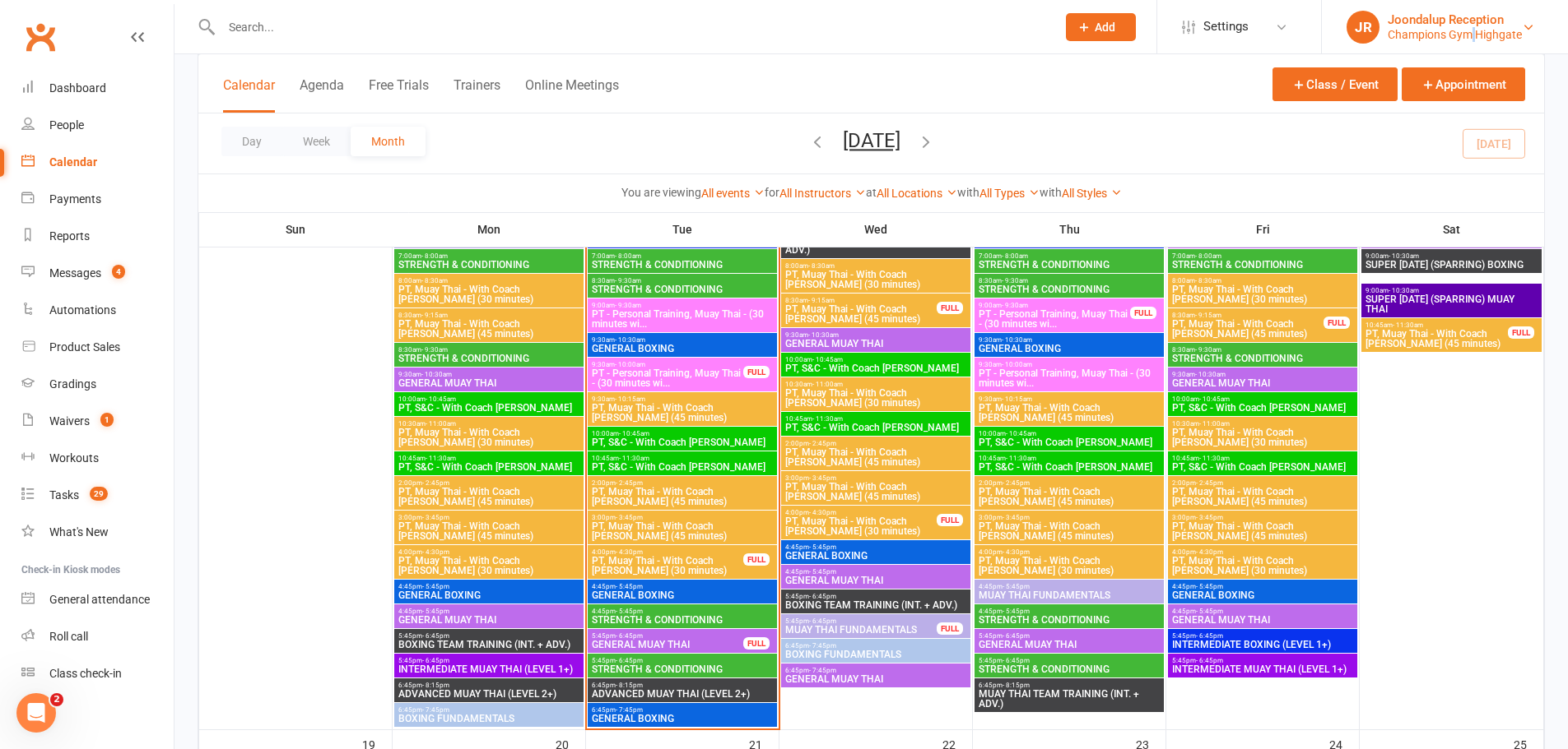
click at [1470, 40] on div "Champions Gym Highgate" at bounding box center [1455, 34] width 134 height 15
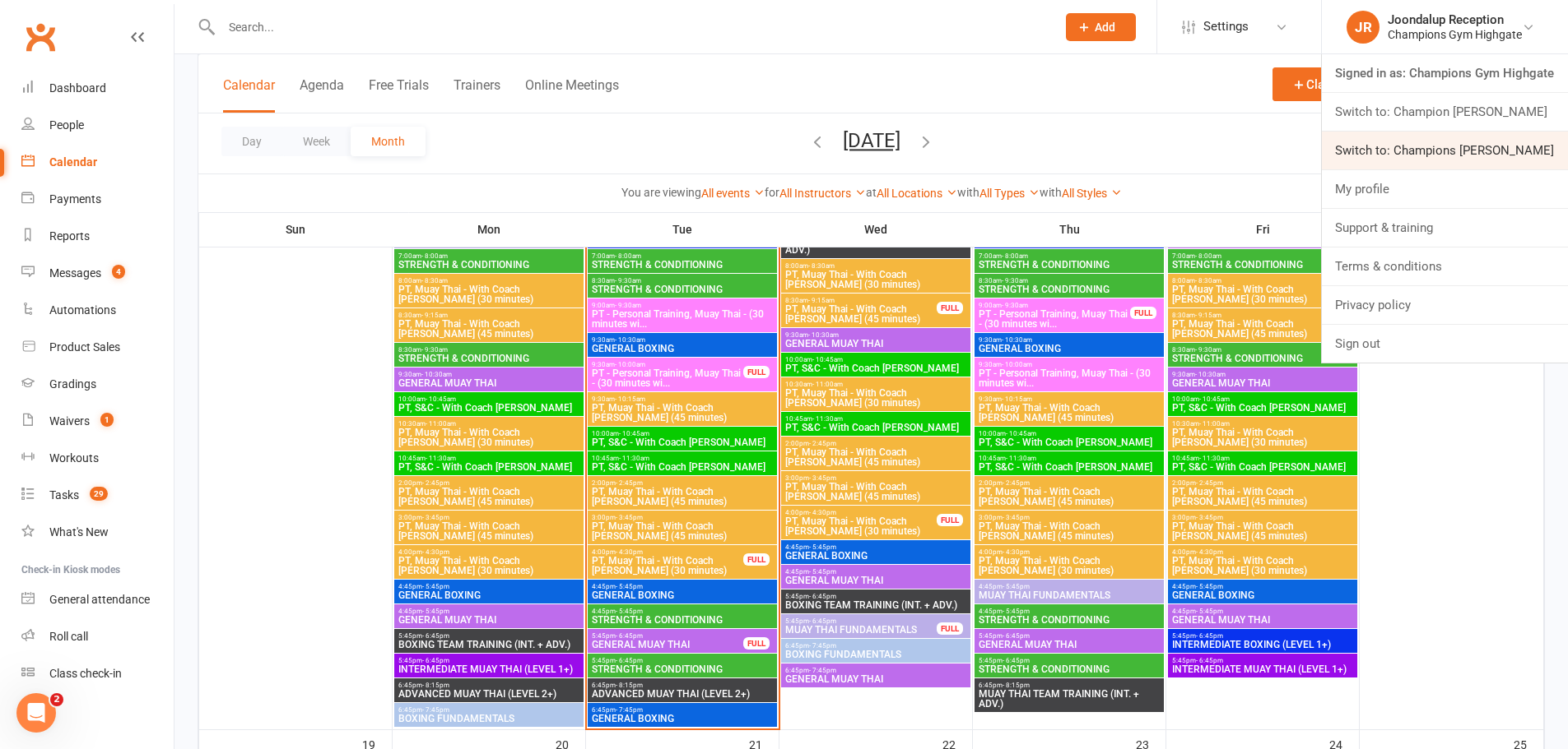
click at [1489, 157] on link "Switch to: Champions Gym Myaree" at bounding box center [1444, 150] width 246 height 38
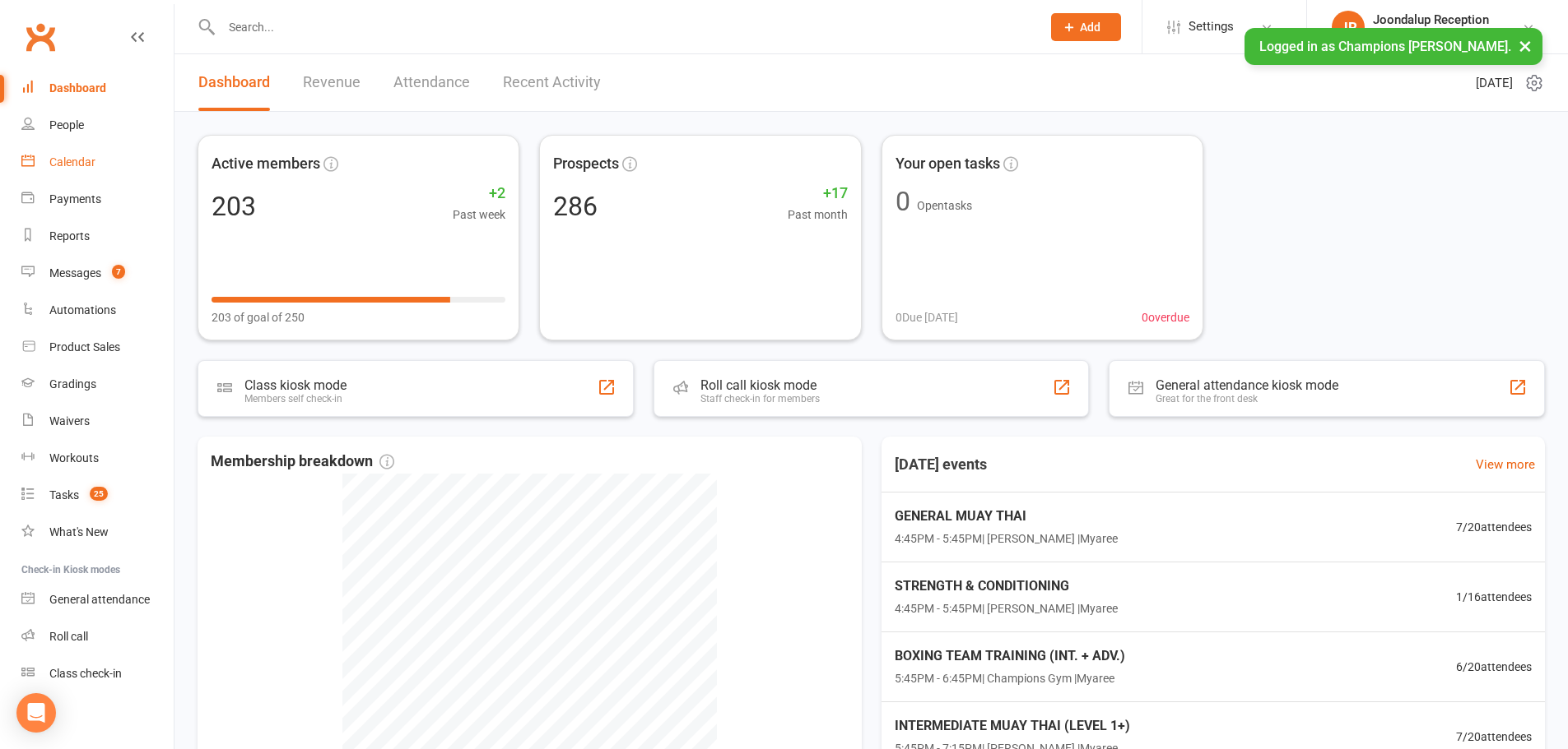
click at [75, 167] on div "Calendar" at bounding box center [72, 162] width 46 height 14
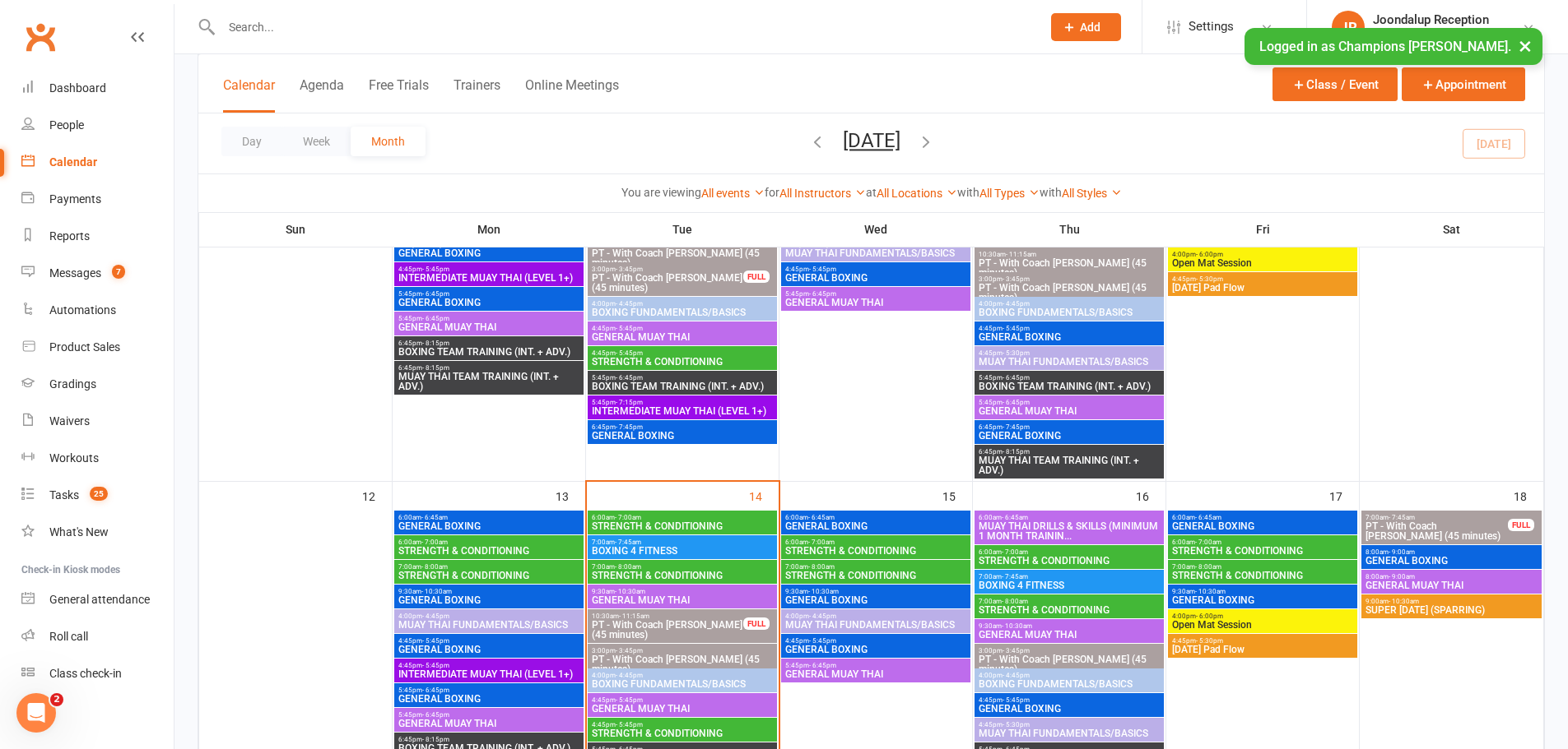
scroll to position [823, 0]
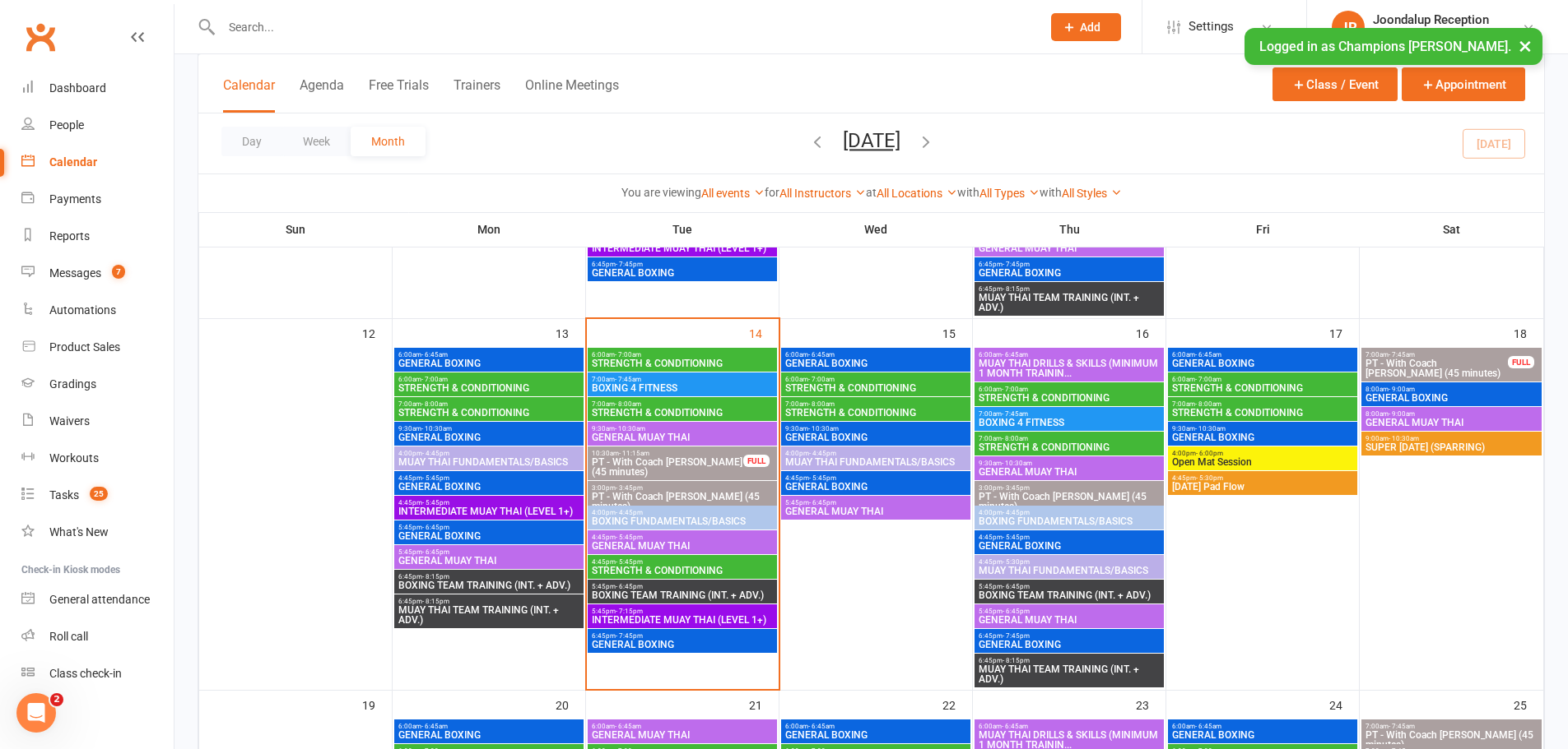
click at [721, 640] on span "GENERAL BOXING" at bounding box center [682, 645] width 183 height 10
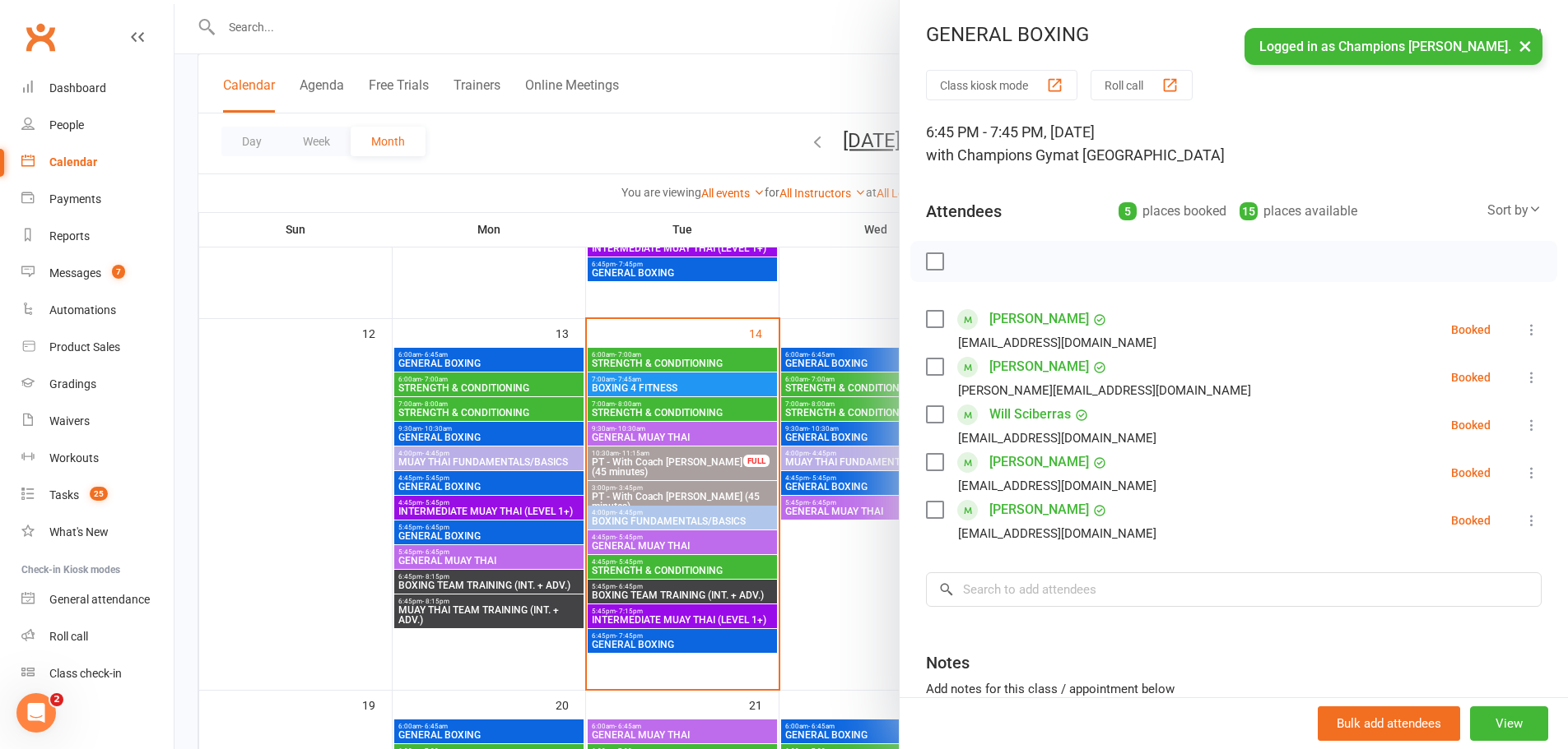
click at [807, 574] on div at bounding box center [871, 374] width 1394 height 749
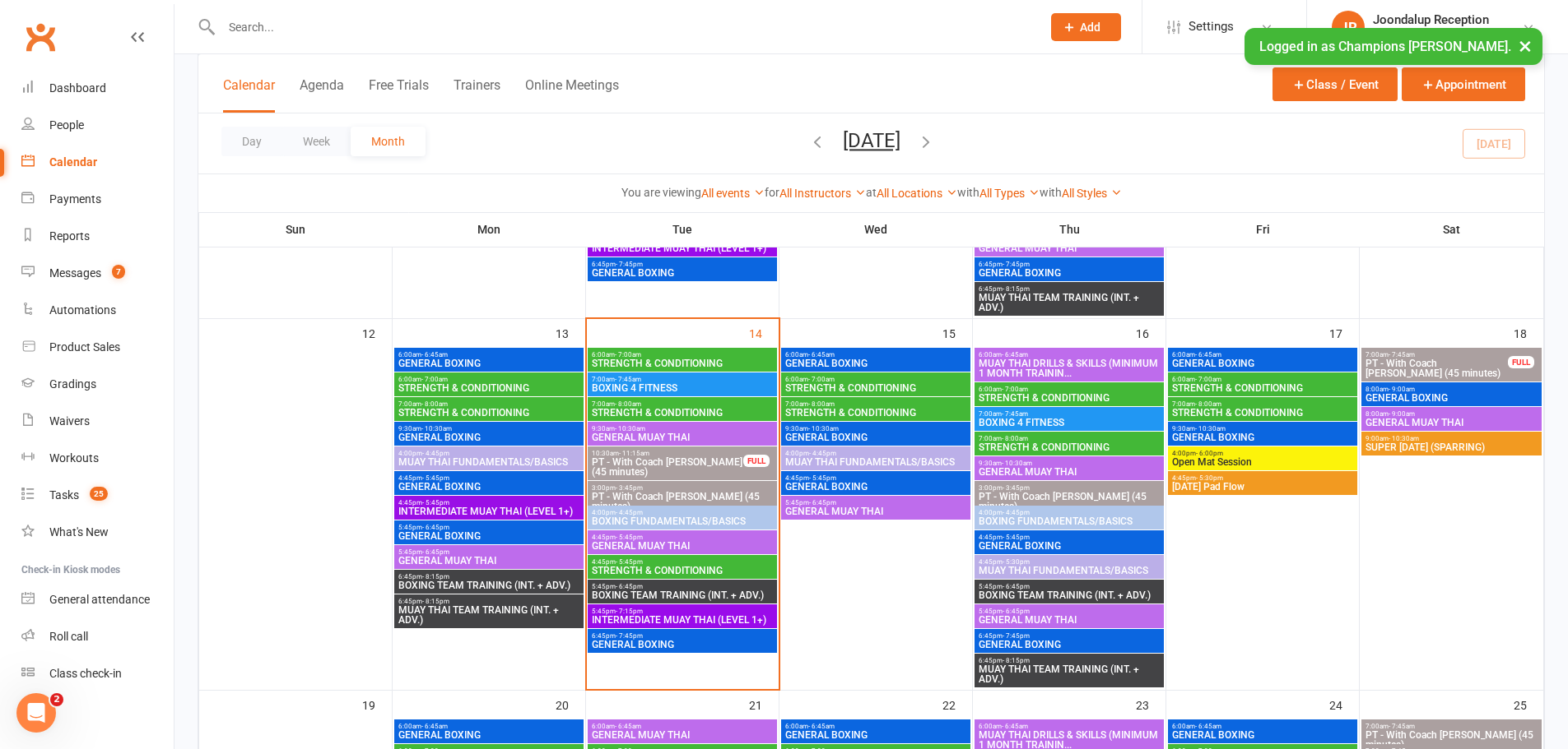
click at [619, 510] on span "- 4:45pm" at bounding box center [630, 514] width 27 height 8
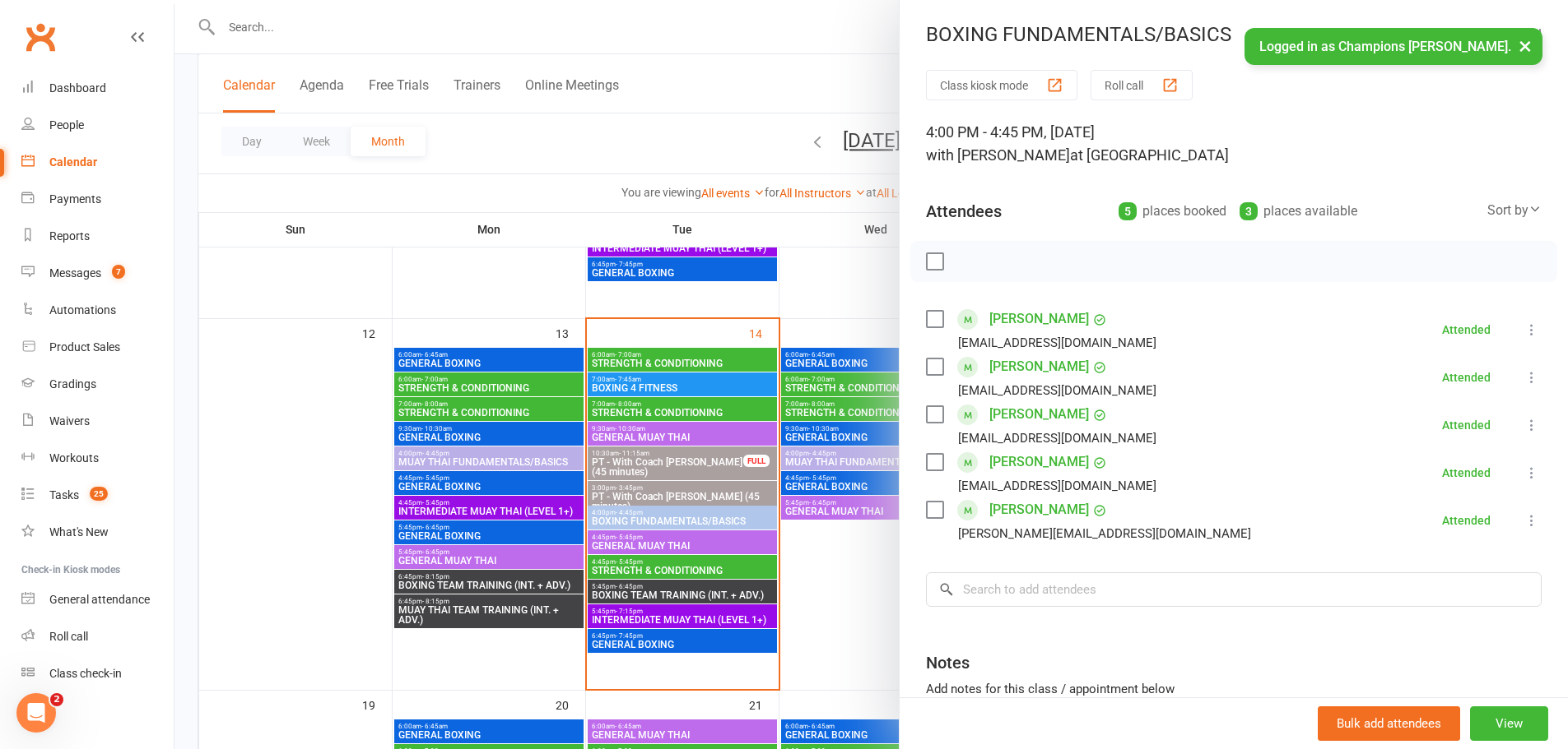
click at [831, 275] on div at bounding box center [871, 374] width 1394 height 749
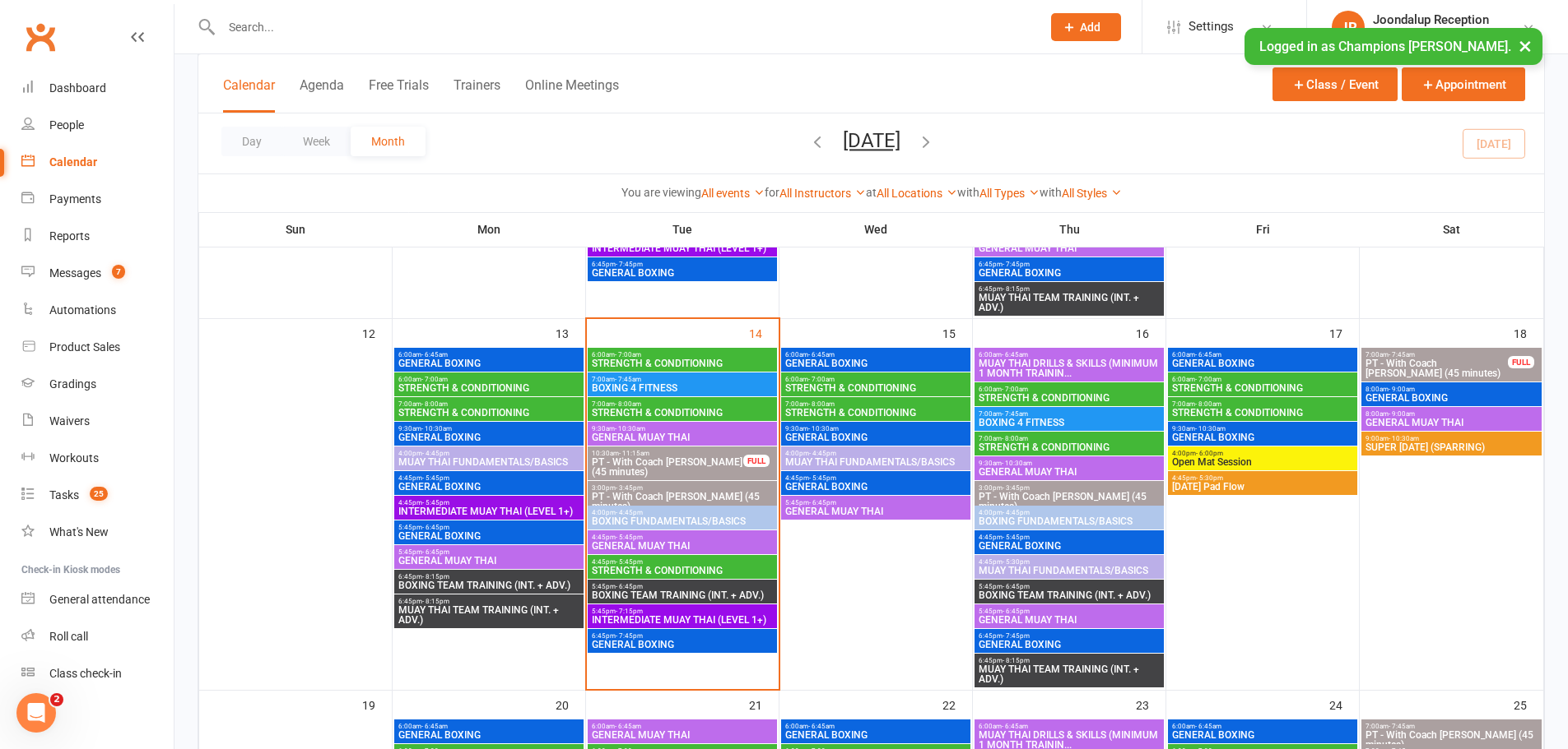
click at [379, 20] on input "text" at bounding box center [623, 27] width 814 height 23
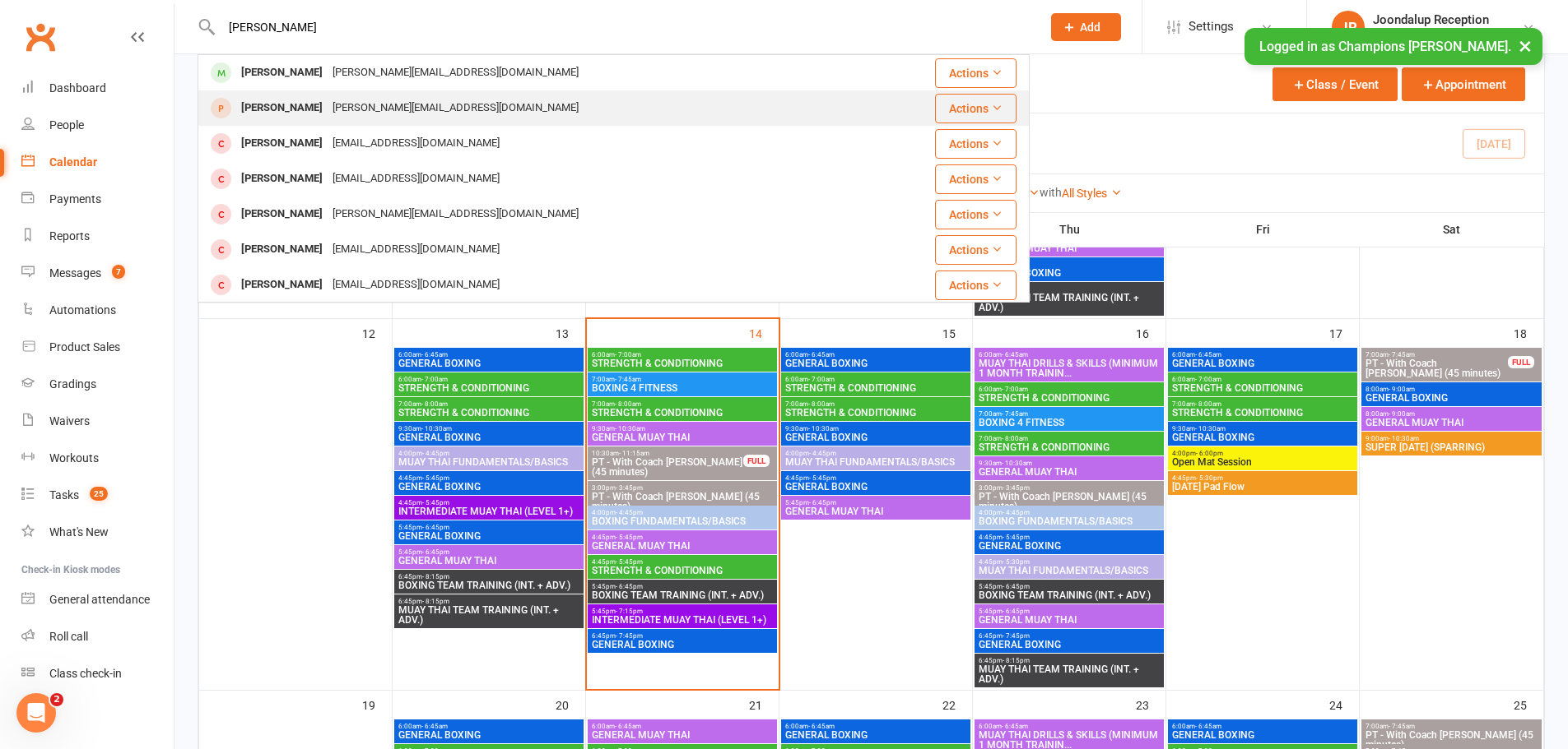
type input "[PERSON_NAME]"
click at [278, 104] on div "[PERSON_NAME]" at bounding box center [282, 108] width 91 height 24
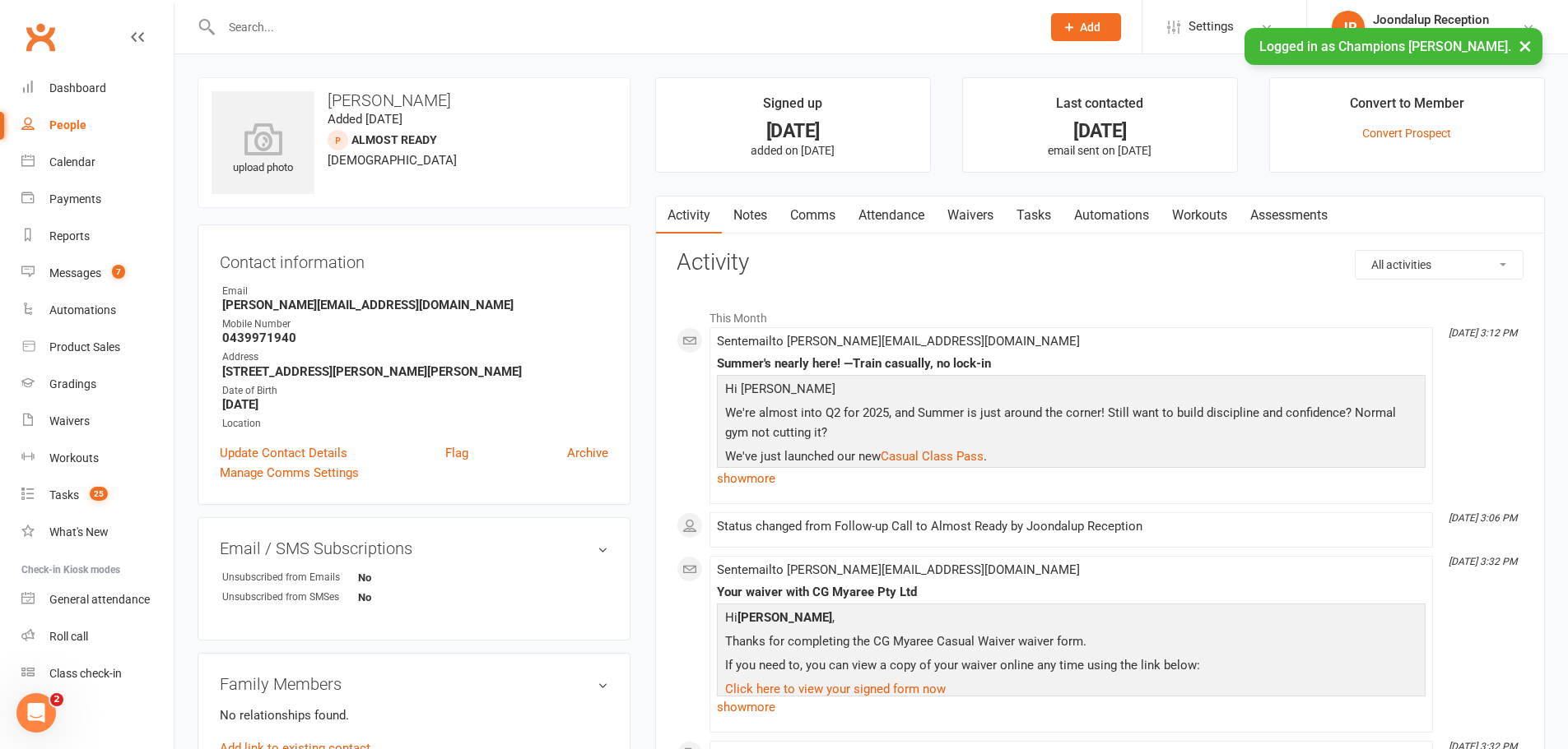
click at [754, 232] on link "Notes" at bounding box center [750, 215] width 56 height 38
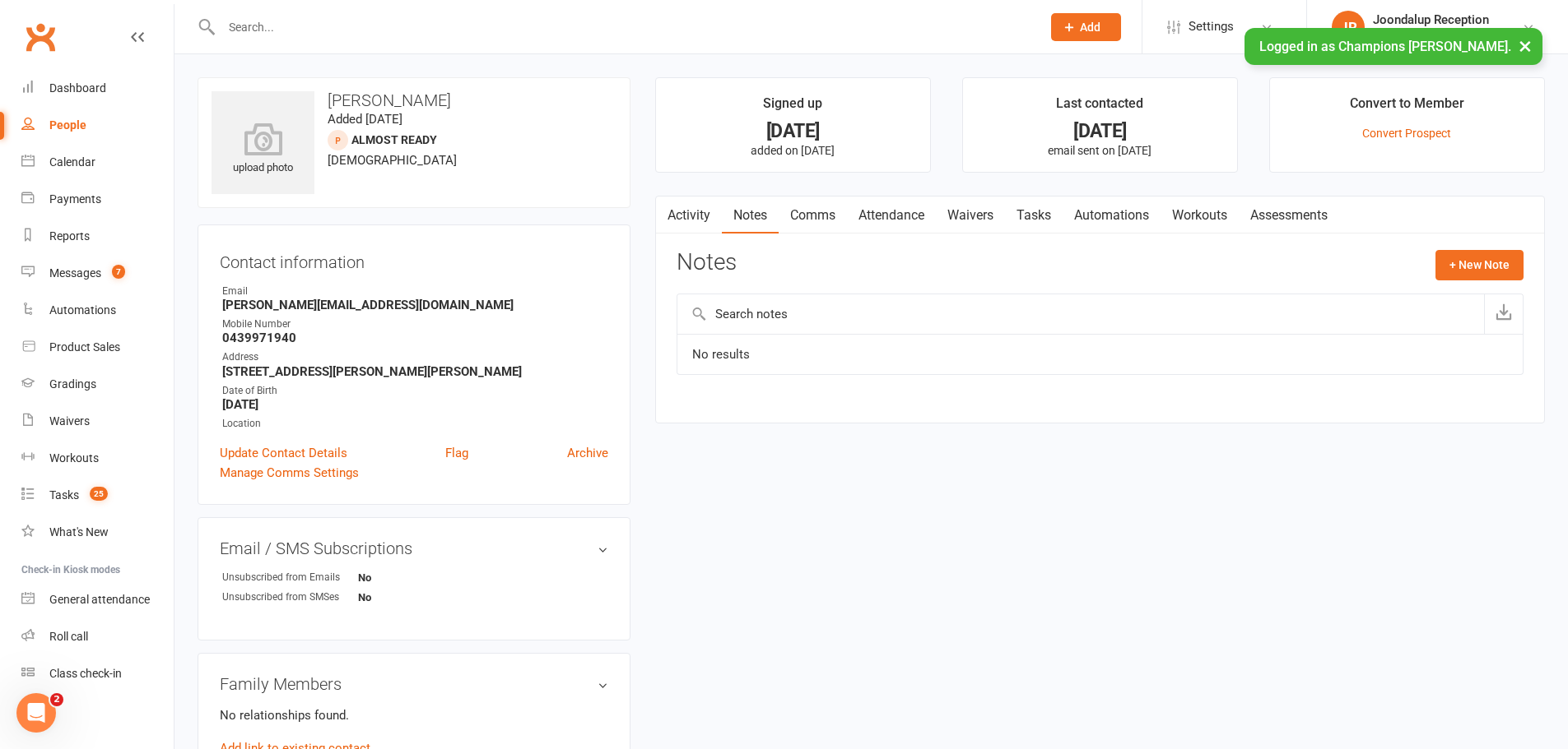
click at [711, 232] on link "Activity" at bounding box center [689, 215] width 66 height 38
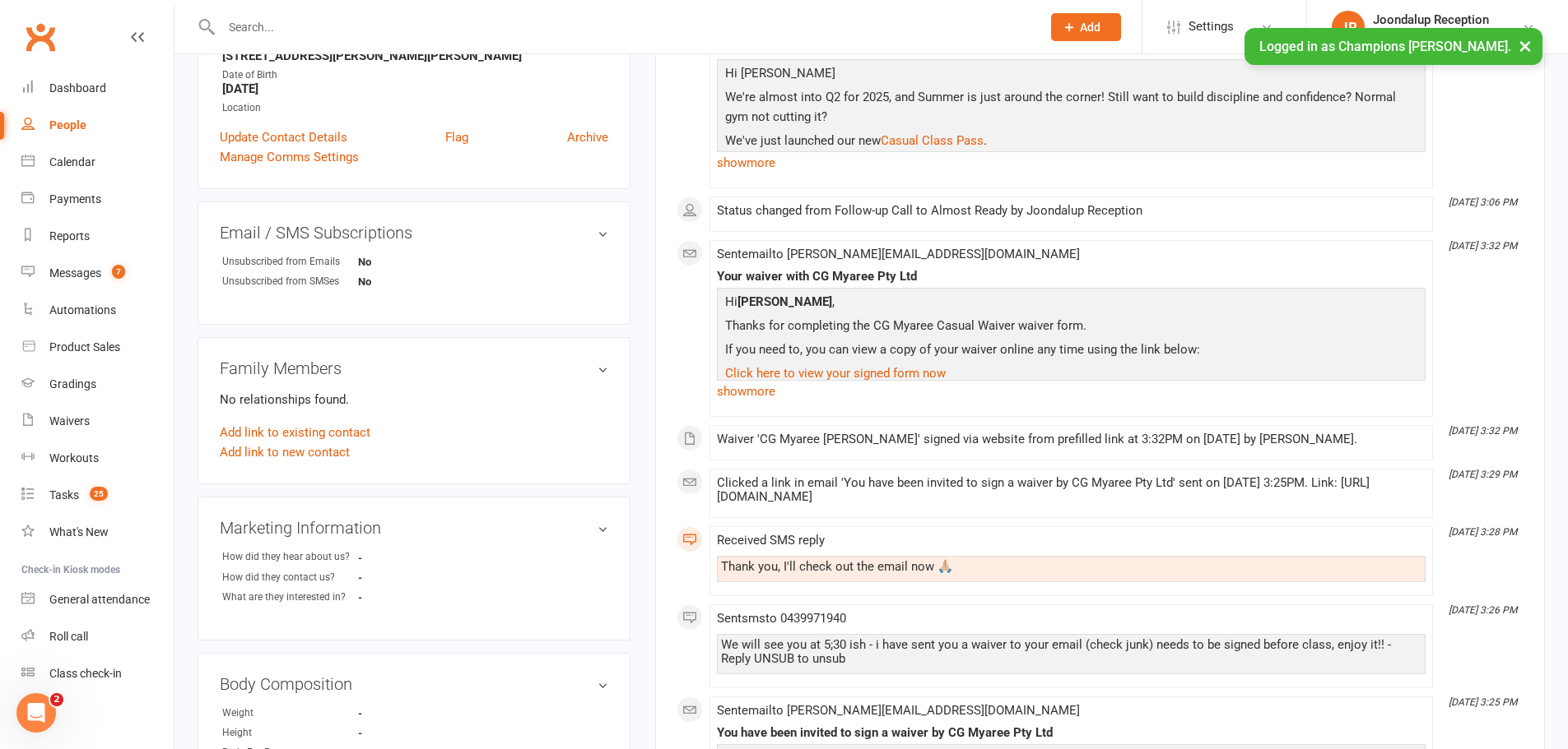
scroll to position [329, 0]
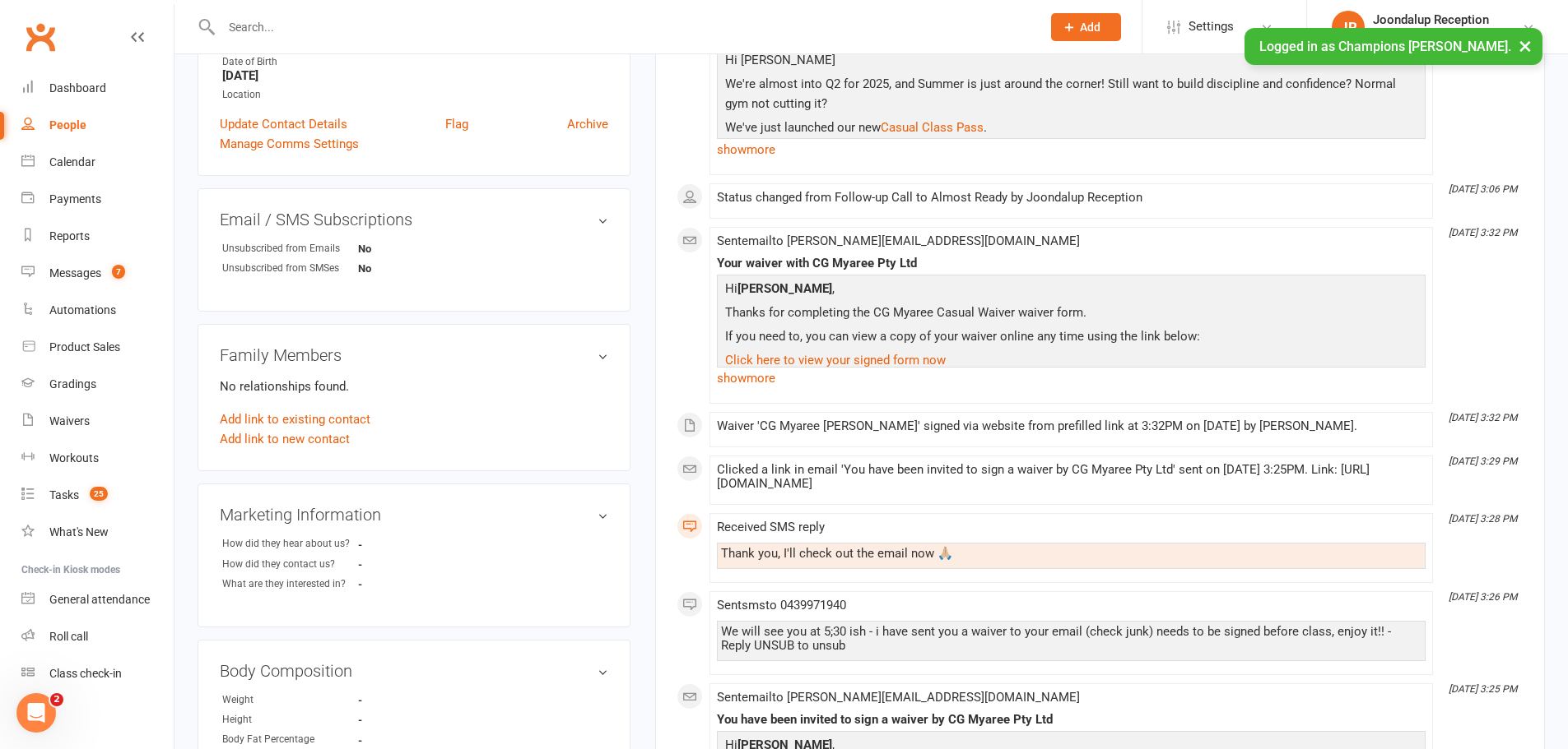
click at [1529, 50] on button "×" at bounding box center [1525, 46] width 29 height 35
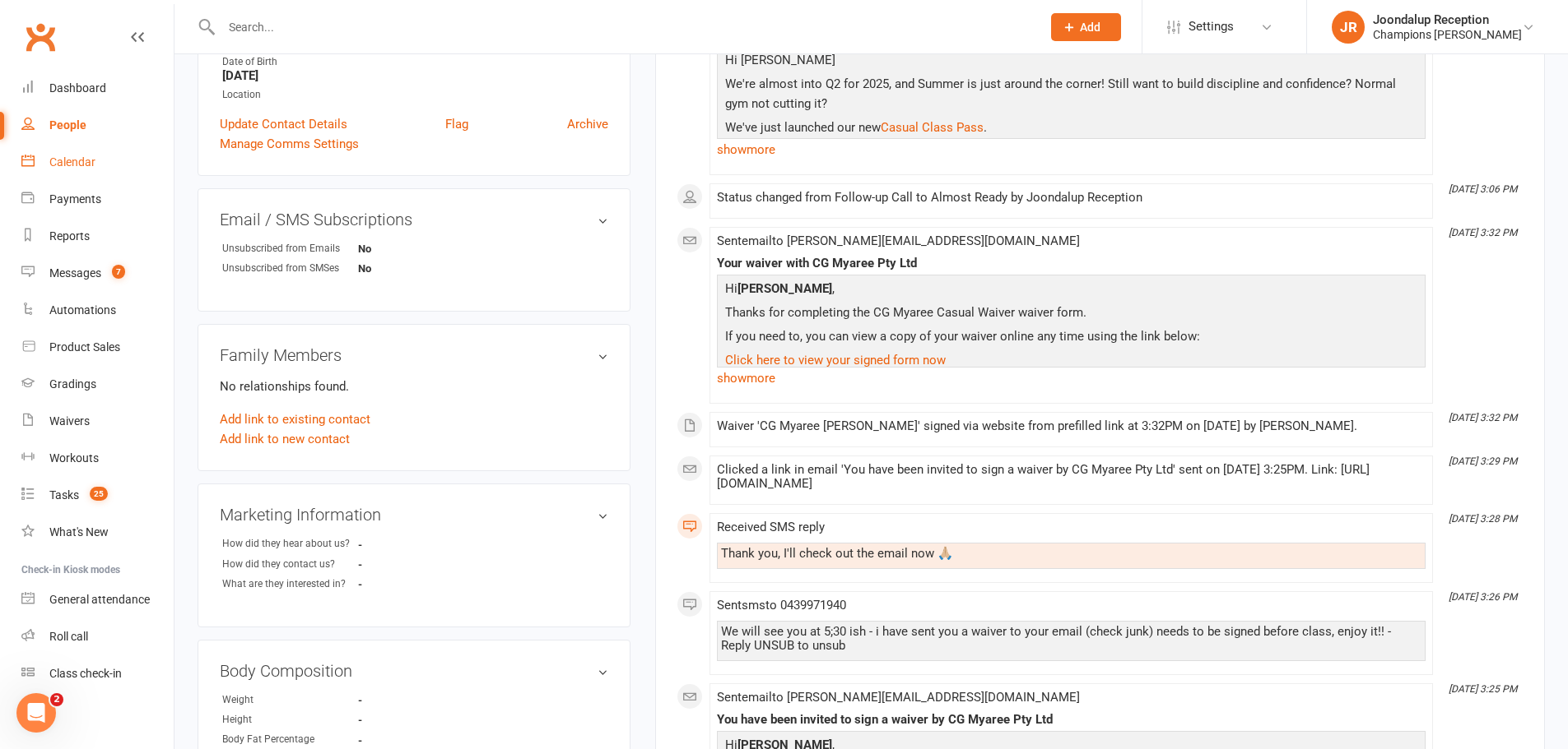
click at [71, 171] on link "Calendar" at bounding box center [97, 162] width 152 height 37
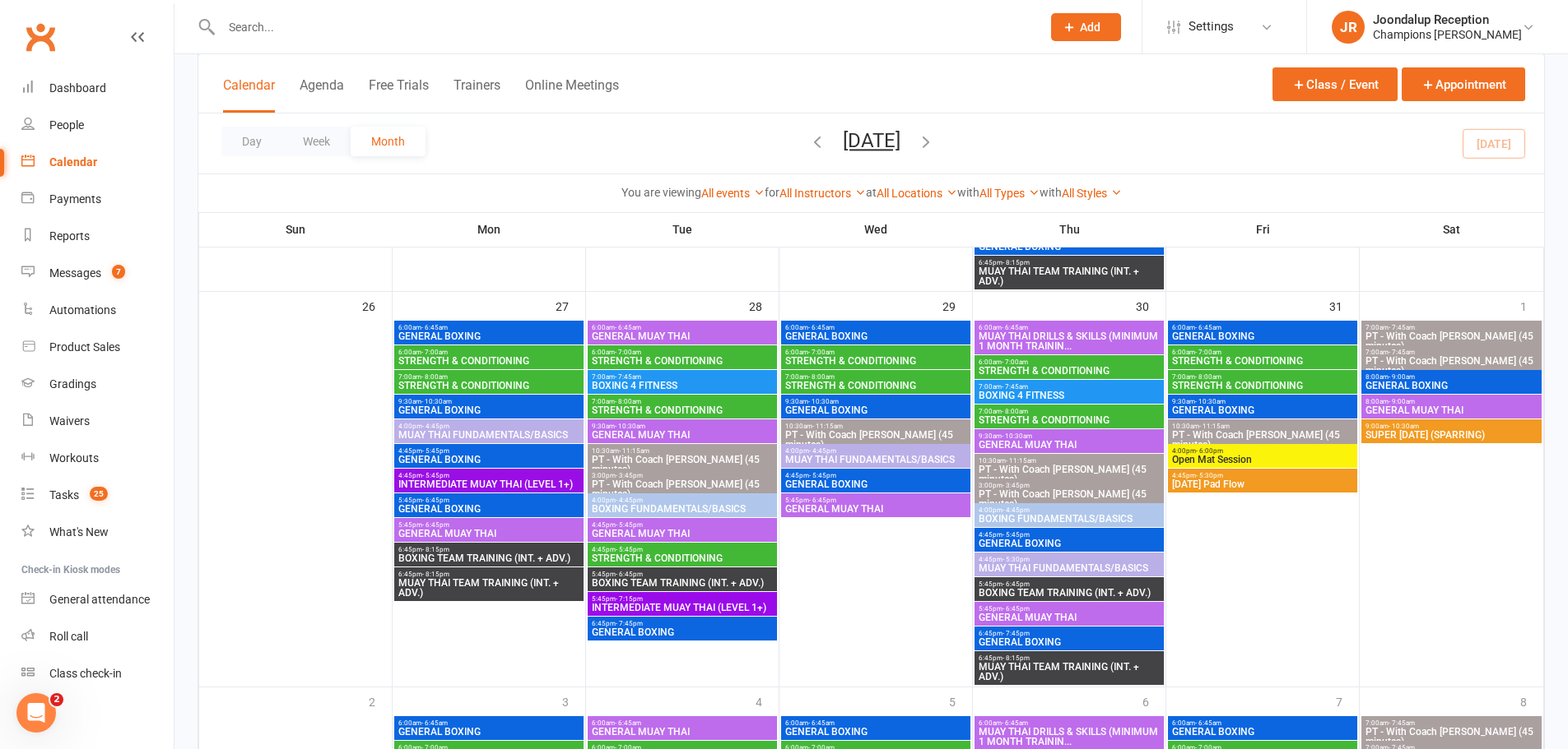
scroll to position [1728, 0]
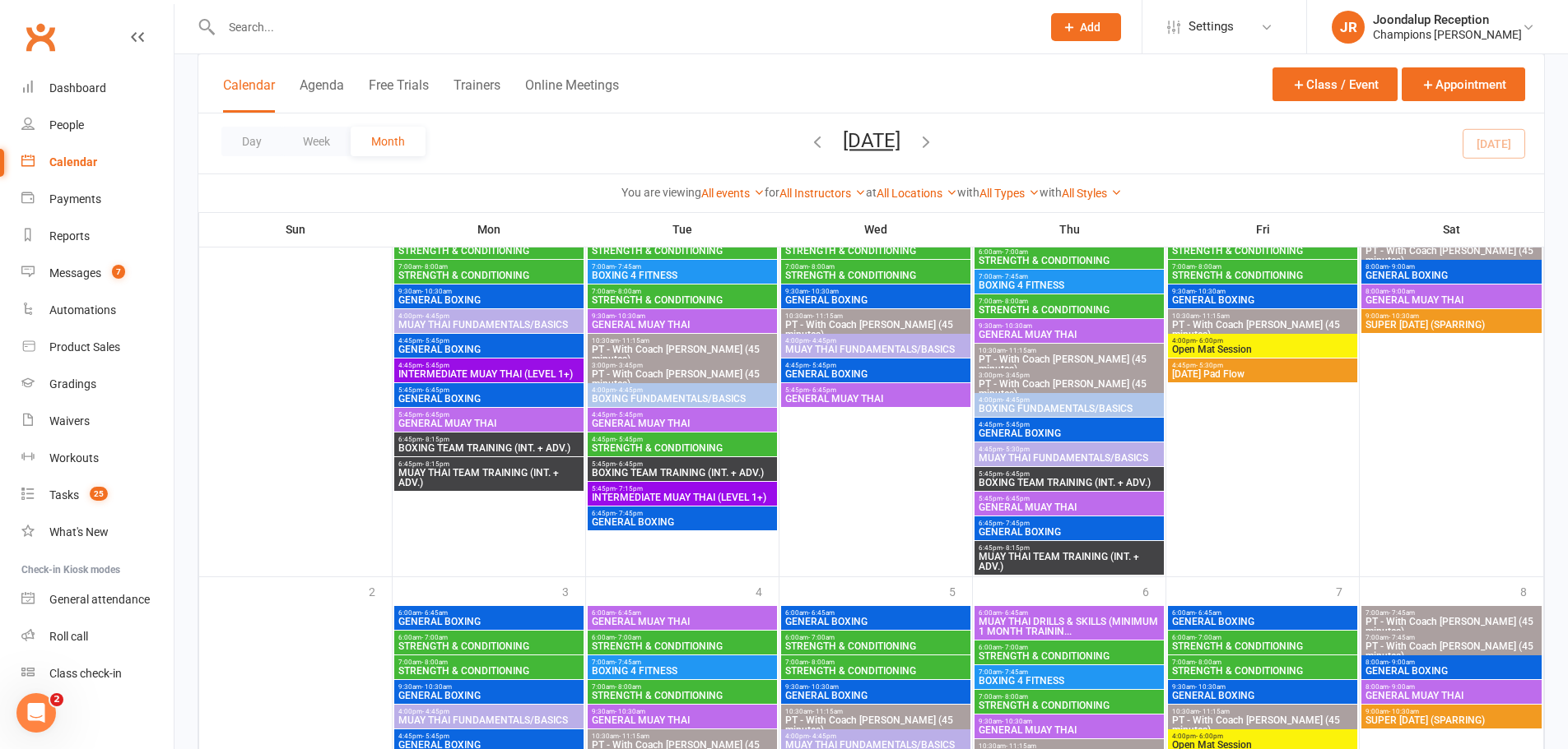
click at [1058, 507] on span "GENERAL MUAY THAI" at bounding box center [1070, 508] width 183 height 10
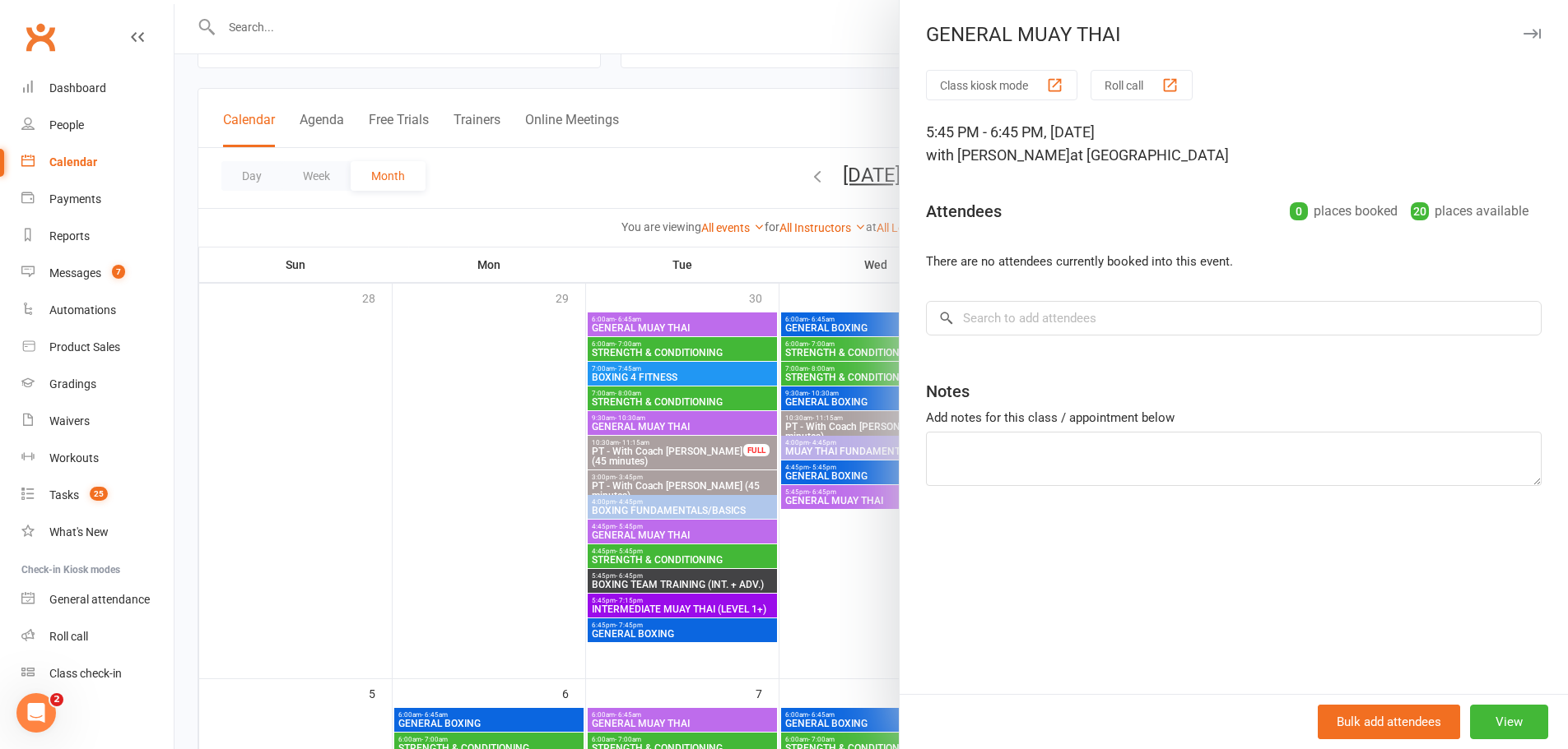
scroll to position [0, 0]
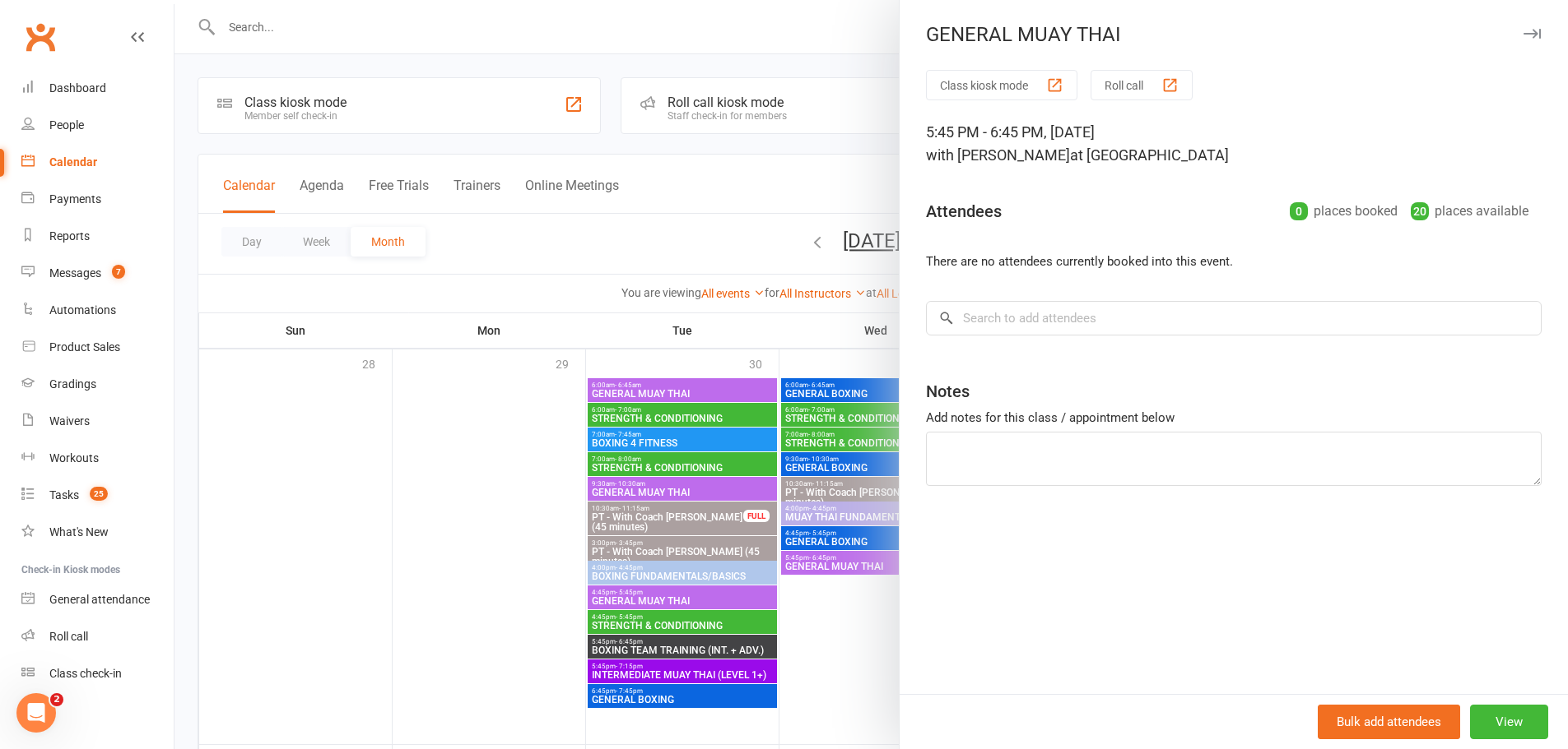
click at [253, 32] on div at bounding box center [871, 374] width 1394 height 749
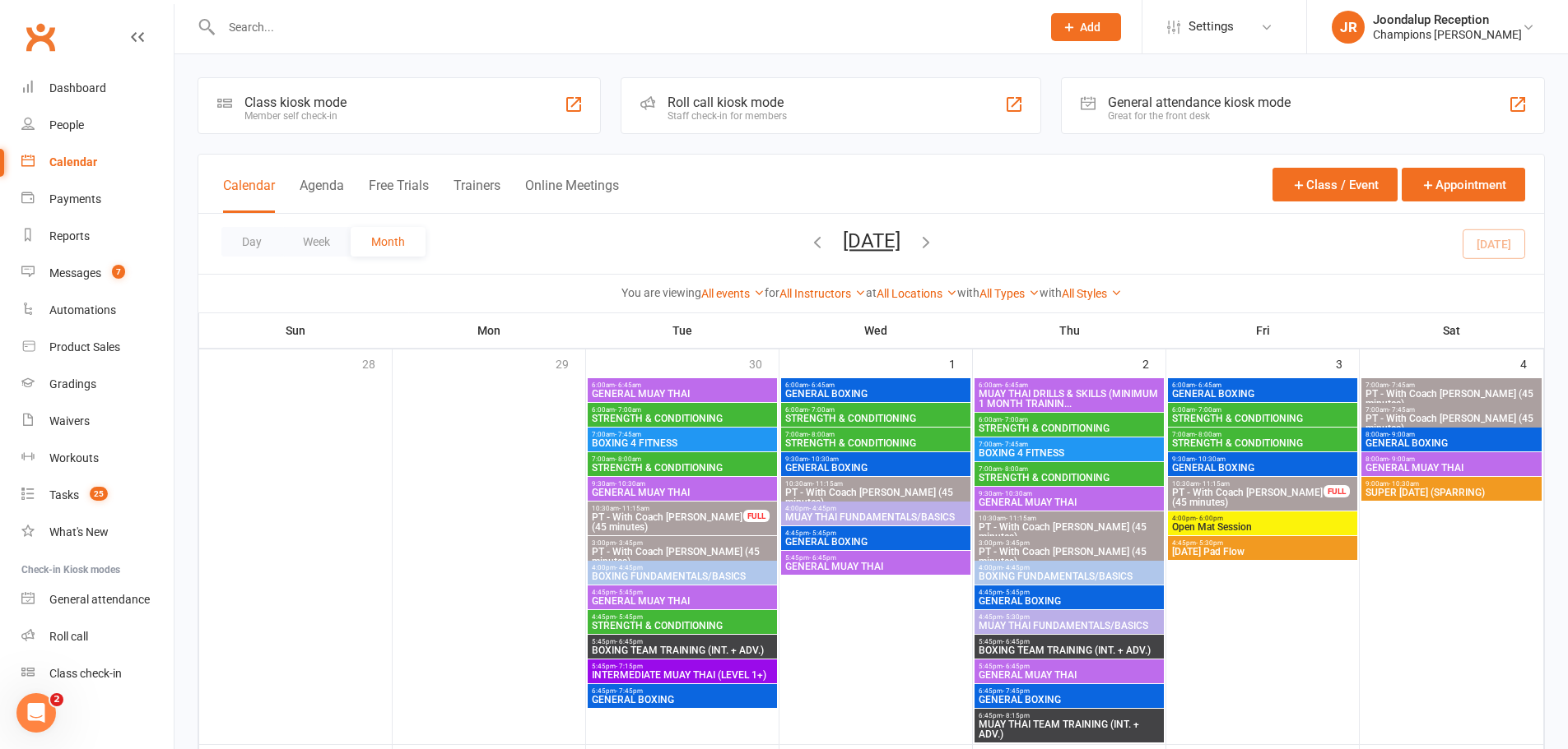
click at [256, 20] on input "text" at bounding box center [623, 27] width 814 height 23
type input "s"
click at [1419, 31] on div "Champions [PERSON_NAME]" at bounding box center [1447, 34] width 149 height 15
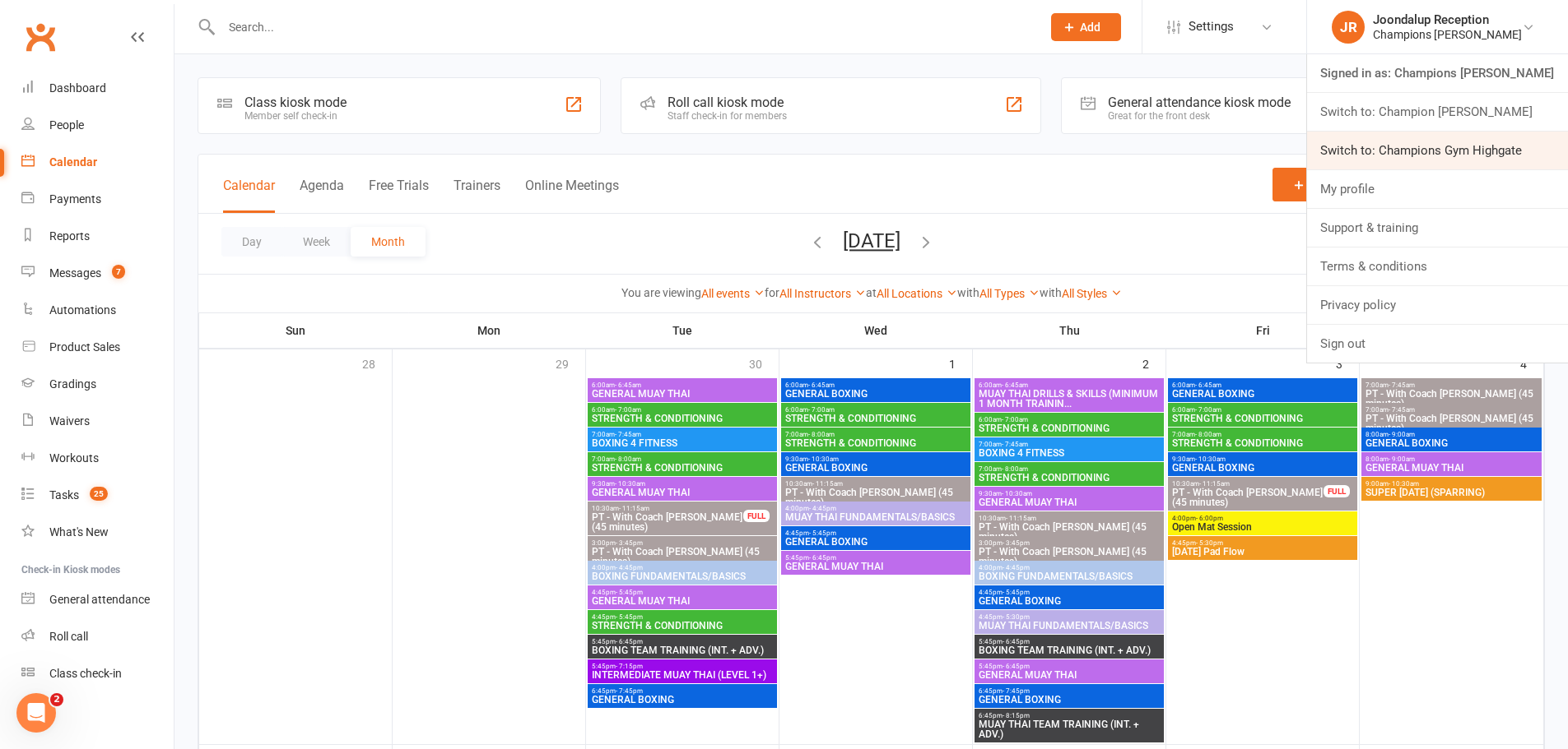
click at [1446, 144] on link "Switch to: Champions Gym Highgate" at bounding box center [1438, 150] width 261 height 38
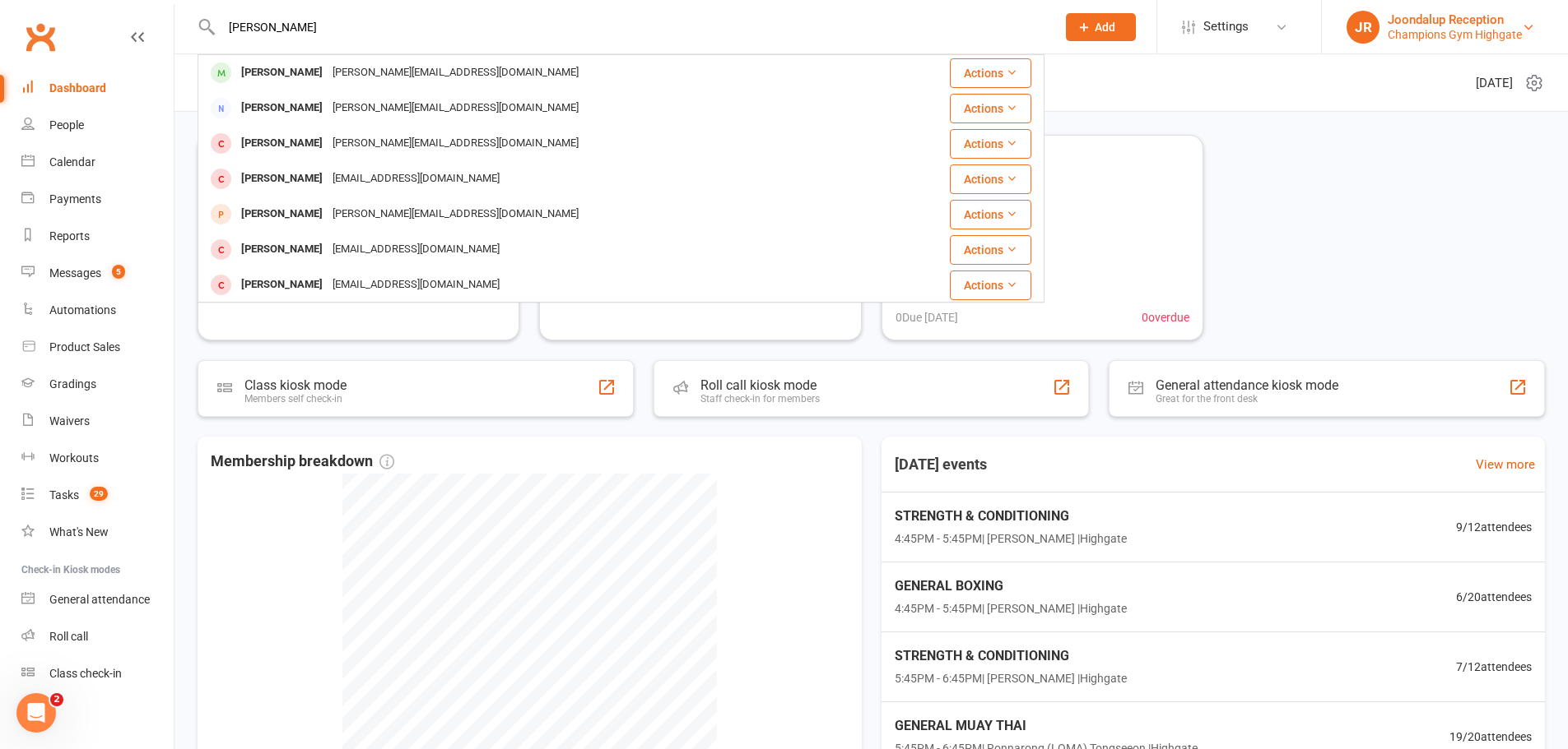
type input "sarah fo"
click at [1491, 18] on div "Joondalup Reception" at bounding box center [1455, 19] width 134 height 15
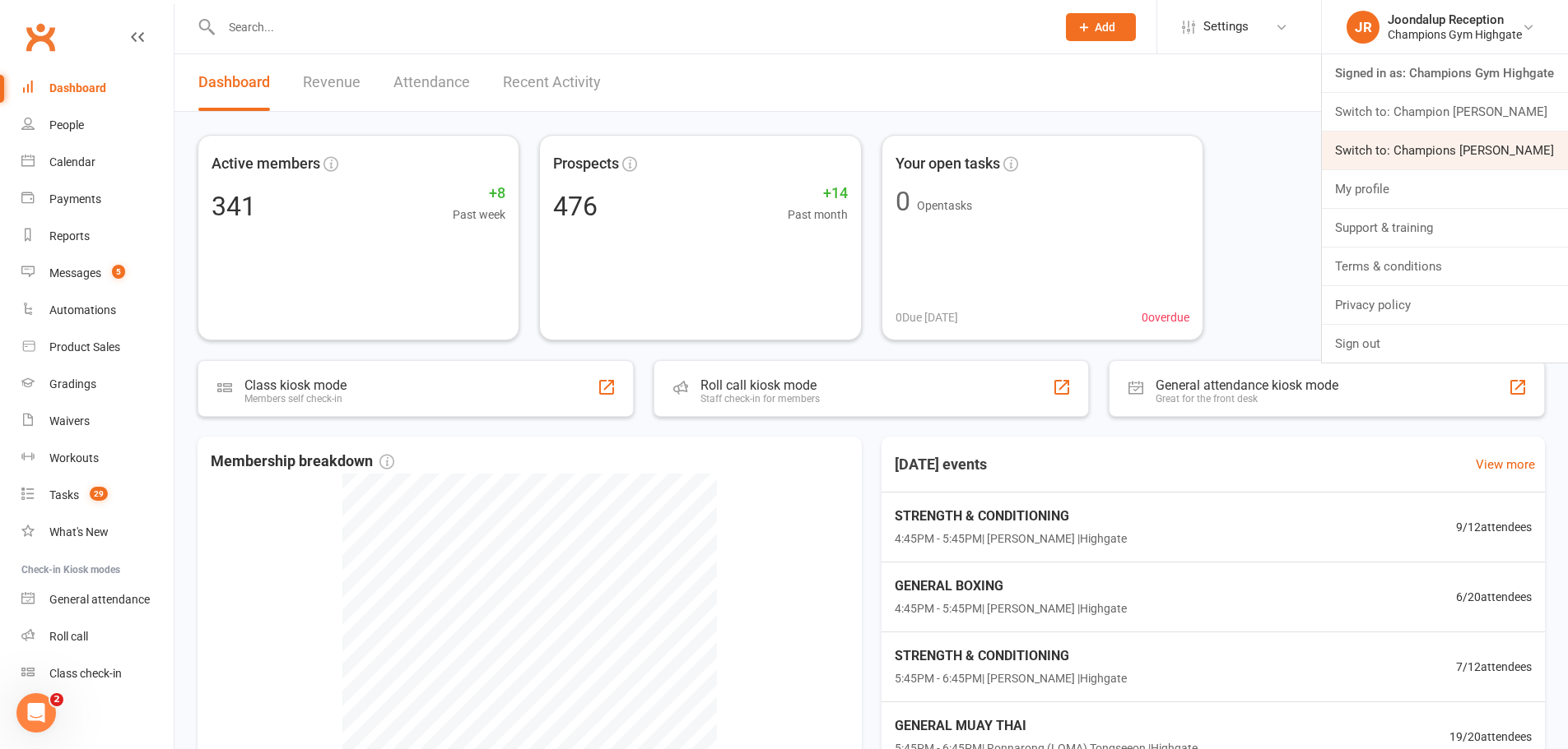
click at [1485, 144] on link "Switch to: Champions [PERSON_NAME]" at bounding box center [1444, 150] width 246 height 38
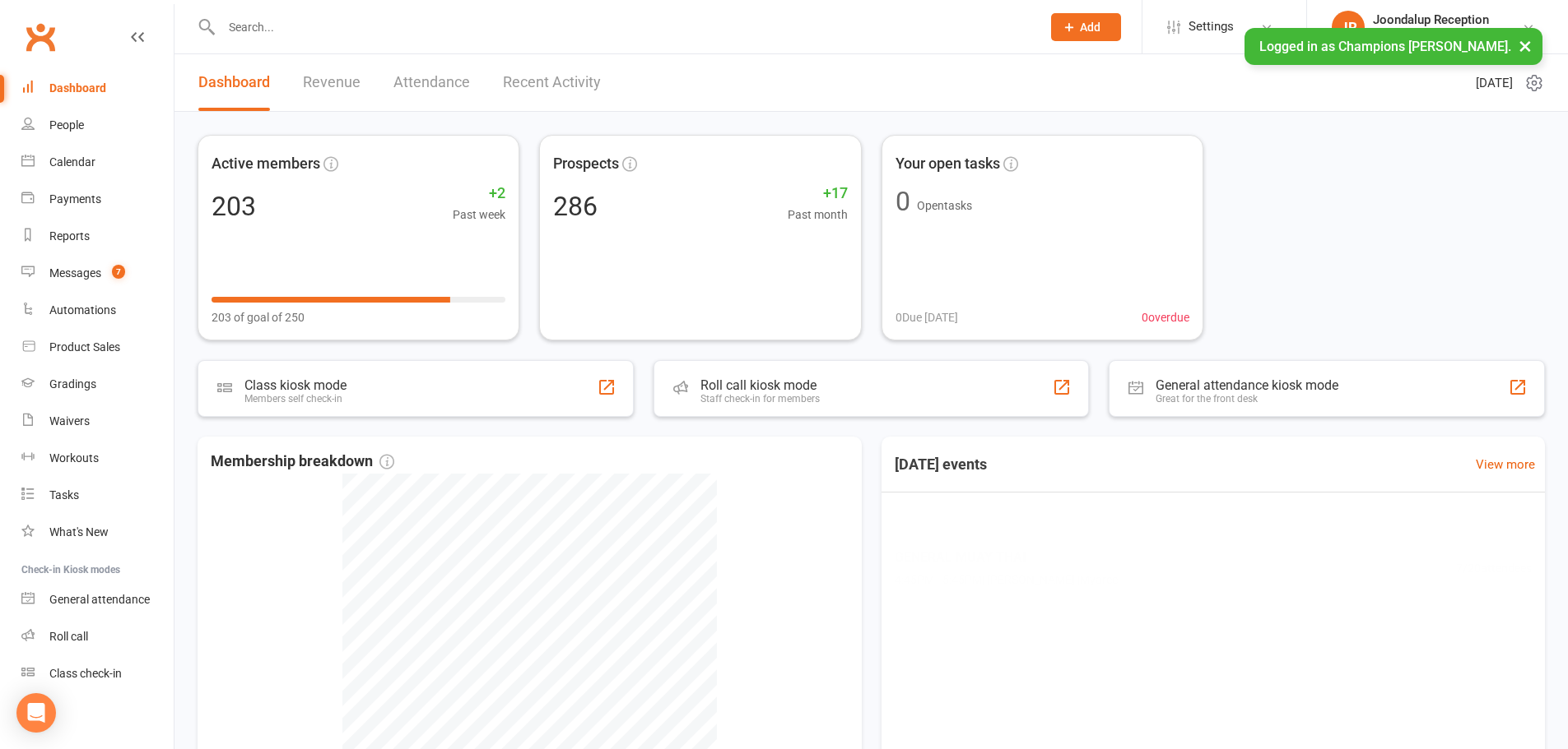
click at [295, 32] on input "text" at bounding box center [623, 27] width 814 height 23
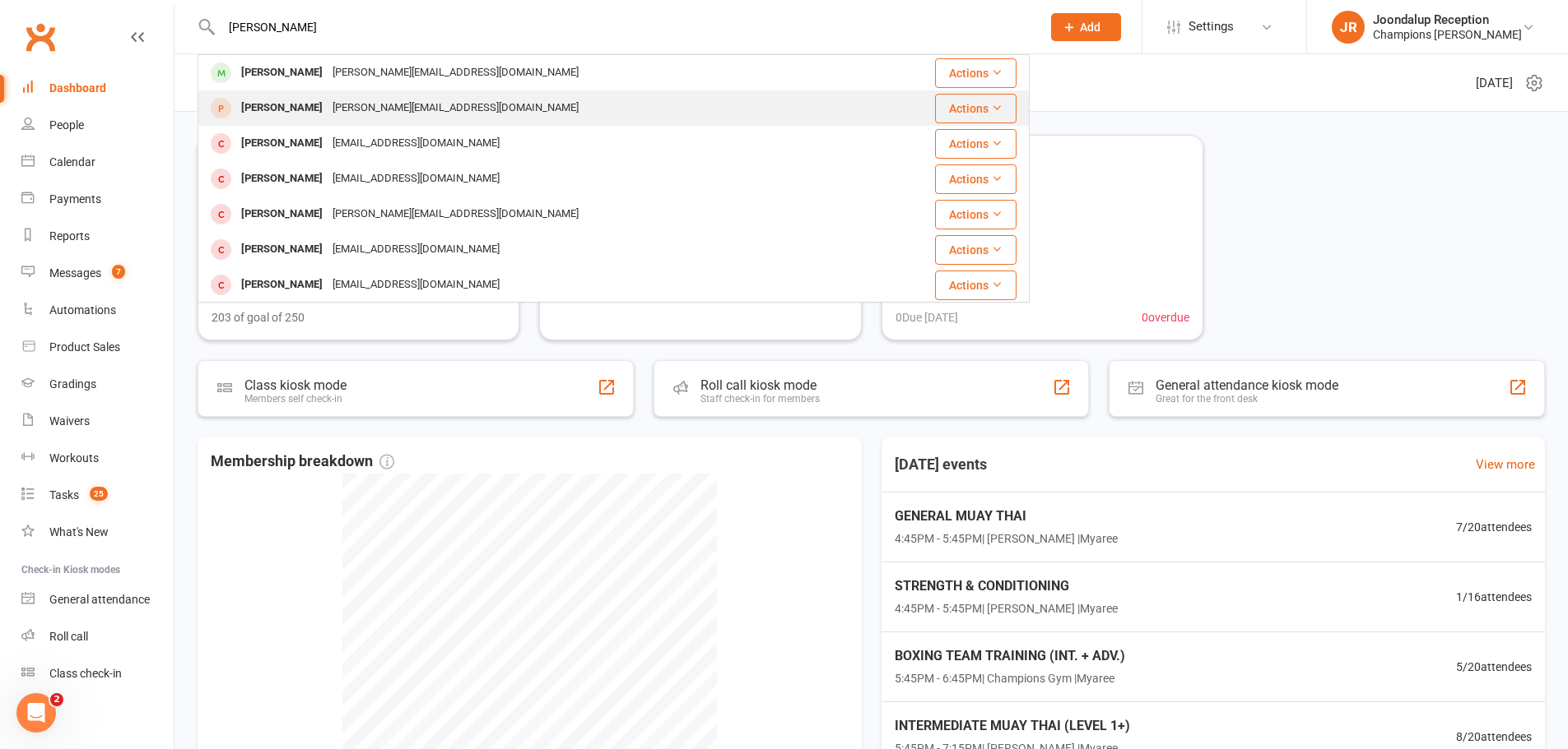
type input "[PERSON_NAME]"
click at [291, 114] on div "[PERSON_NAME]" at bounding box center [282, 108] width 91 height 24
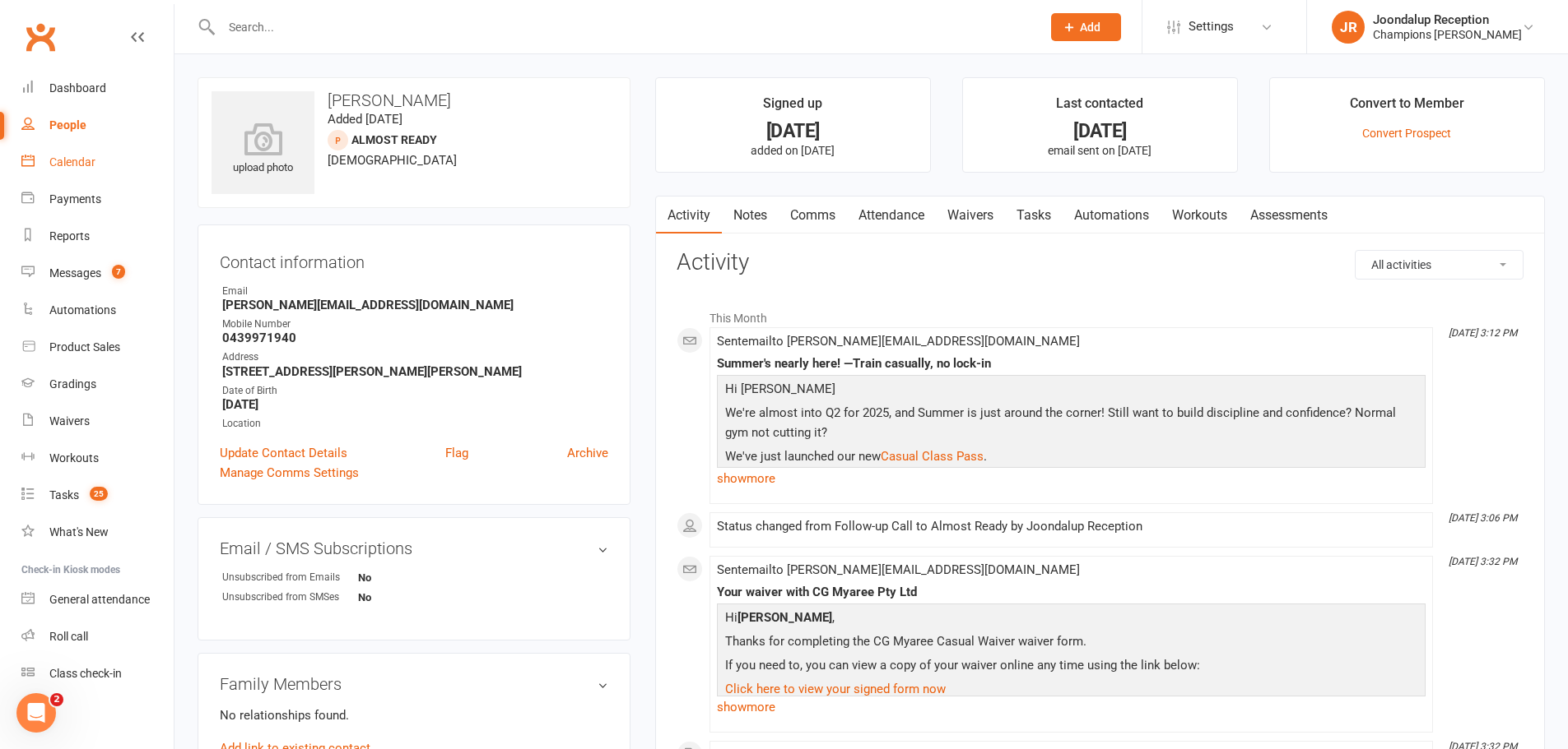
click at [66, 168] on div "Calendar" at bounding box center [72, 162] width 46 height 14
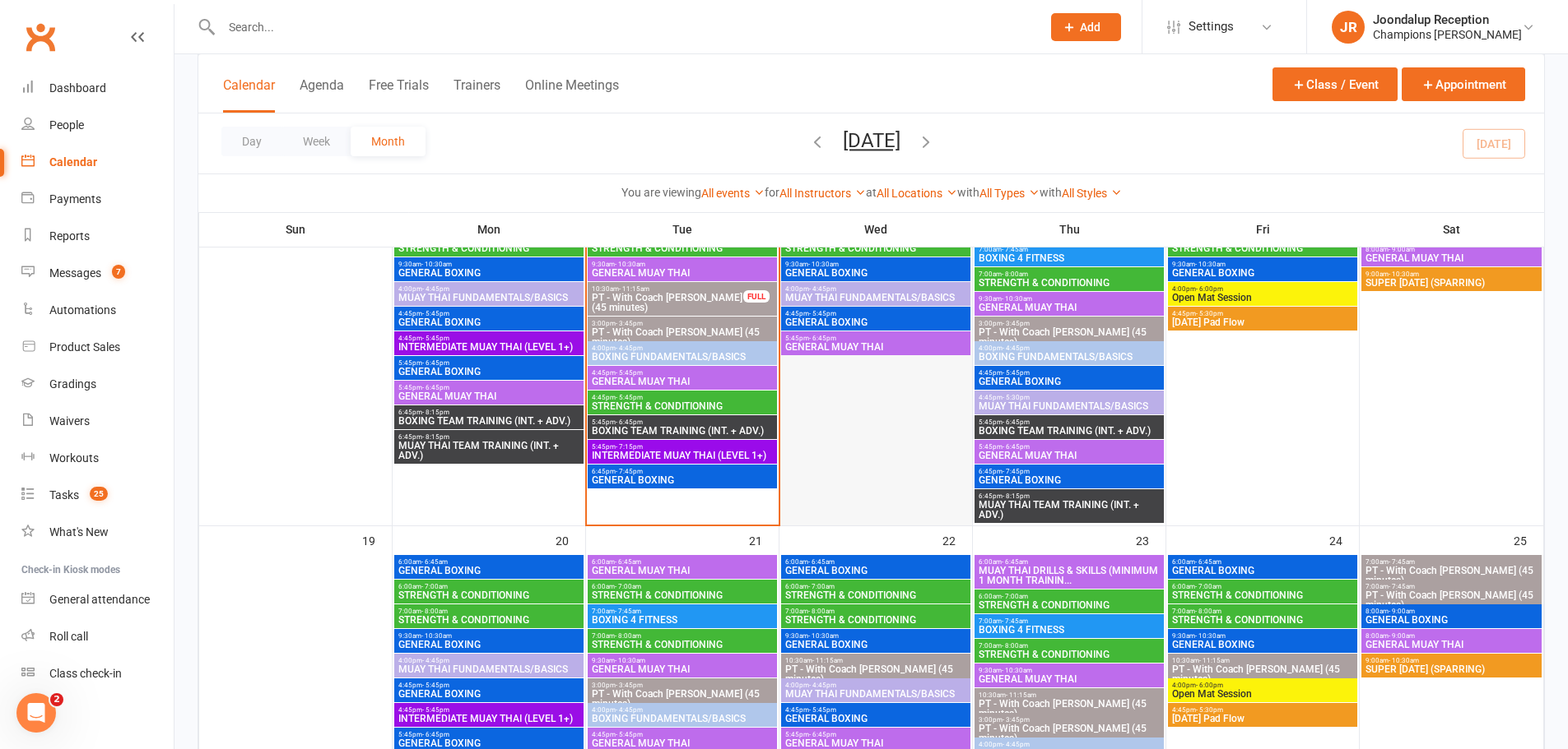
scroll to position [905, 0]
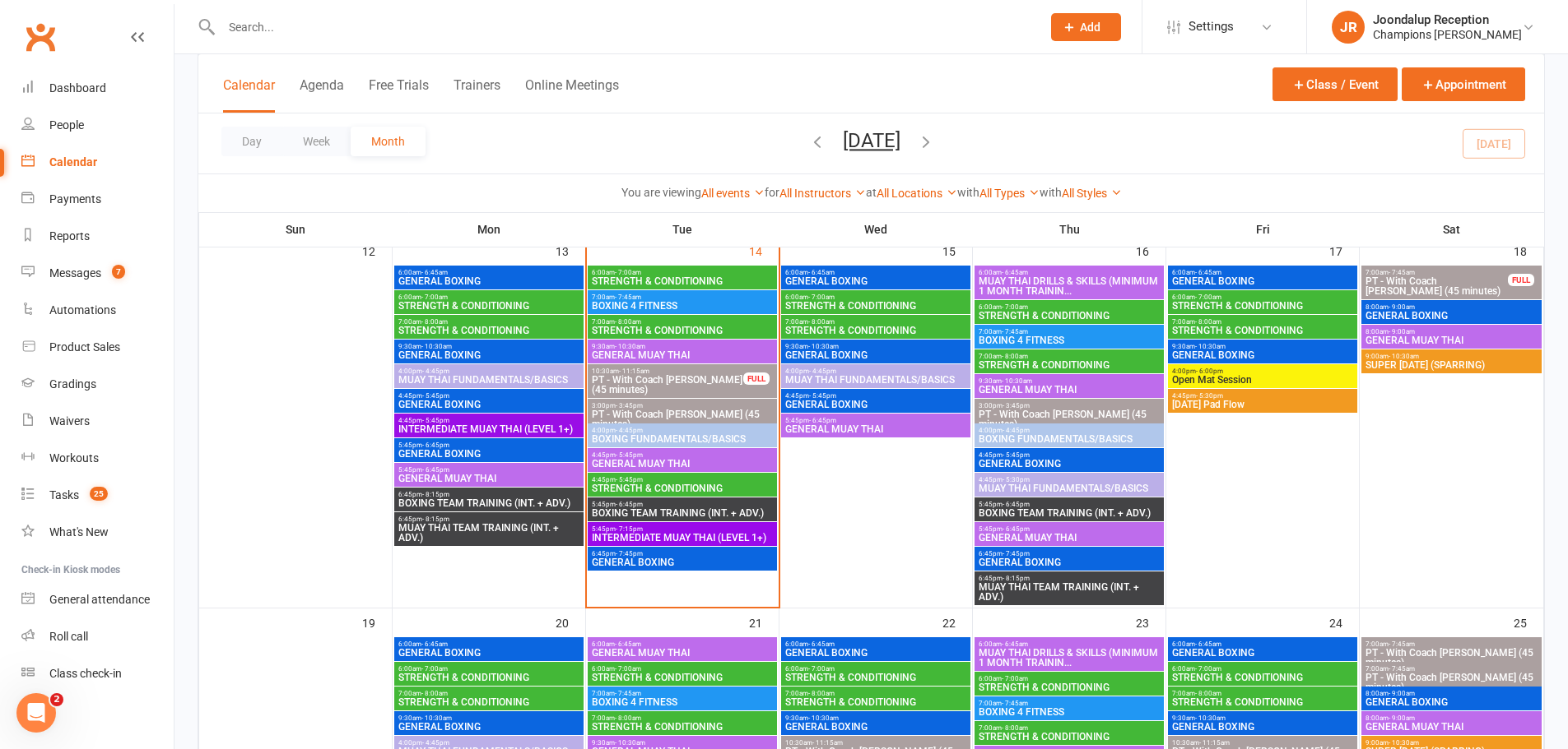
click at [663, 464] on span "GENERAL MUAY THAI" at bounding box center [682, 464] width 183 height 10
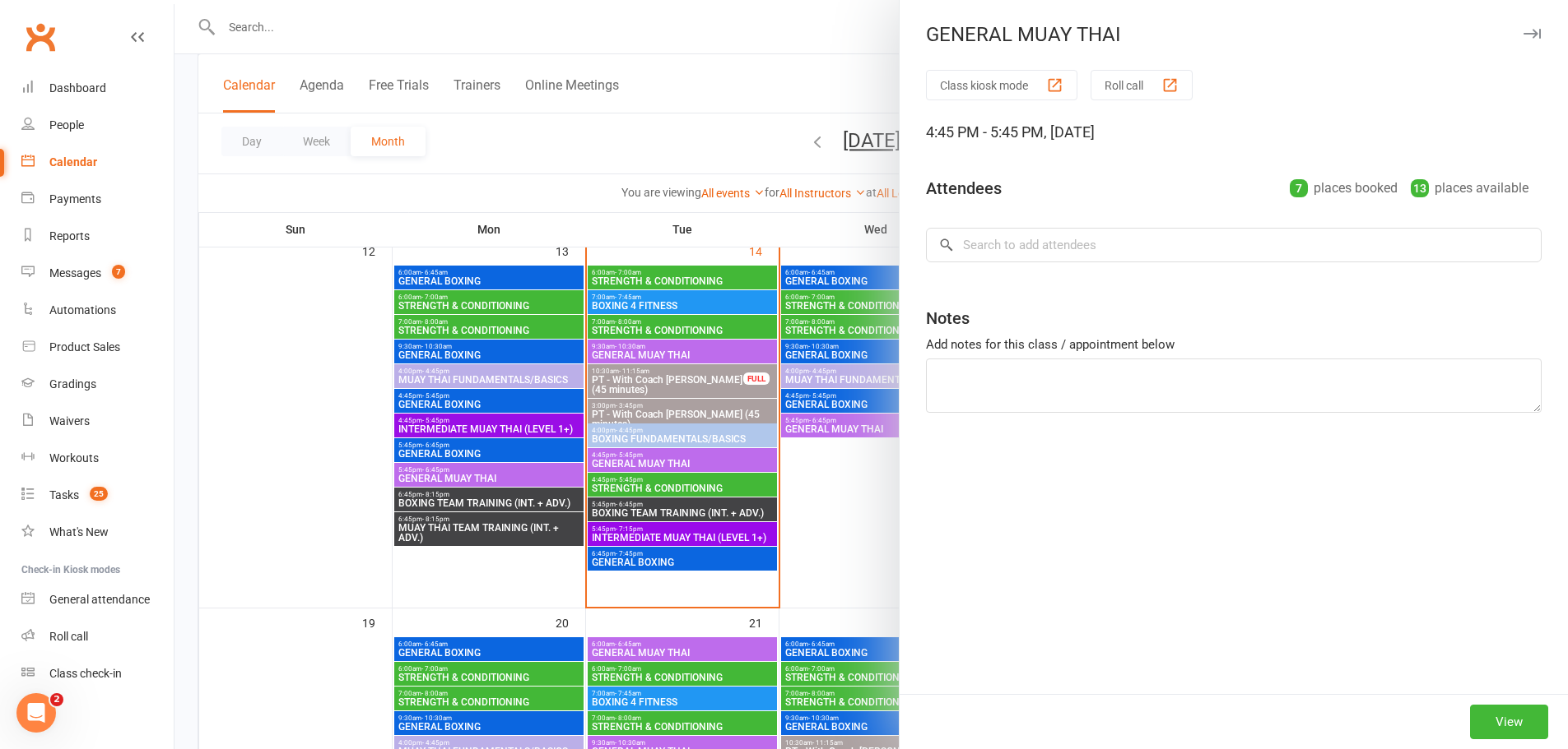
click at [684, 462] on div at bounding box center [871, 374] width 1394 height 749
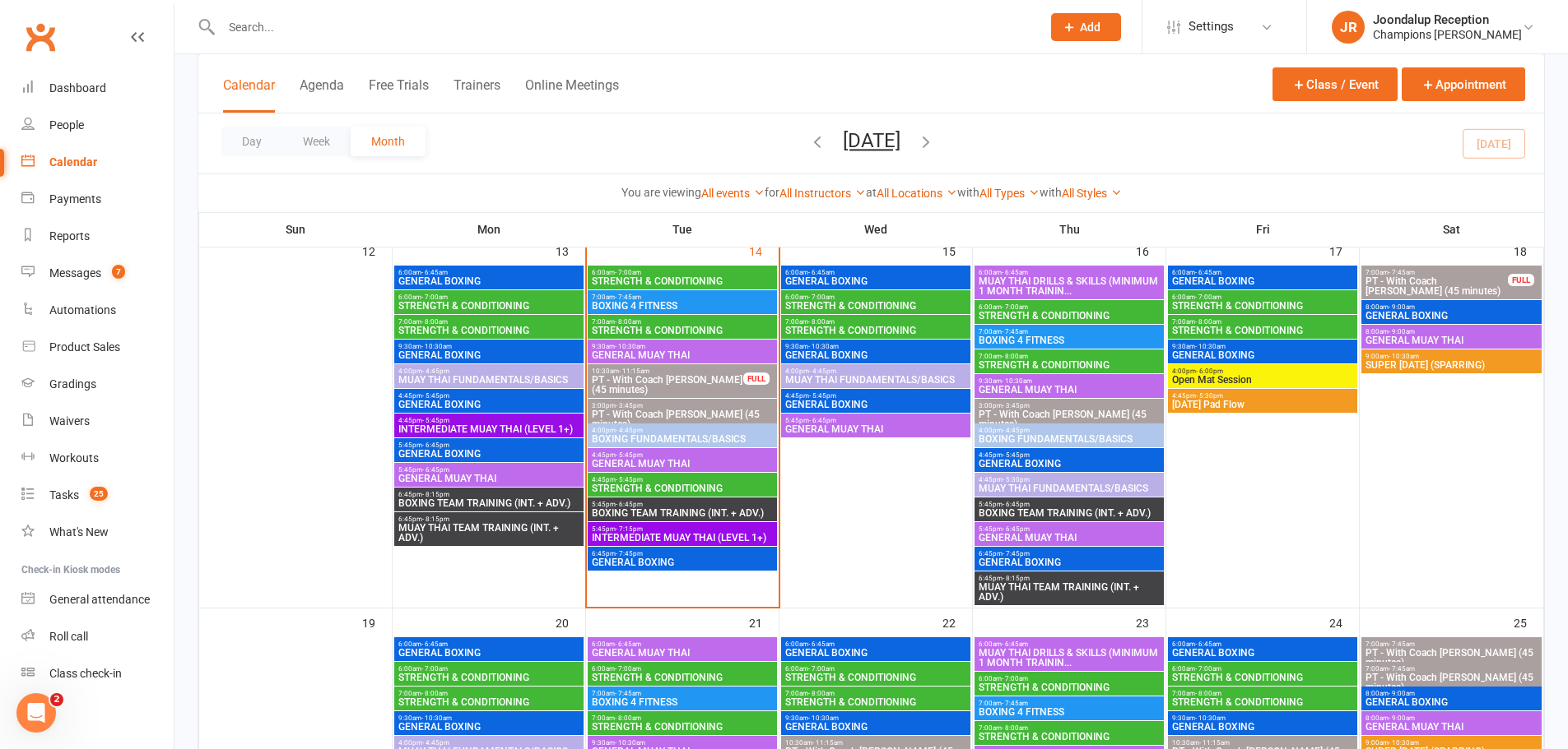
click at [675, 552] on span "6:45pm - 7:45pm" at bounding box center [682, 554] width 183 height 8
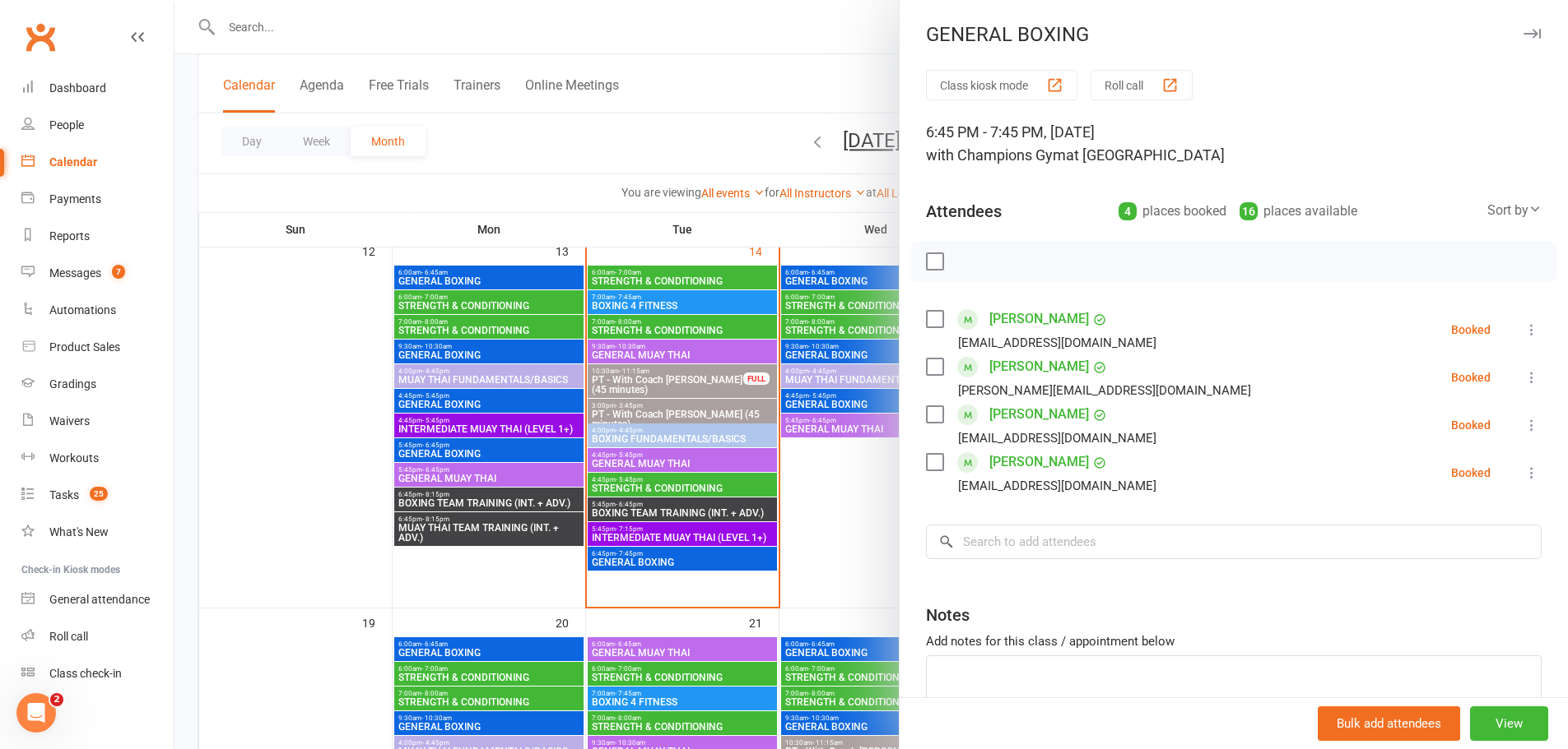
click at [809, 457] on div at bounding box center [871, 374] width 1394 height 749
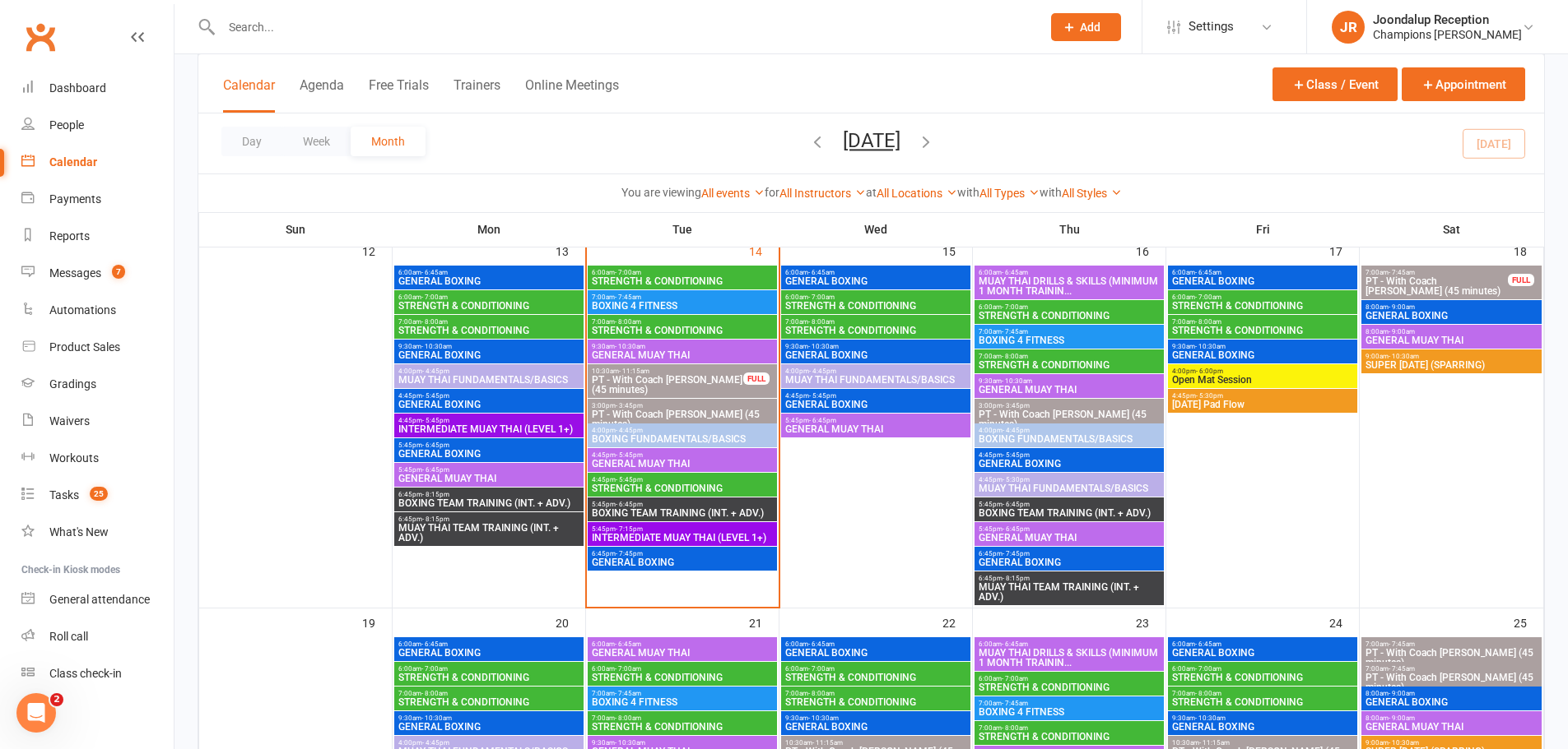
click at [650, 546] on div "5:45pm - 7:15pm INTERMEDIATE MUAY THAI (LEVEL 1+)" at bounding box center [682, 534] width 190 height 24
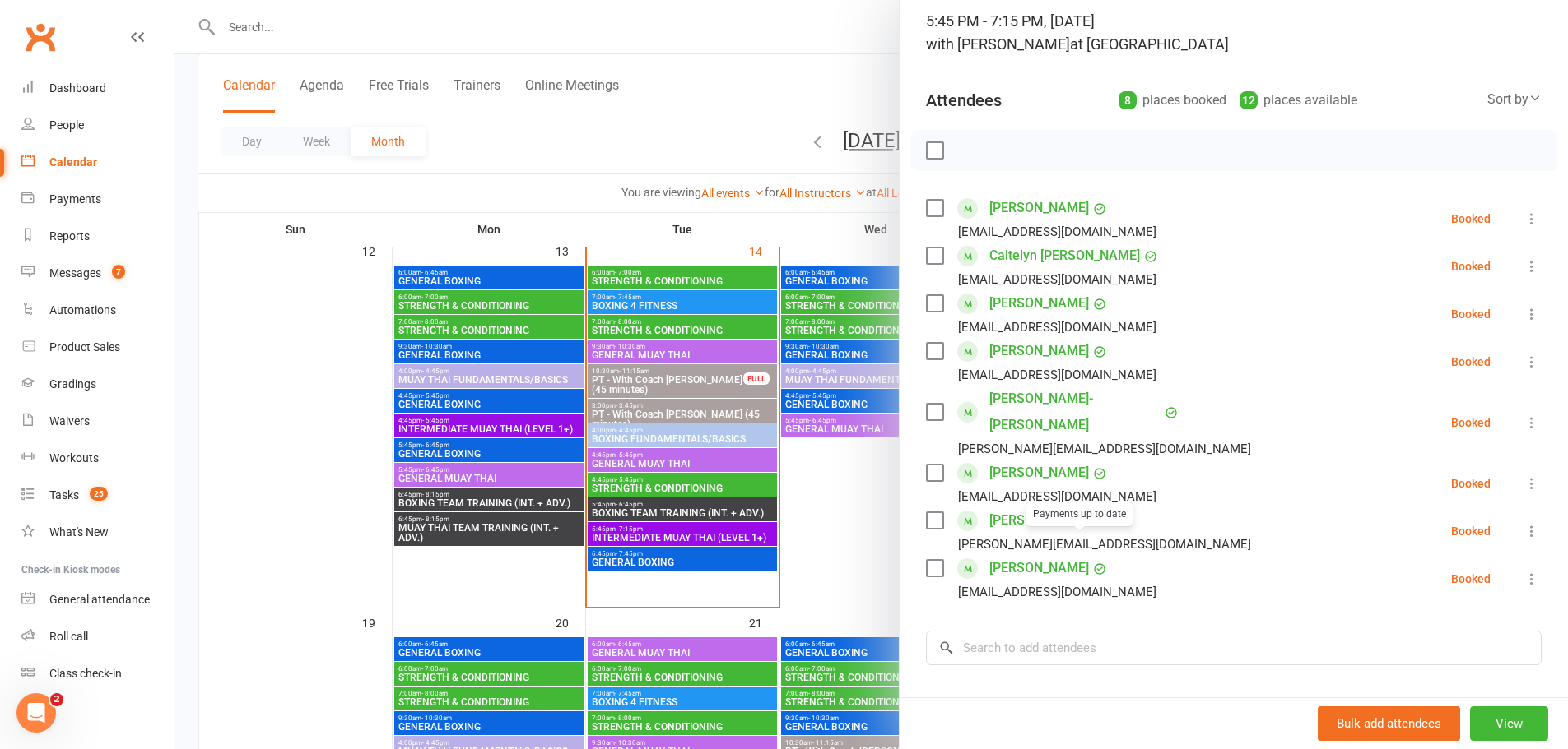
scroll to position [83, 0]
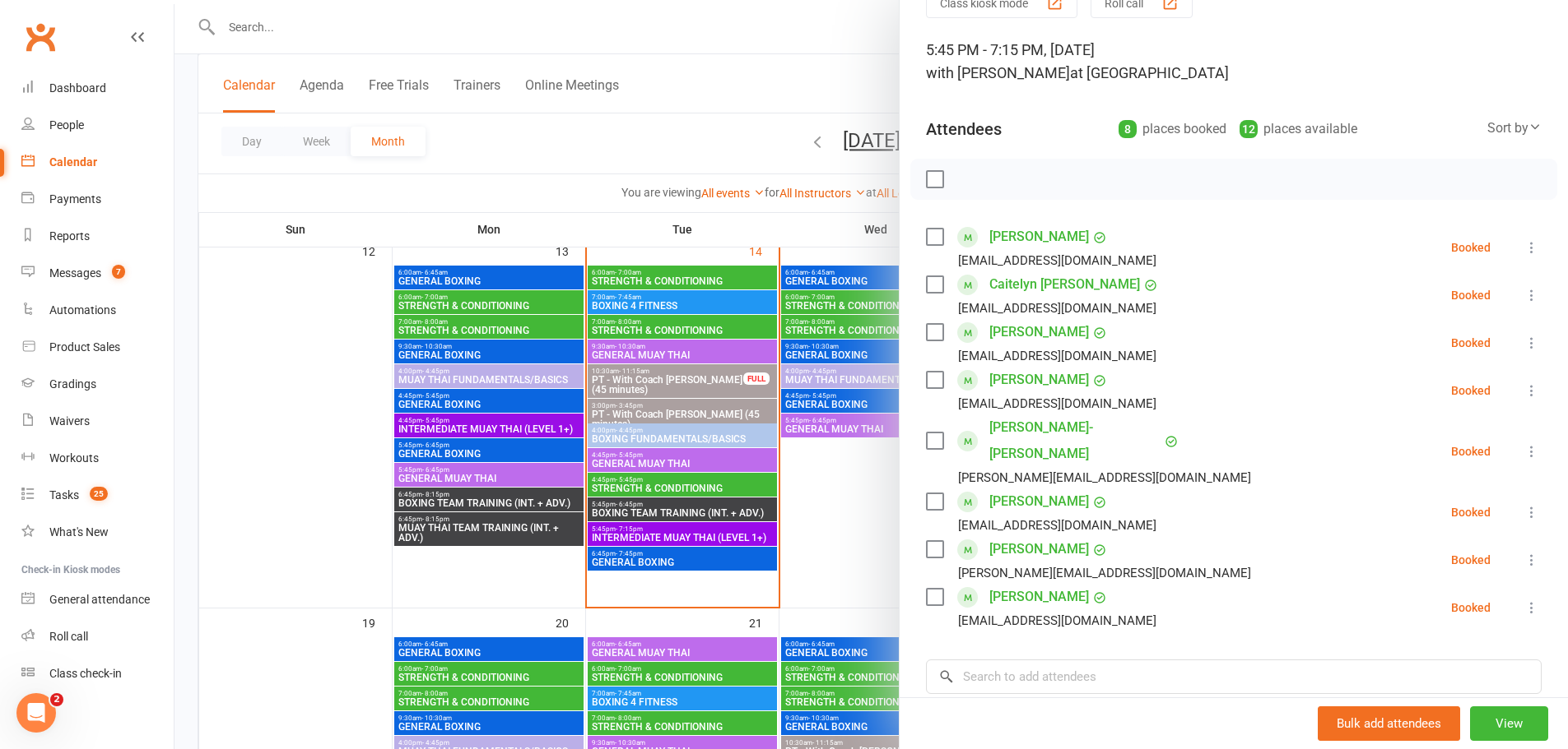
click at [397, 31] on div at bounding box center [871, 374] width 1394 height 749
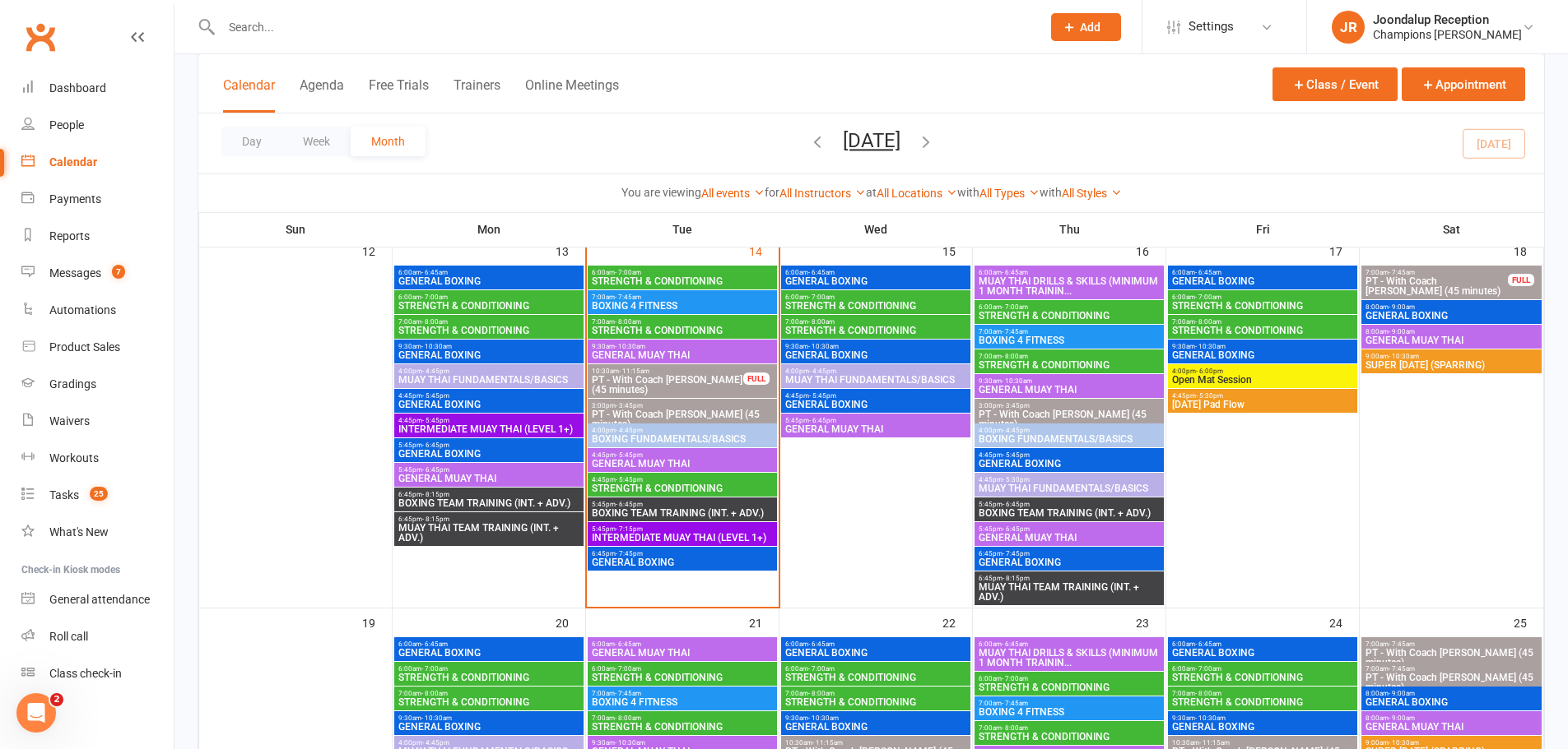
click at [318, 18] on input "text" at bounding box center [623, 27] width 814 height 23
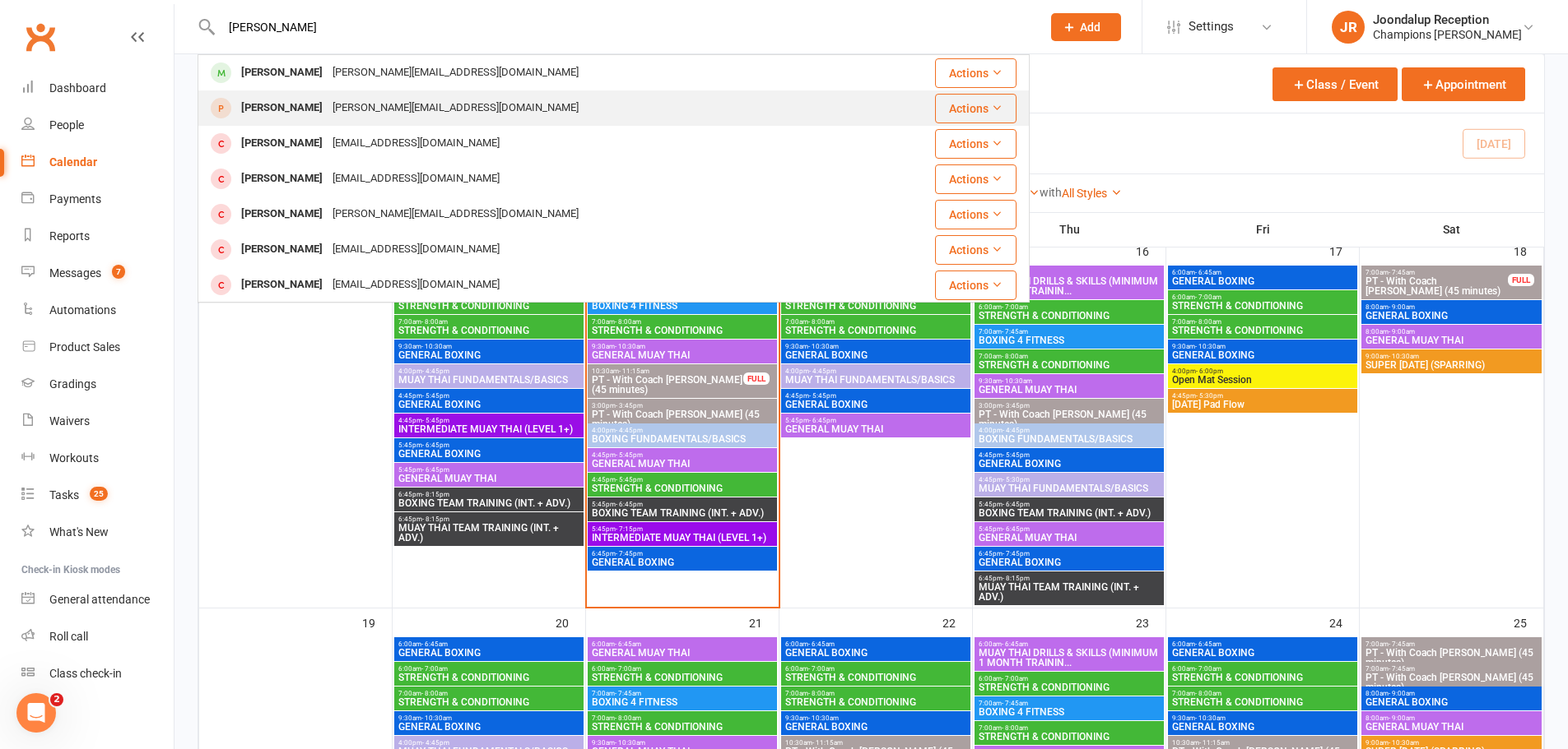
type input "[PERSON_NAME]"
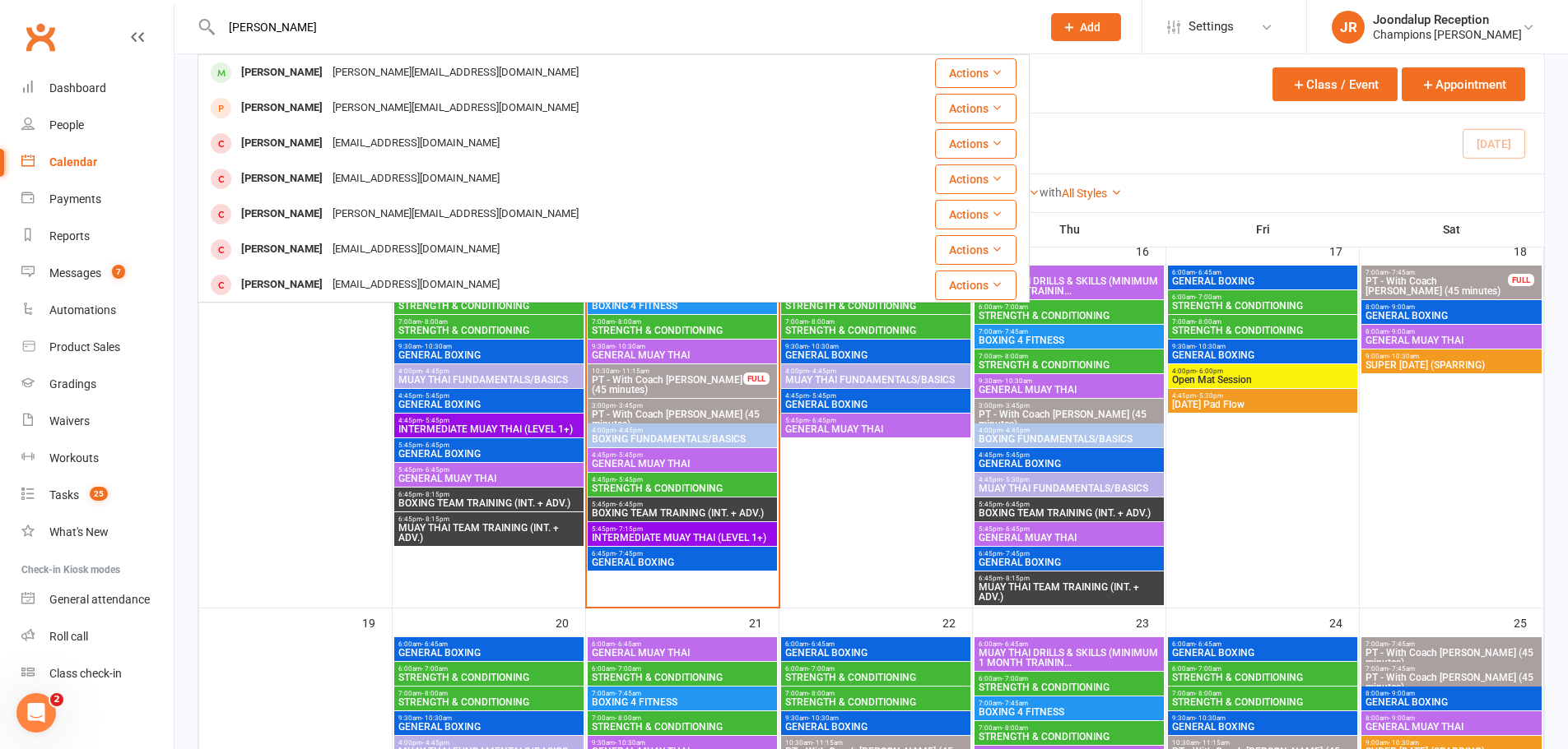
click at [291, 116] on div "[PERSON_NAME]" at bounding box center [282, 108] width 91 height 24
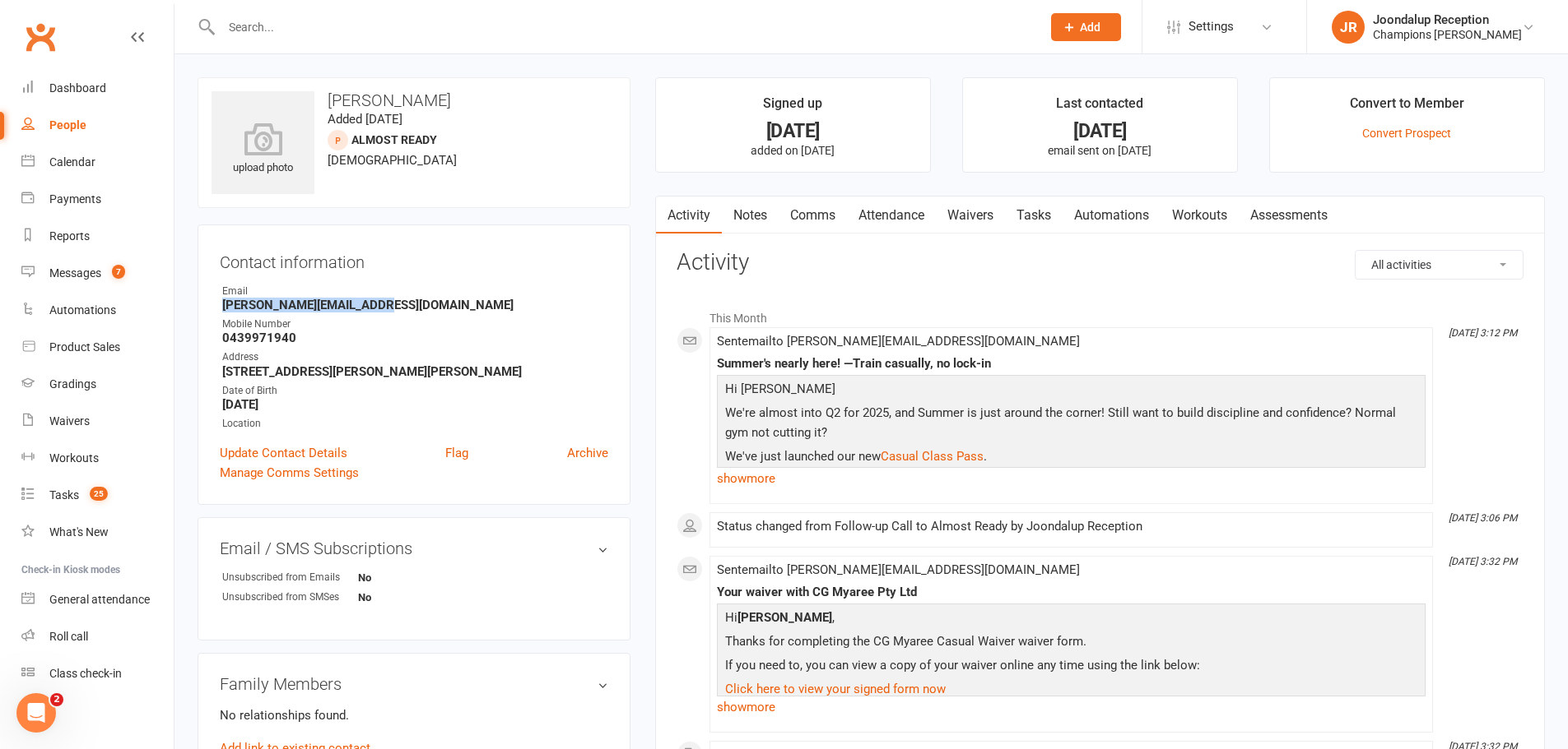
drag, startPoint x: 373, startPoint y: 302, endPoint x: 207, endPoint y: 303, distance: 166.0
click at [207, 303] on div "Contact information Owner Email [PERSON_NAME][EMAIL_ADDRESS][DOMAIN_NAME] Mobil…" at bounding box center [414, 365] width 433 height 280
copy strong "[PERSON_NAME][EMAIL_ADDRESS][DOMAIN_NAME]"
drag, startPoint x: 291, startPoint y: 342, endPoint x: 218, endPoint y: 345, distance: 73.1
click at [218, 345] on div "Contact information Owner Email [PERSON_NAME][EMAIL_ADDRESS][DOMAIN_NAME] Mobil…" at bounding box center [414, 365] width 433 height 280
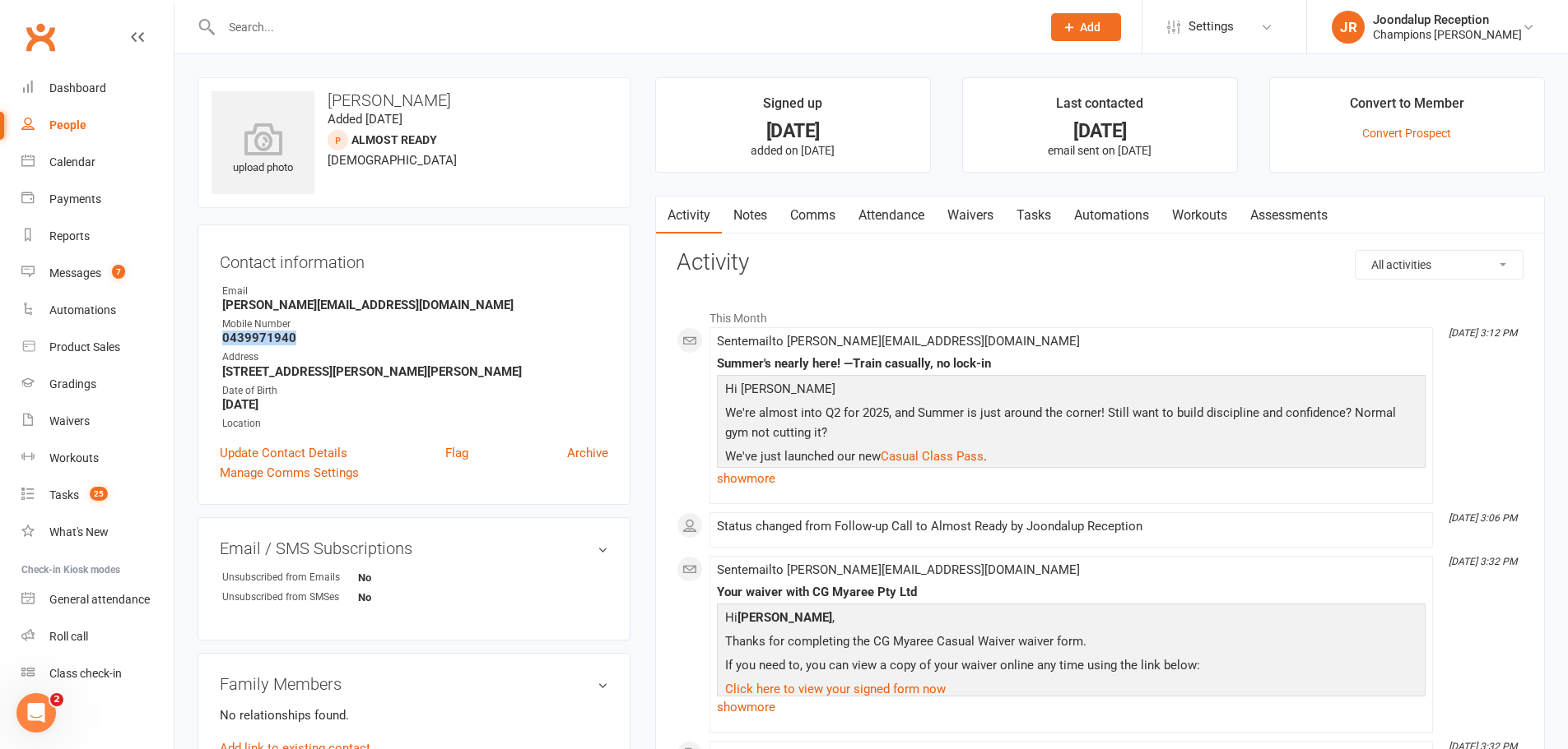
copy strong "0439971940"
click at [104, 158] on link "Calendar" at bounding box center [97, 162] width 152 height 37
